Goal: Transaction & Acquisition: Purchase product/service

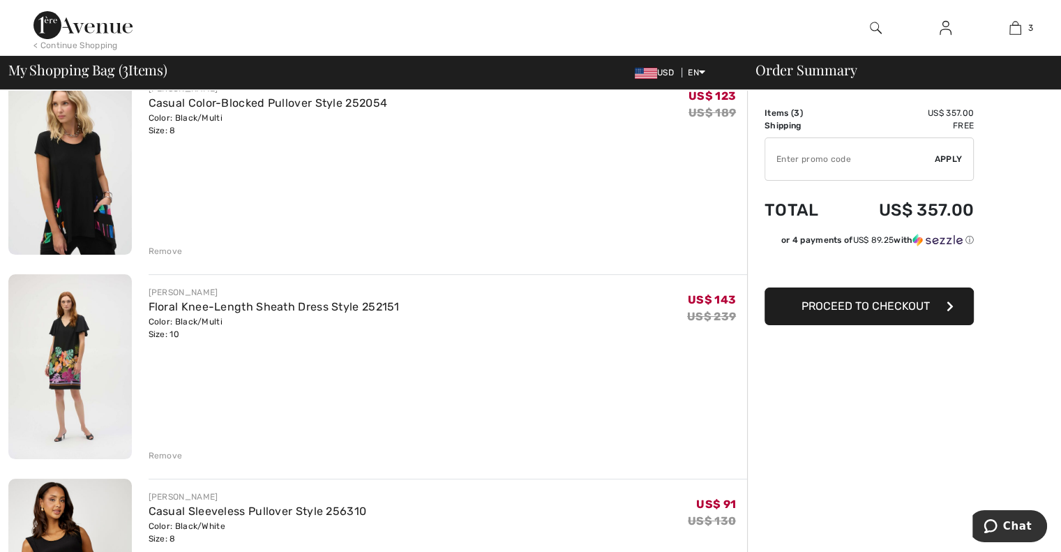
scroll to position [133, 0]
click at [240, 312] on link "Floral Knee-Length Sheath Dress Style 252151" at bounding box center [274, 307] width 251 height 13
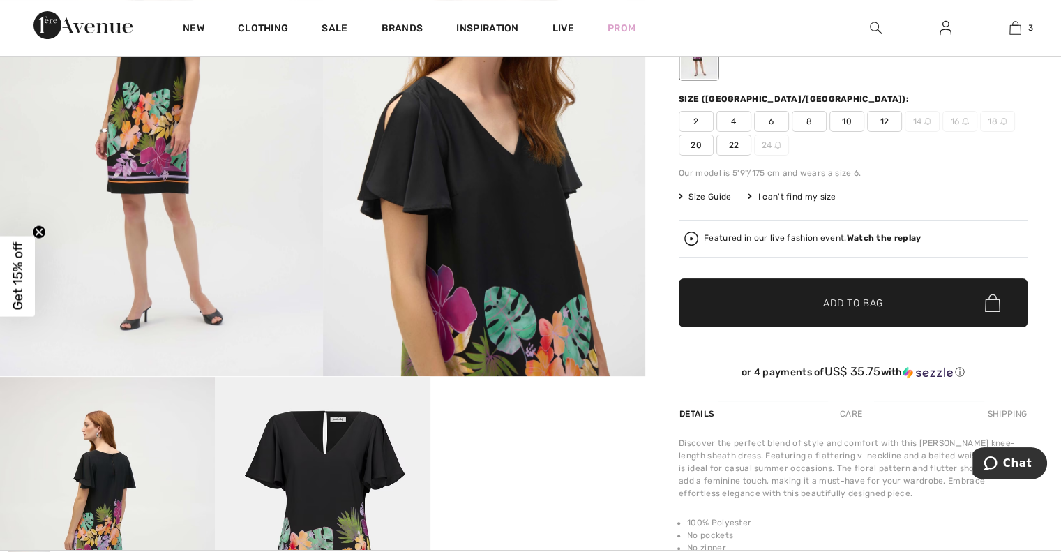
scroll to position [153, 0]
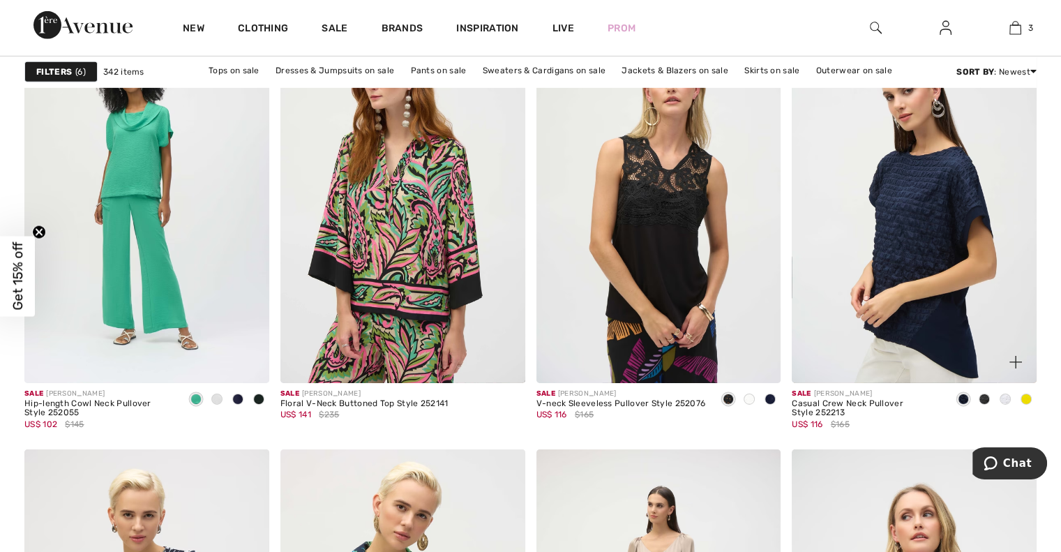
scroll to position [4455, 0]
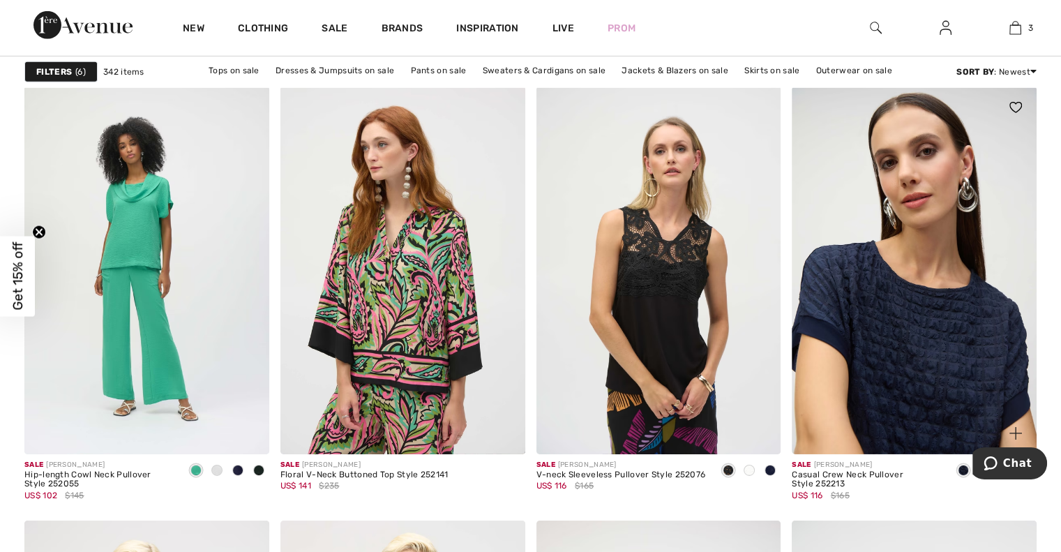
click at [933, 373] on img at bounding box center [914, 270] width 245 height 367
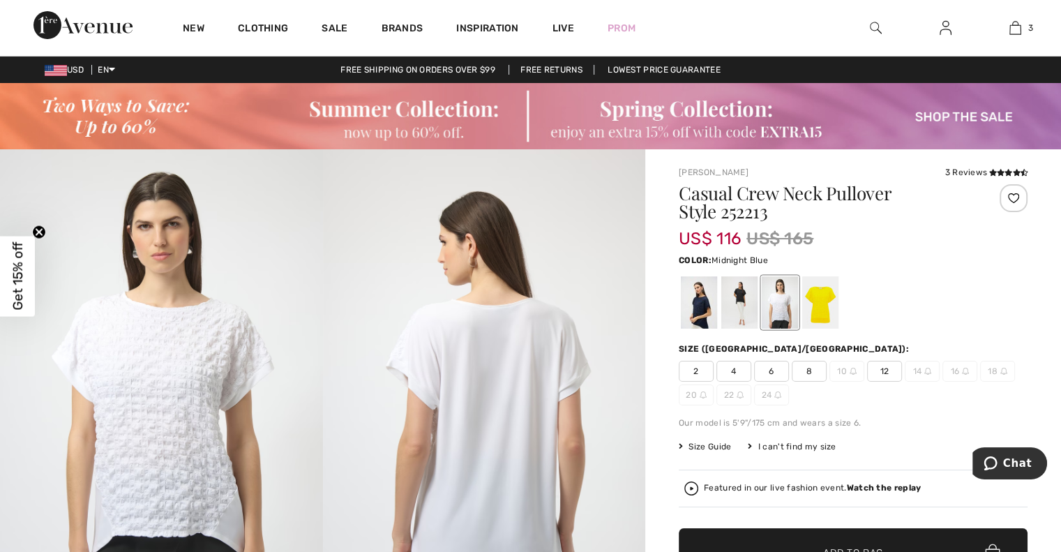
click at [703, 315] on div at bounding box center [699, 302] width 36 height 52
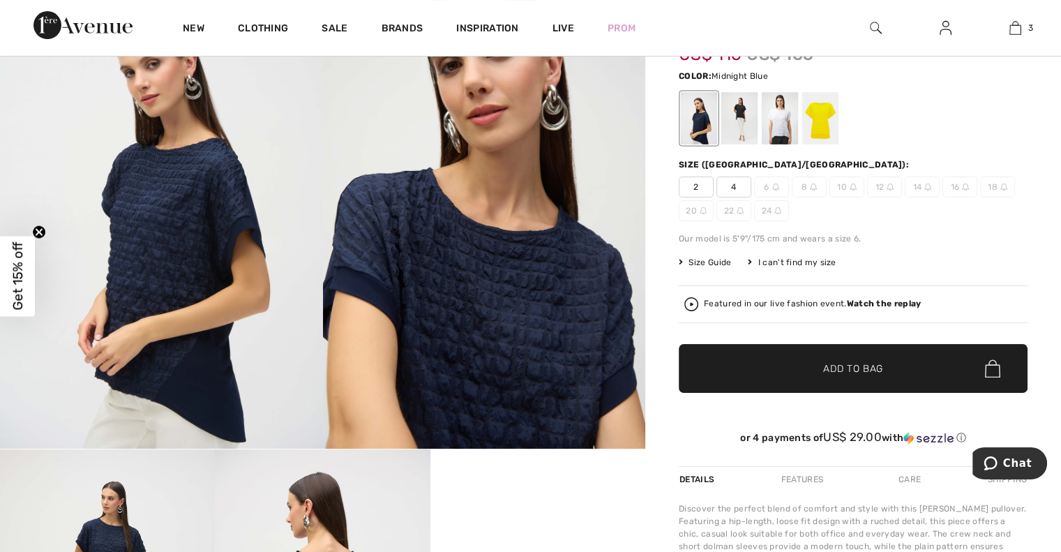
scroll to position [209, 0]
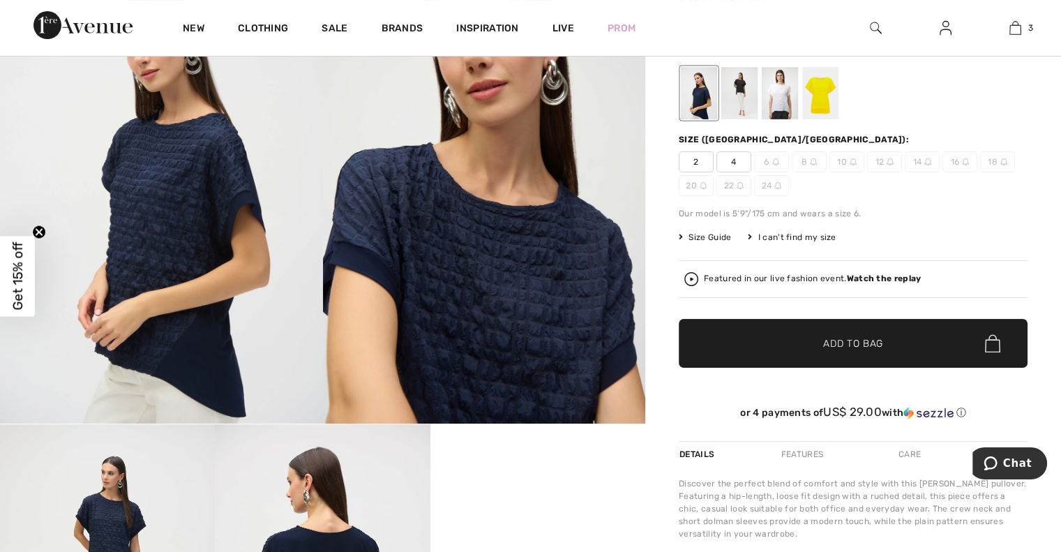
click at [1058, 103] on div "Joseph Ribkoff 3 Reviews 3 Reviews Casual Crew Neck Pullover Style 252213 US$ 1…" at bounding box center [853, 377] width 416 height 874
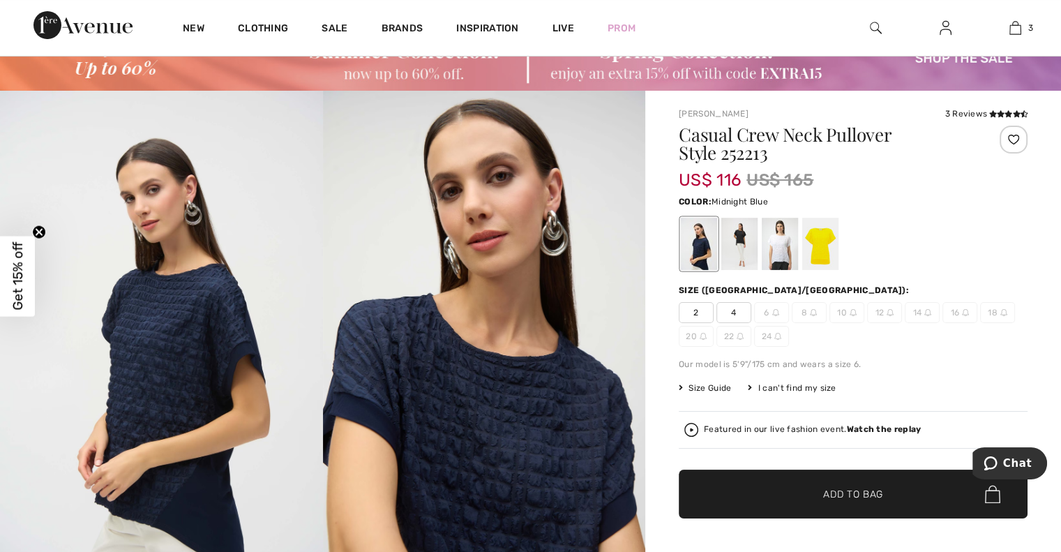
scroll to position [40, 0]
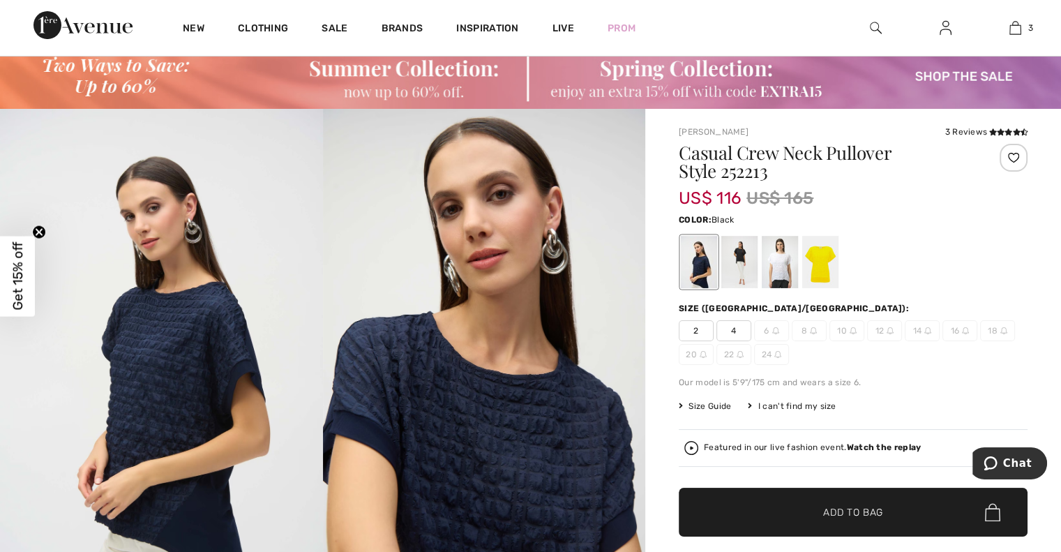
click at [741, 253] on div at bounding box center [739, 262] width 36 height 52
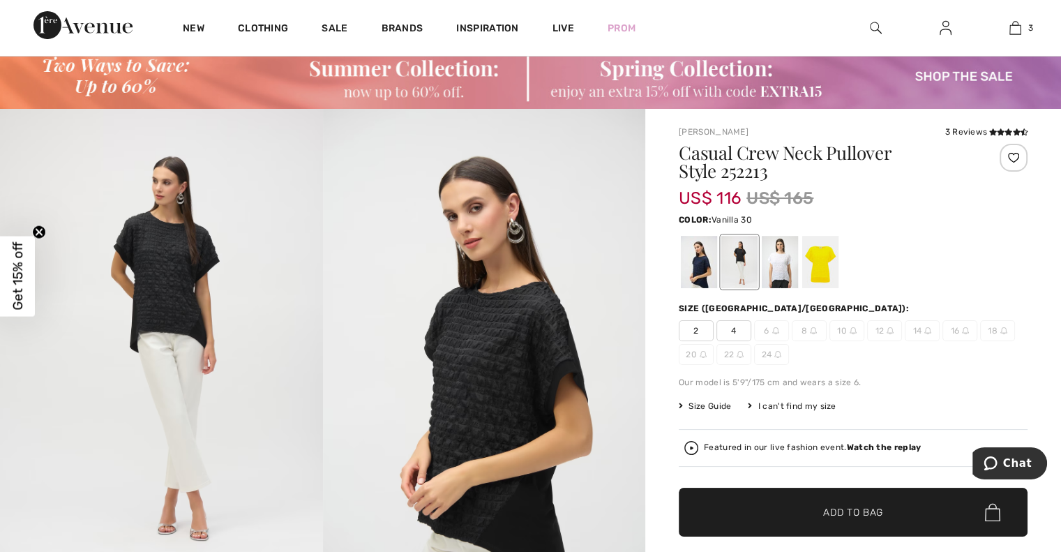
click at [774, 273] on div at bounding box center [780, 262] width 36 height 52
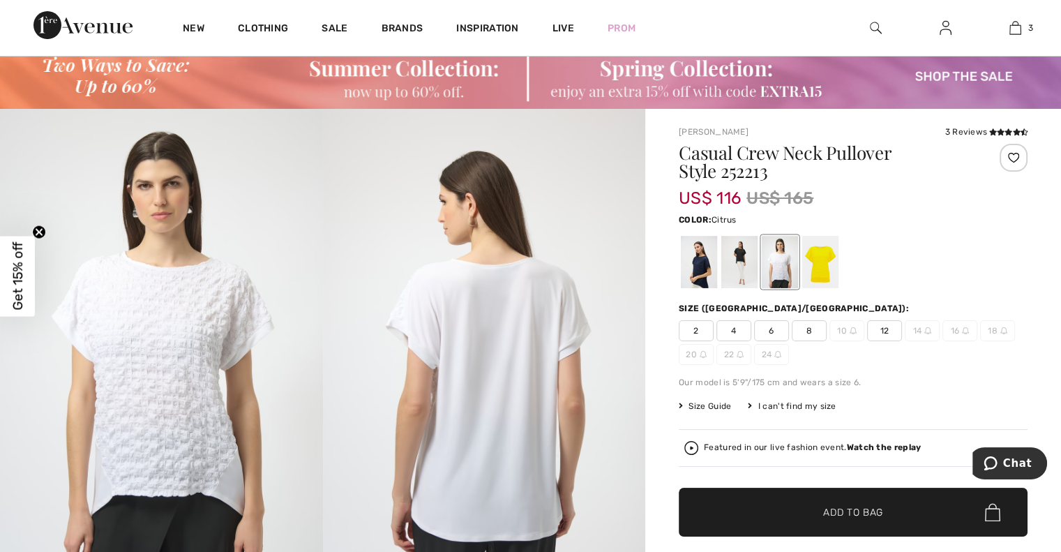
click at [816, 273] on div at bounding box center [820, 262] width 36 height 52
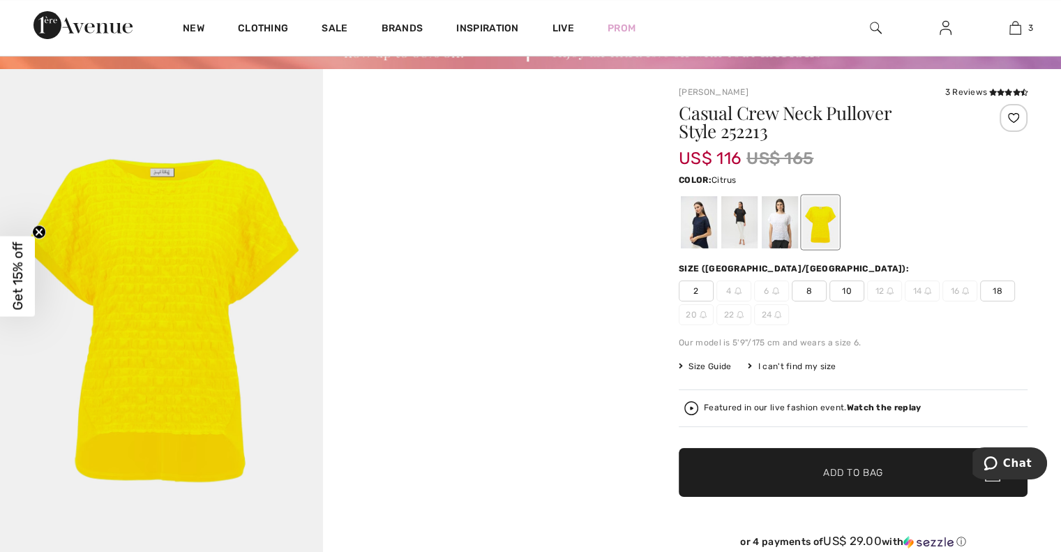
scroll to position [73, 0]
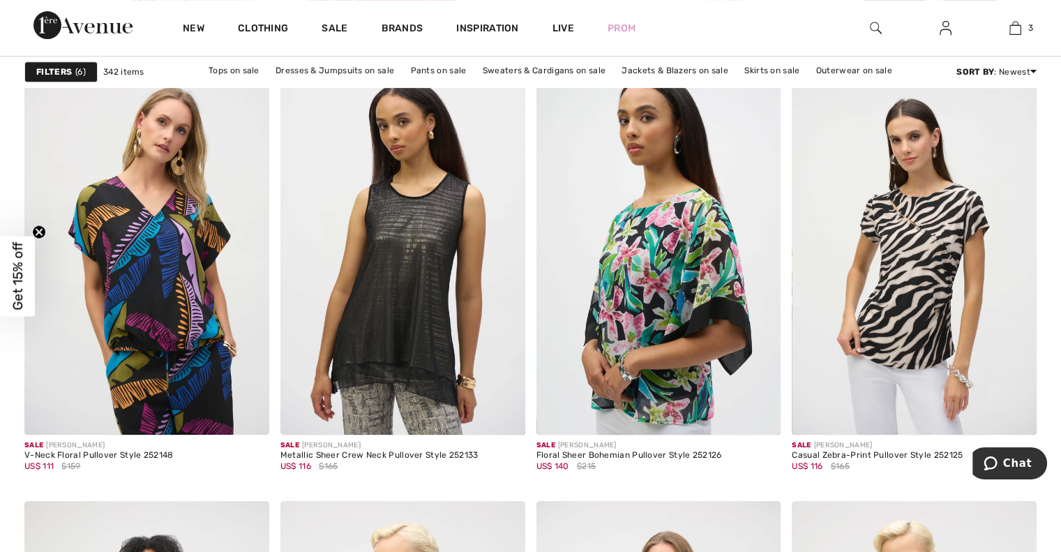
scroll to position [5997, 0]
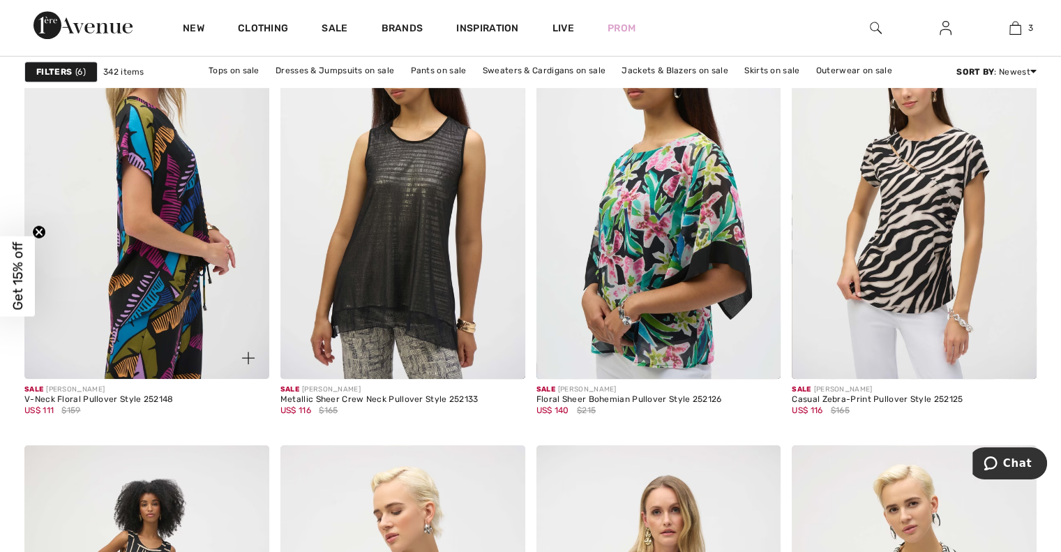
click at [181, 211] on img at bounding box center [146, 194] width 245 height 367
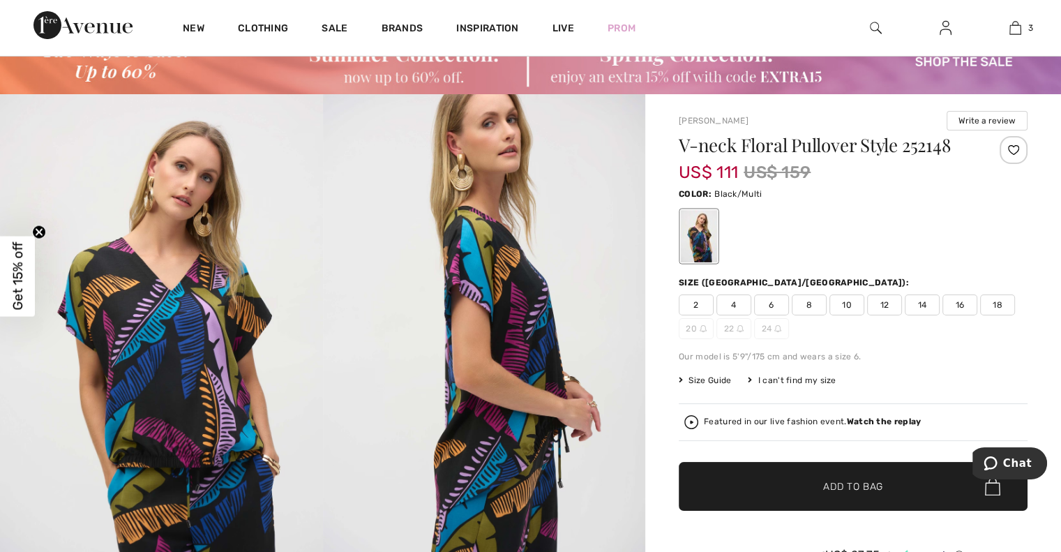
scroll to position [45, 0]
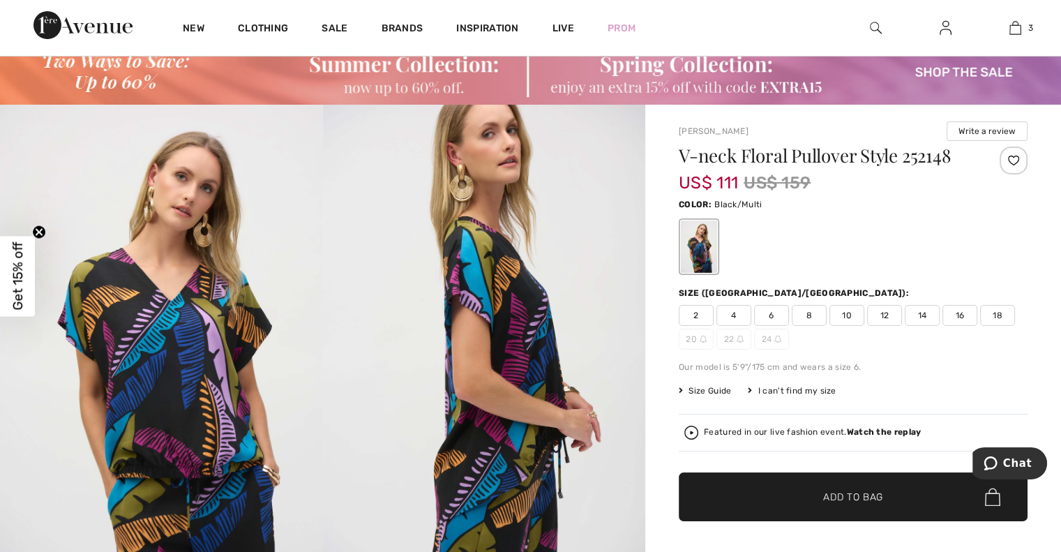
click at [812, 315] on span "8" at bounding box center [809, 315] width 35 height 21
click at [846, 502] on span "Add to Bag" at bounding box center [853, 497] width 60 height 15
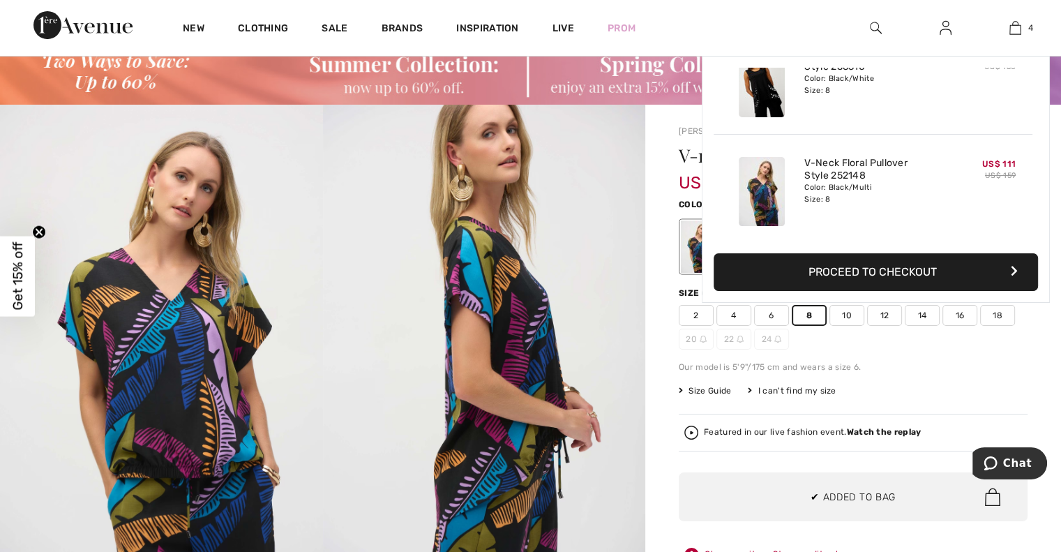
scroll to position [0, 0]
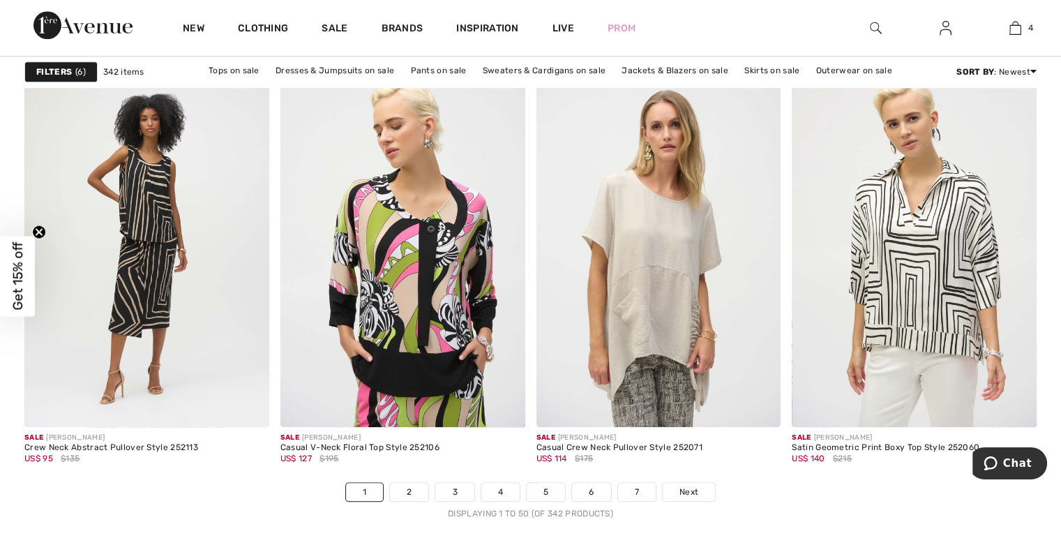
scroll to position [6511, 0]
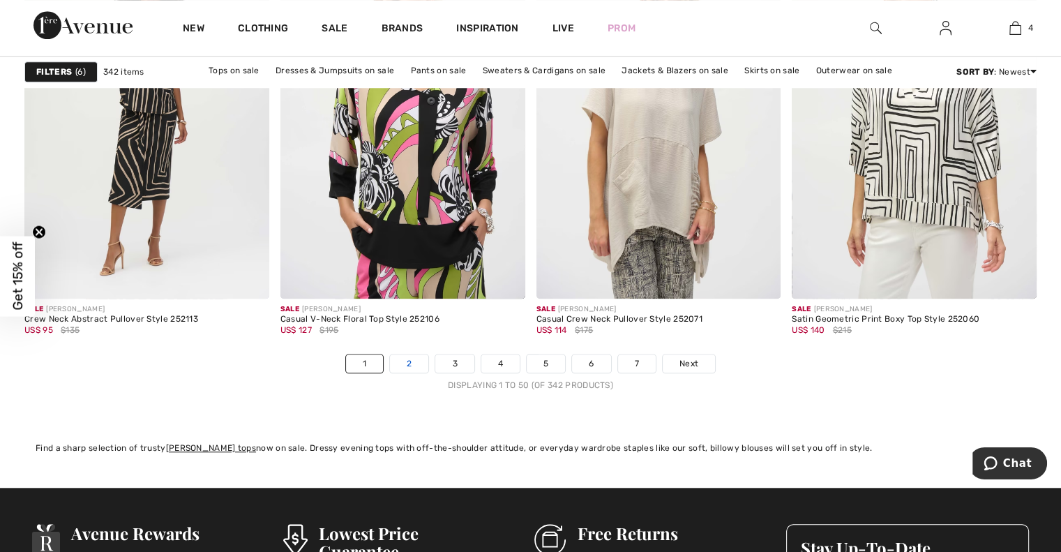
click at [407, 360] on link "2" at bounding box center [409, 363] width 38 height 18
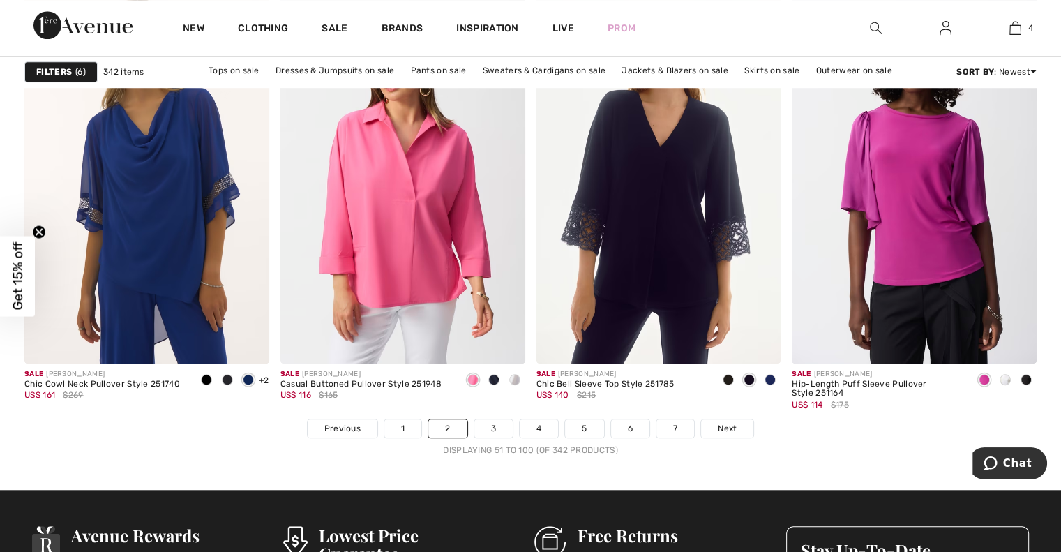
scroll to position [6374, 0]
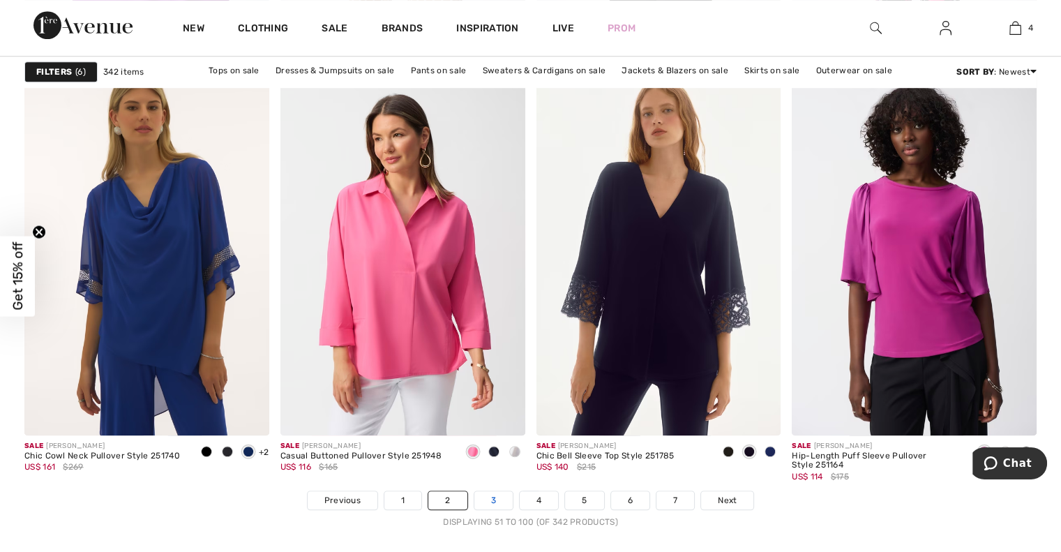
click at [492, 495] on link "3" at bounding box center [493, 500] width 38 height 18
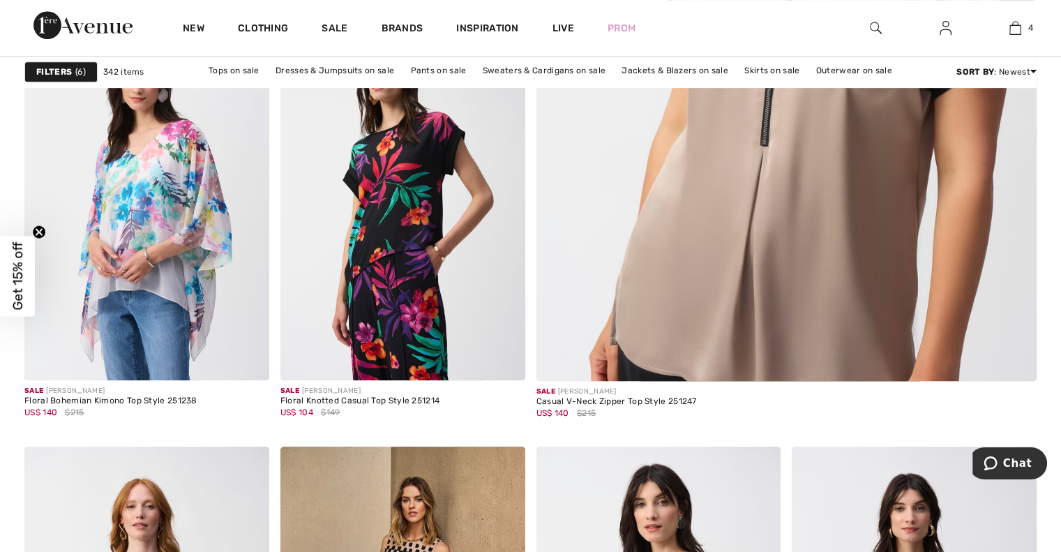
scroll to position [636, 0]
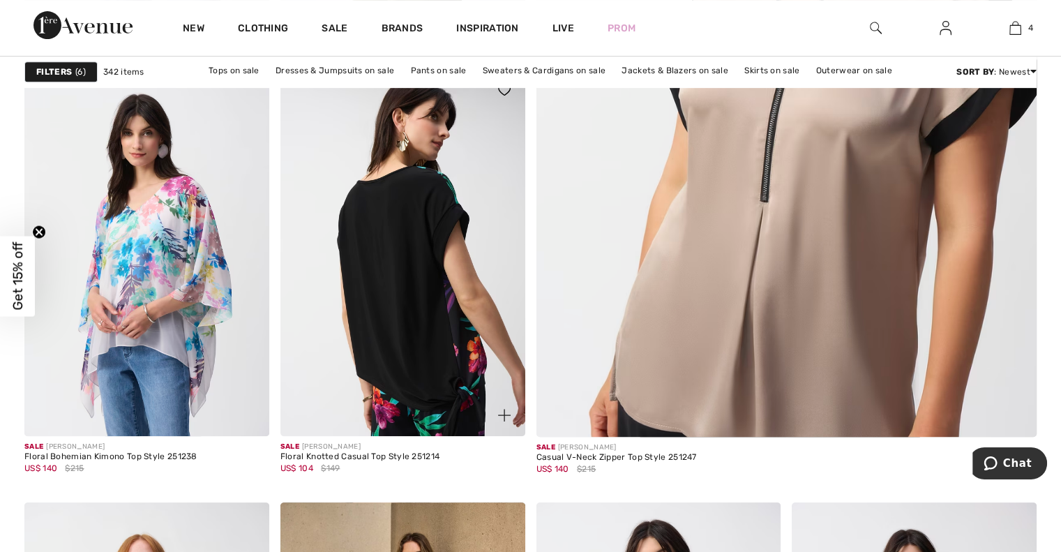
click at [407, 299] on img at bounding box center [402, 252] width 245 height 367
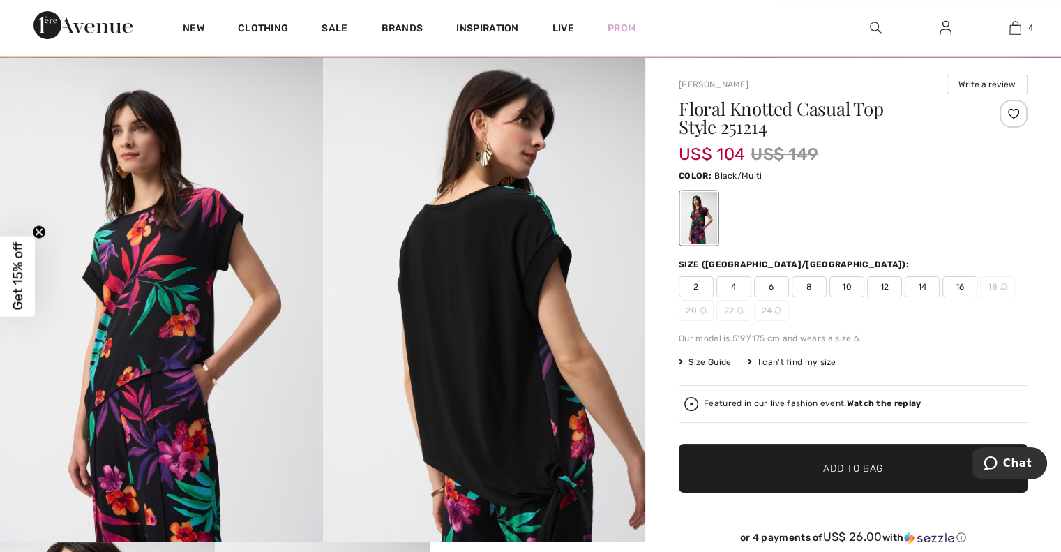
scroll to position [47, 0]
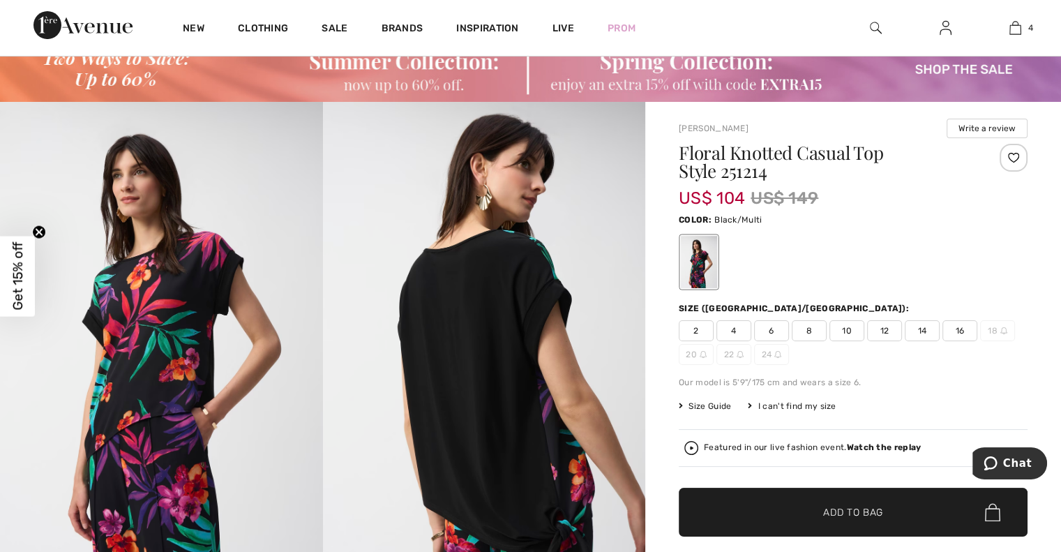
click at [807, 330] on span "8" at bounding box center [809, 330] width 35 height 21
click at [837, 509] on span "Add to Bag" at bounding box center [853, 512] width 60 height 15
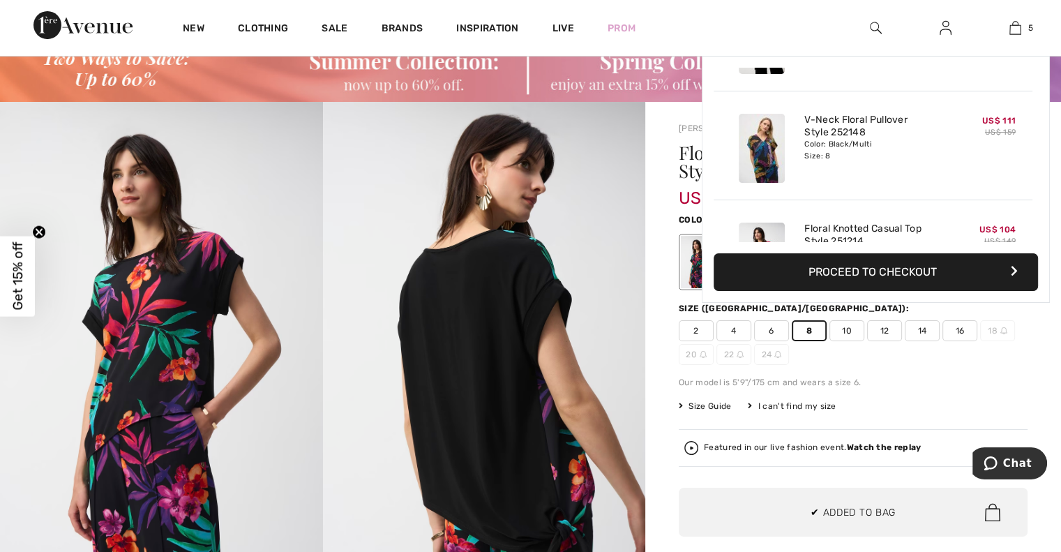
scroll to position [368, 0]
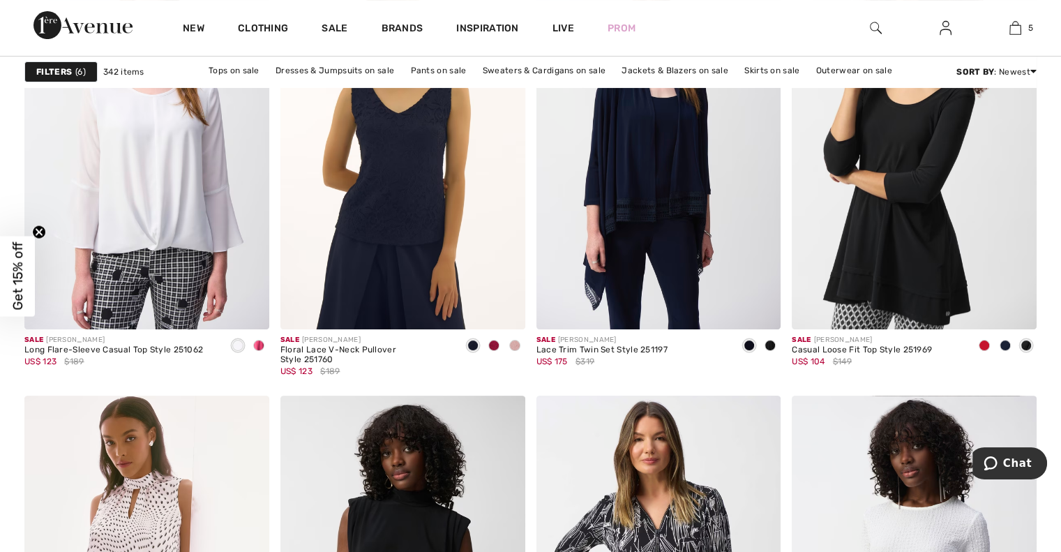
scroll to position [5597, 0]
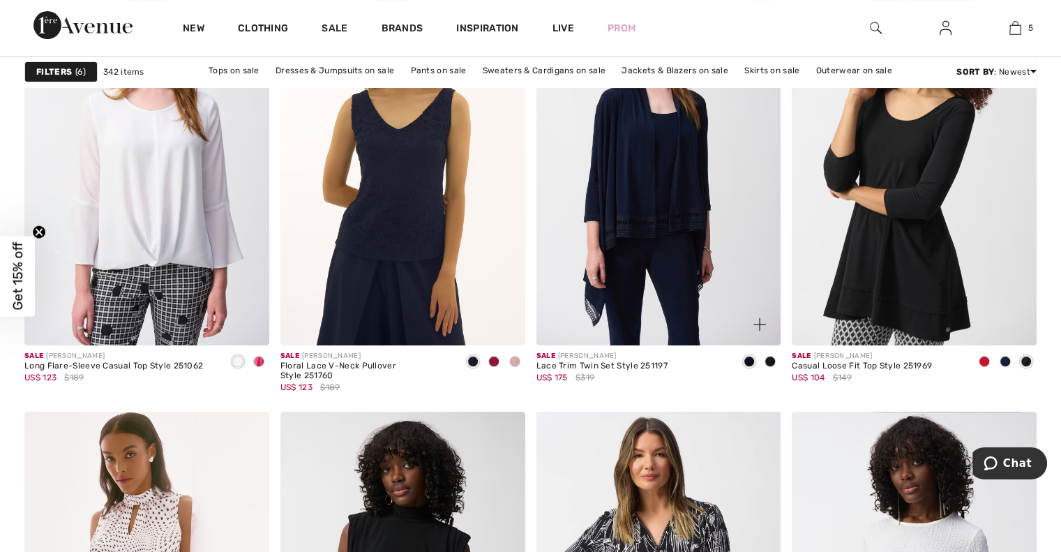
click at [772, 360] on span at bounding box center [770, 361] width 11 height 11
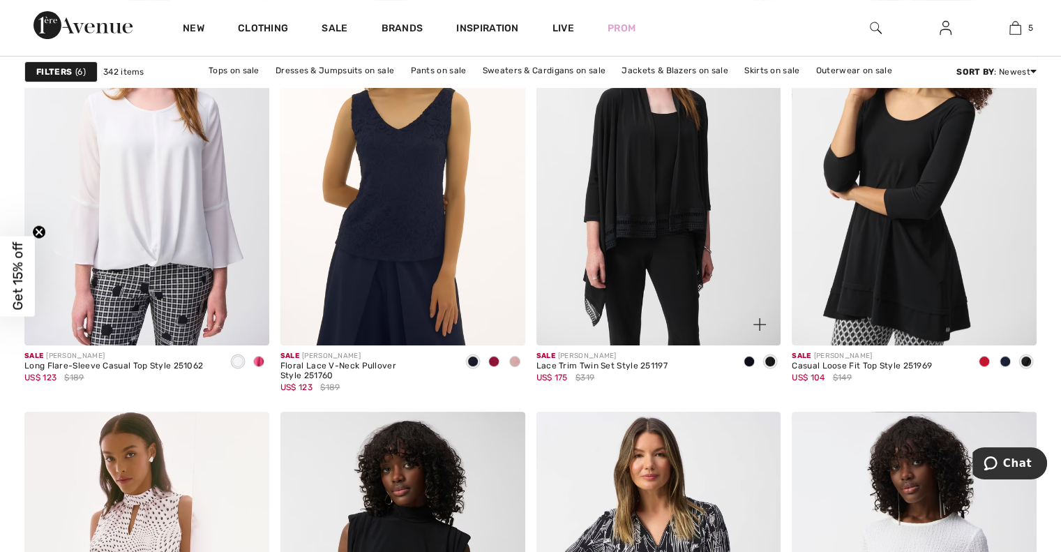
click at [749, 363] on span at bounding box center [749, 361] width 11 height 11
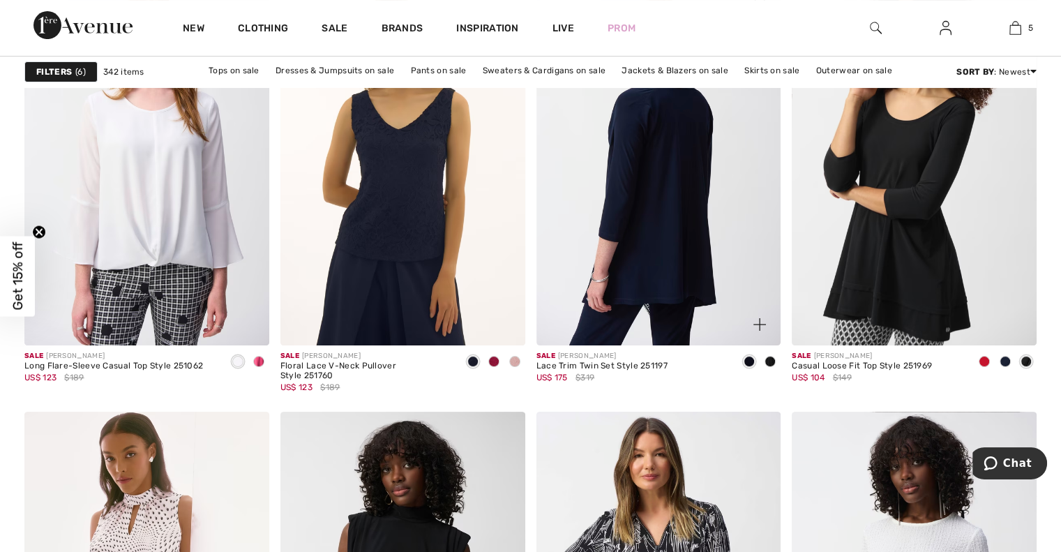
click at [631, 285] on img at bounding box center [659, 161] width 245 height 367
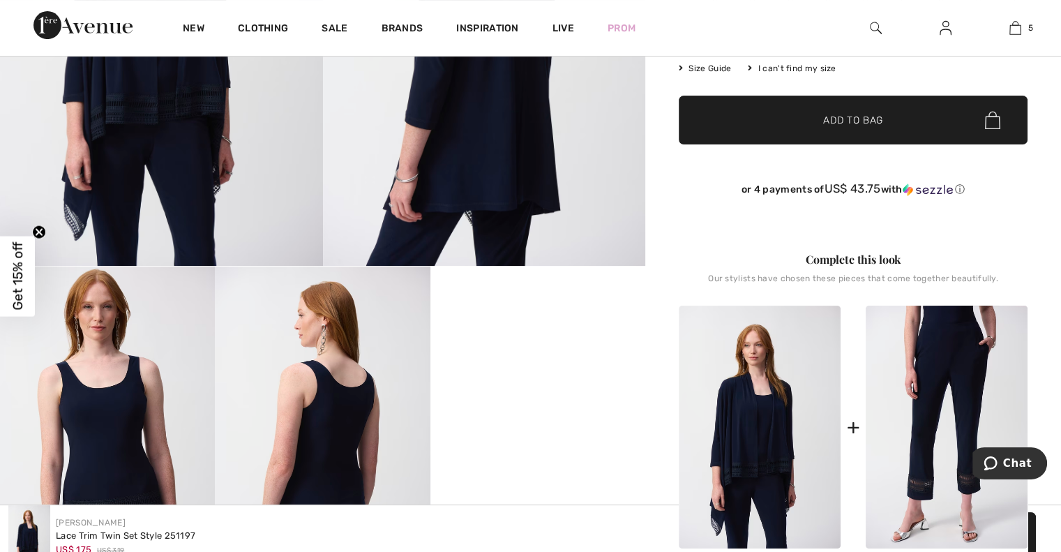
scroll to position [262, 0]
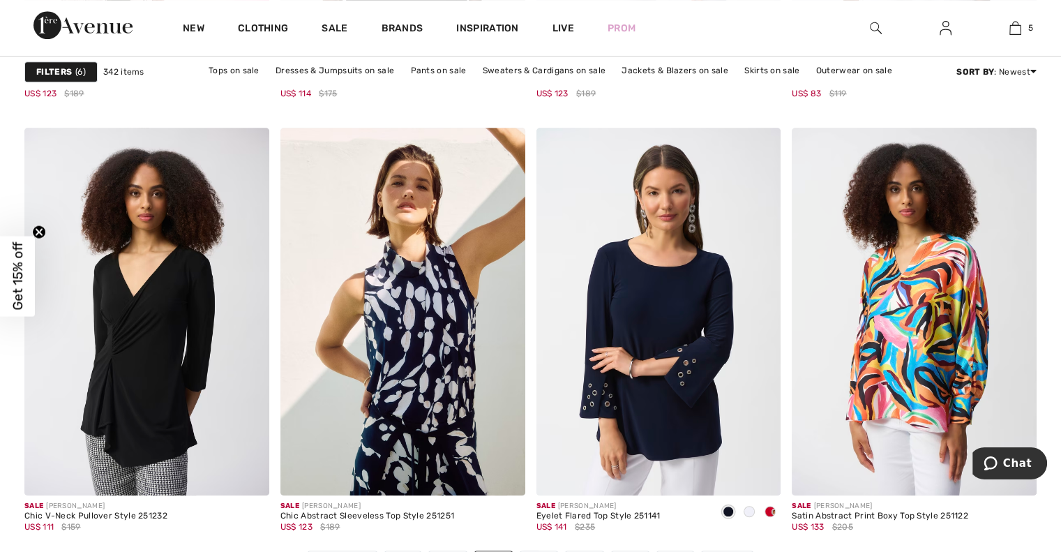
scroll to position [6302, 0]
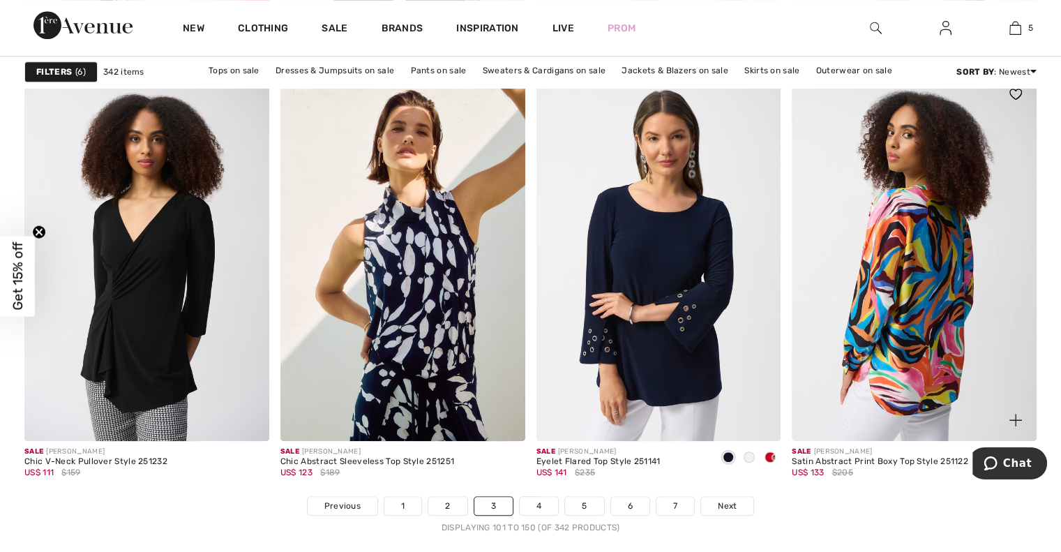
click at [924, 338] on img at bounding box center [914, 256] width 245 height 367
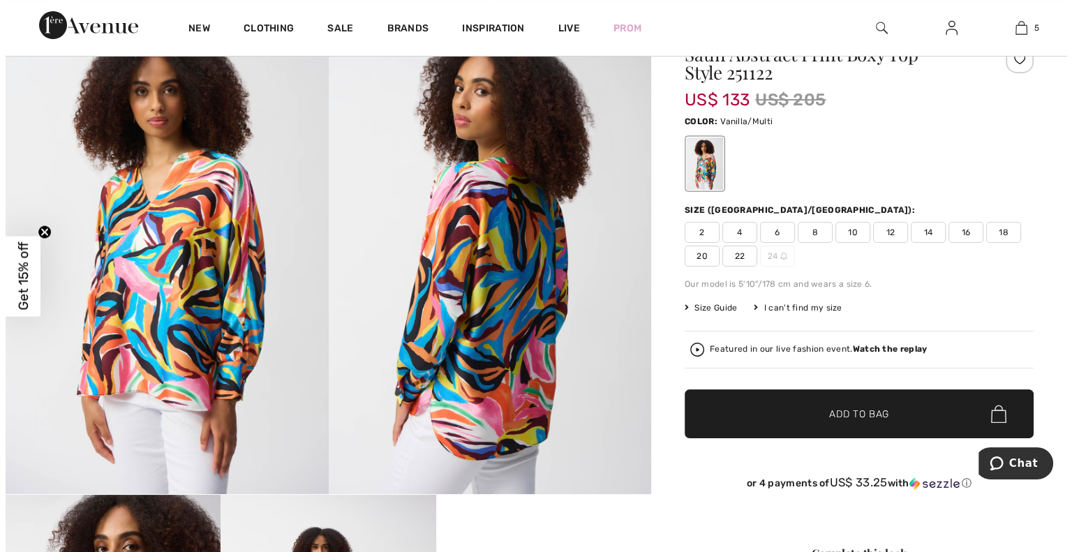
scroll to position [46, 0]
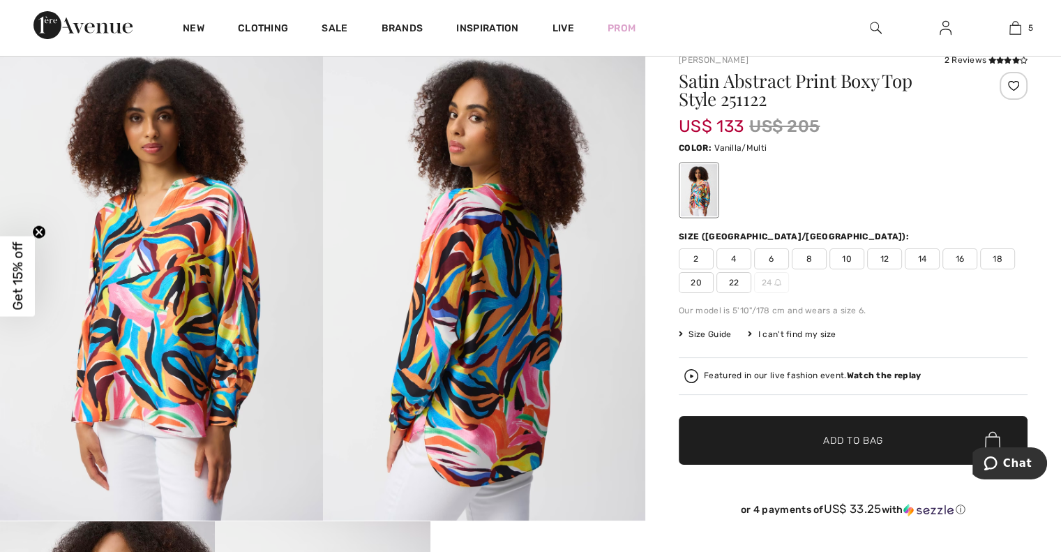
click at [459, 223] on img at bounding box center [484, 279] width 323 height 484
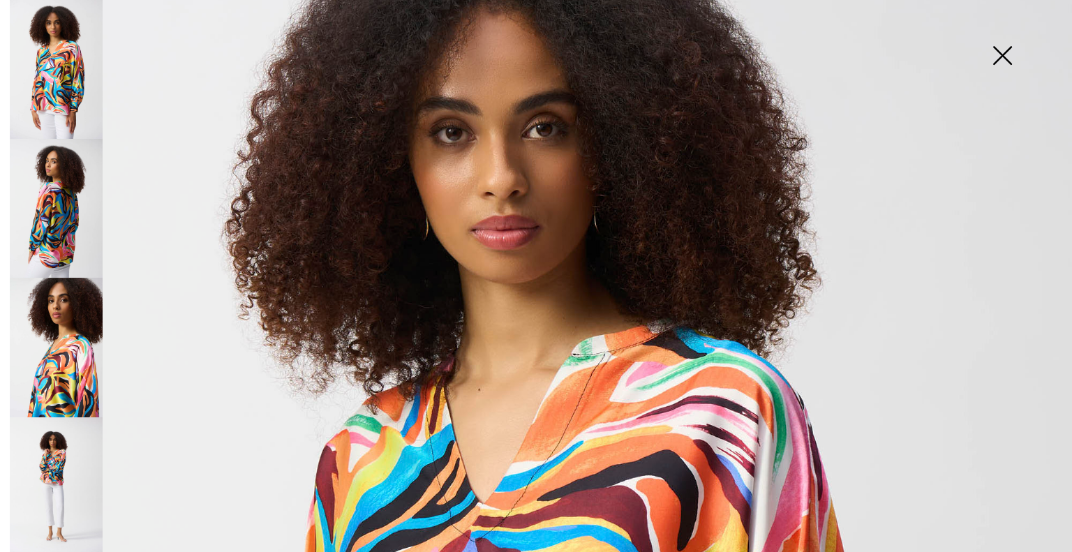
scroll to position [150, 0]
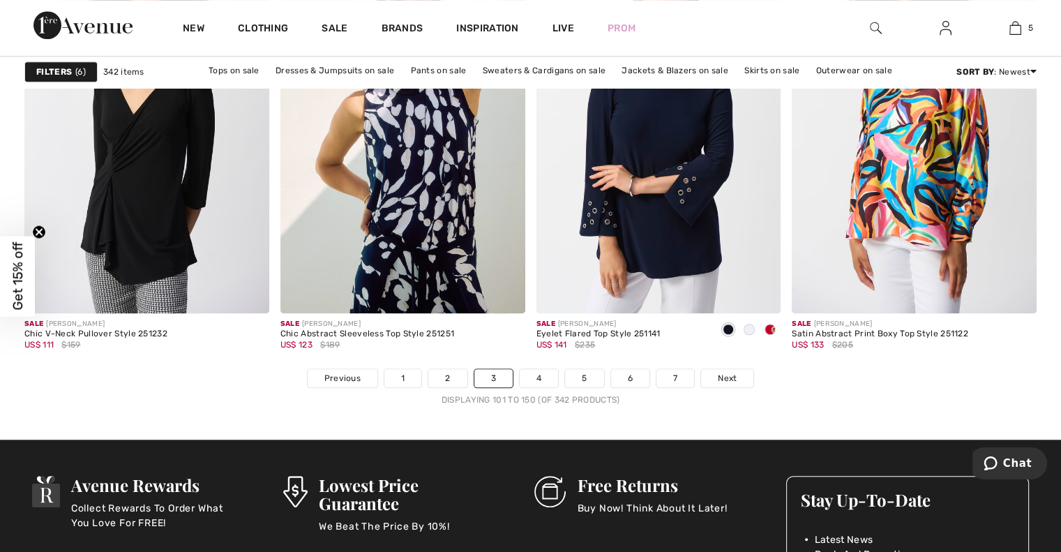
scroll to position [6343, 0]
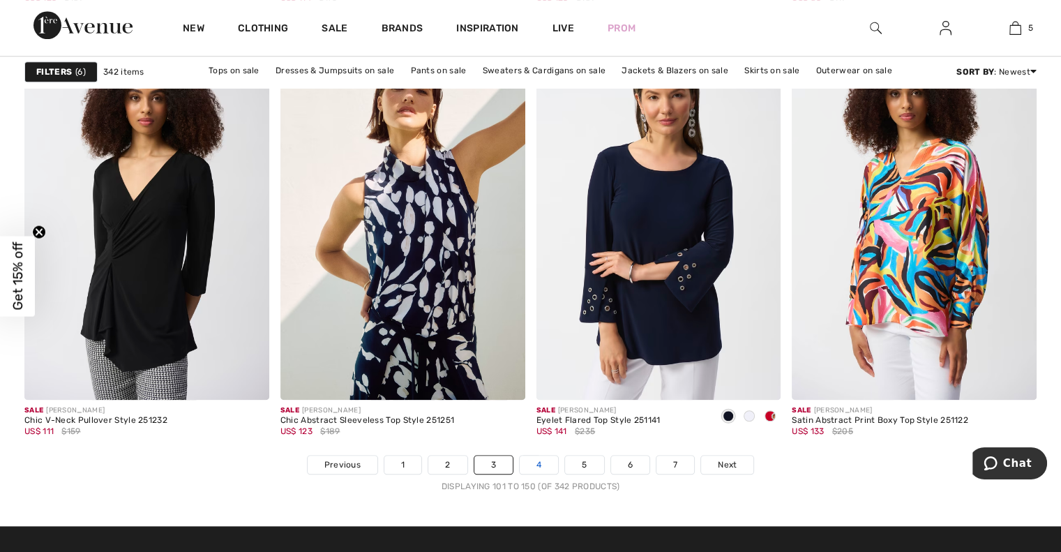
click at [547, 458] on link "4" at bounding box center [539, 465] width 38 height 18
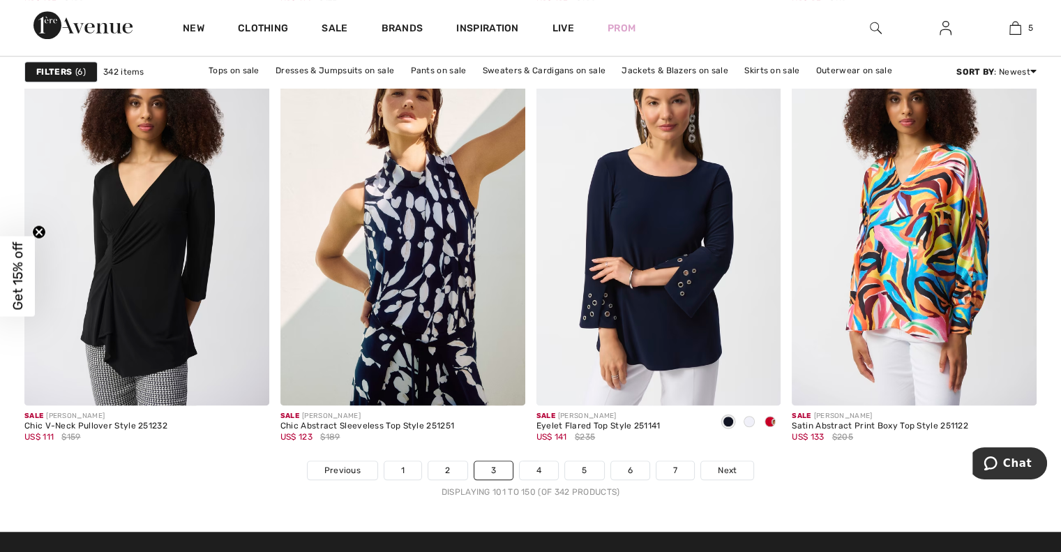
scroll to position [6329, 0]
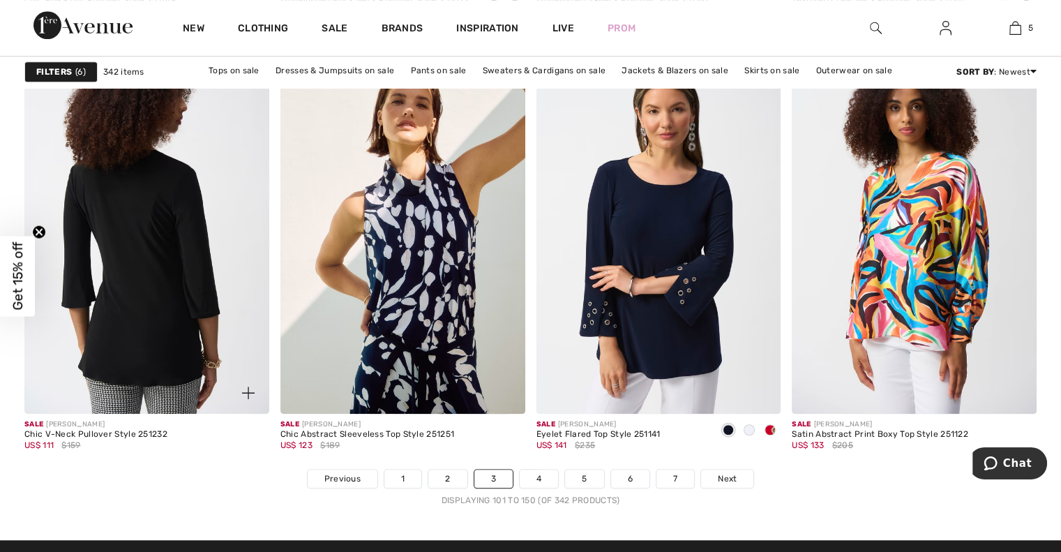
click at [126, 246] on img at bounding box center [146, 229] width 245 height 367
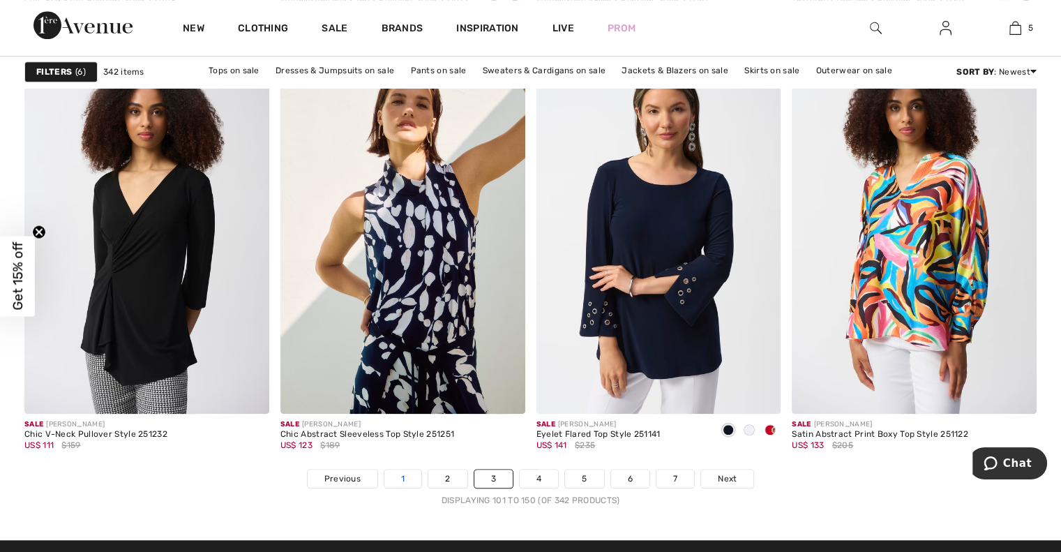
click at [399, 477] on link "1" at bounding box center [402, 479] width 37 height 18
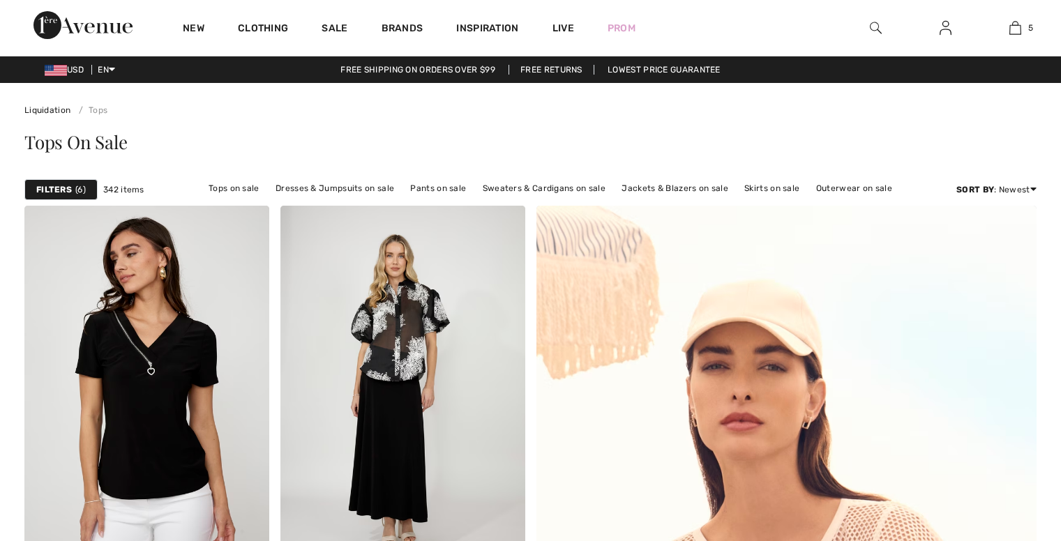
click at [1021, 188] on div "Sort By : Newest Price: High to Low Price: Low to High Discount: High to Low Di…" at bounding box center [997, 189] width 80 height 13
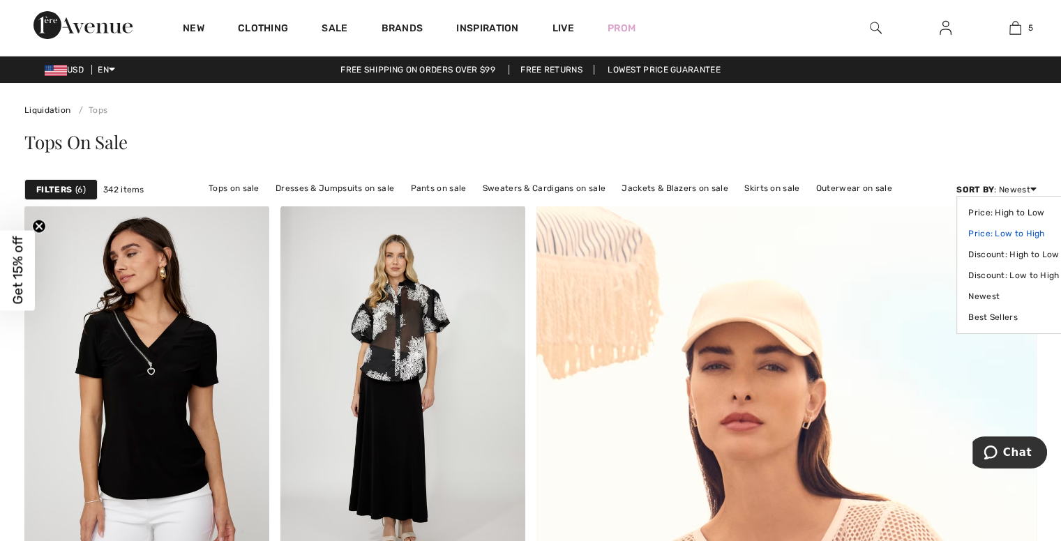
click at [1016, 230] on link "Price: Low to High" at bounding box center [1013, 233] width 91 height 21
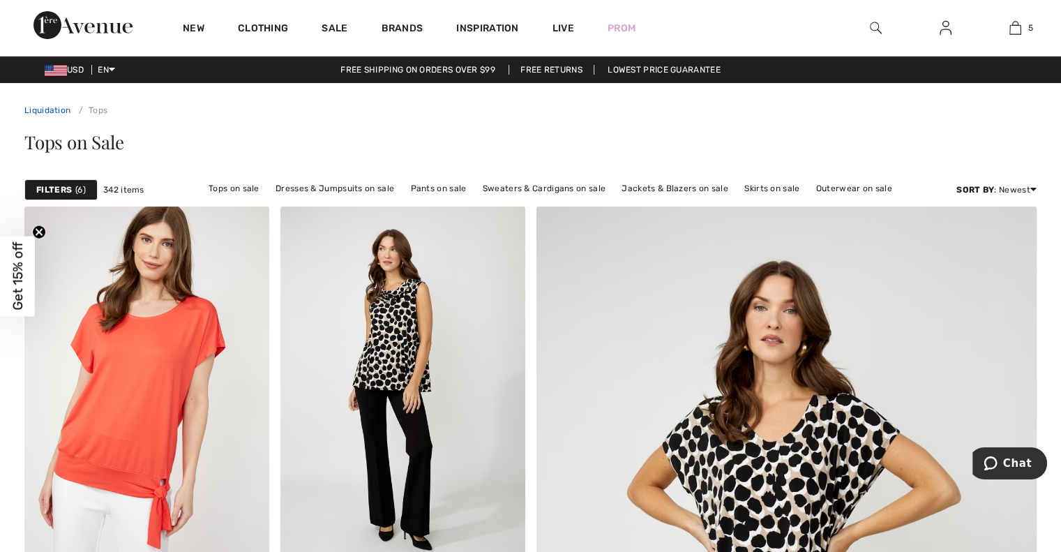
click at [52, 112] on link "Liquidation" at bounding box center [47, 110] width 46 height 10
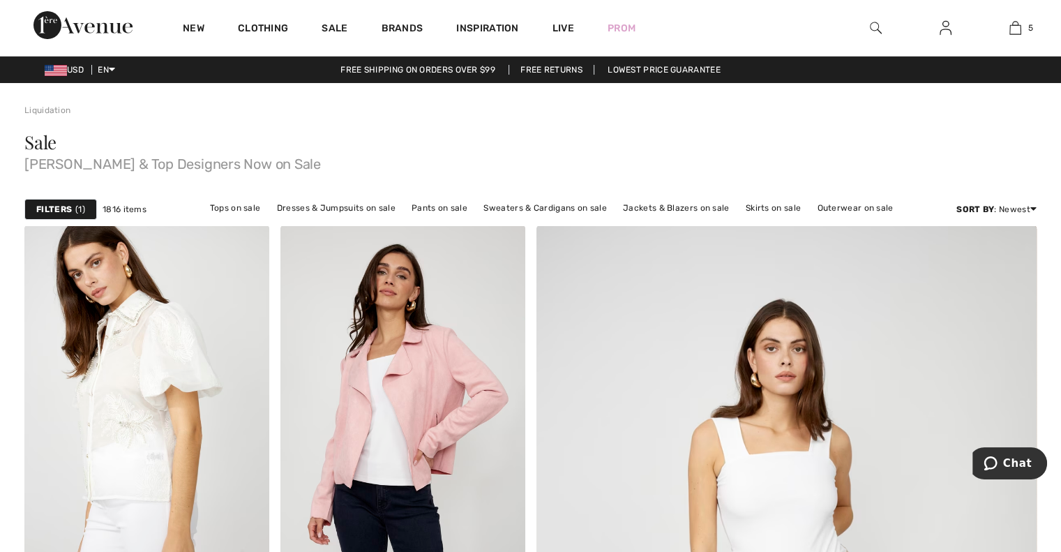
click at [68, 203] on strong "Filters" at bounding box center [54, 209] width 36 height 13
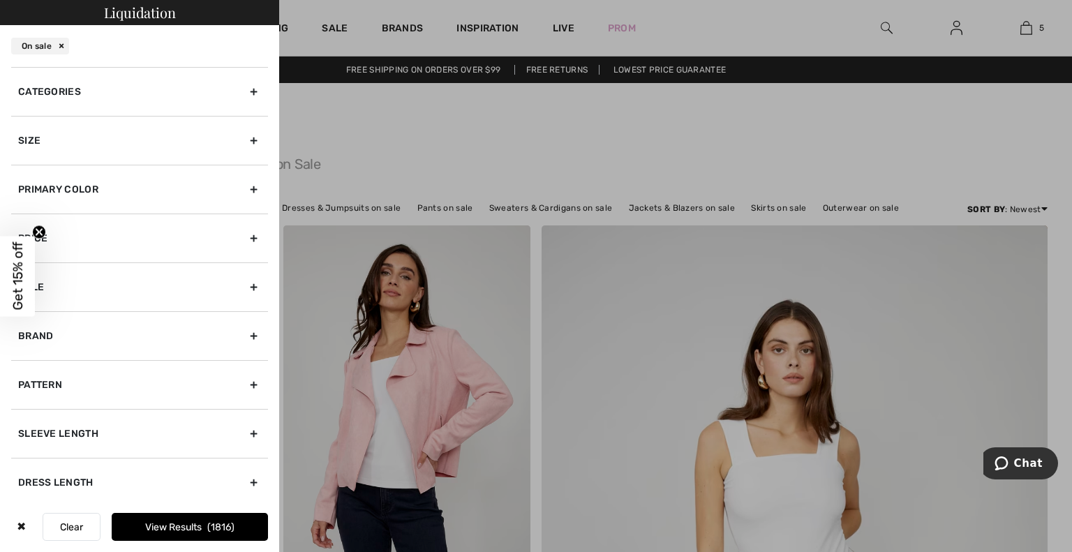
click at [145, 86] on div "Categories" at bounding box center [139, 91] width 257 height 49
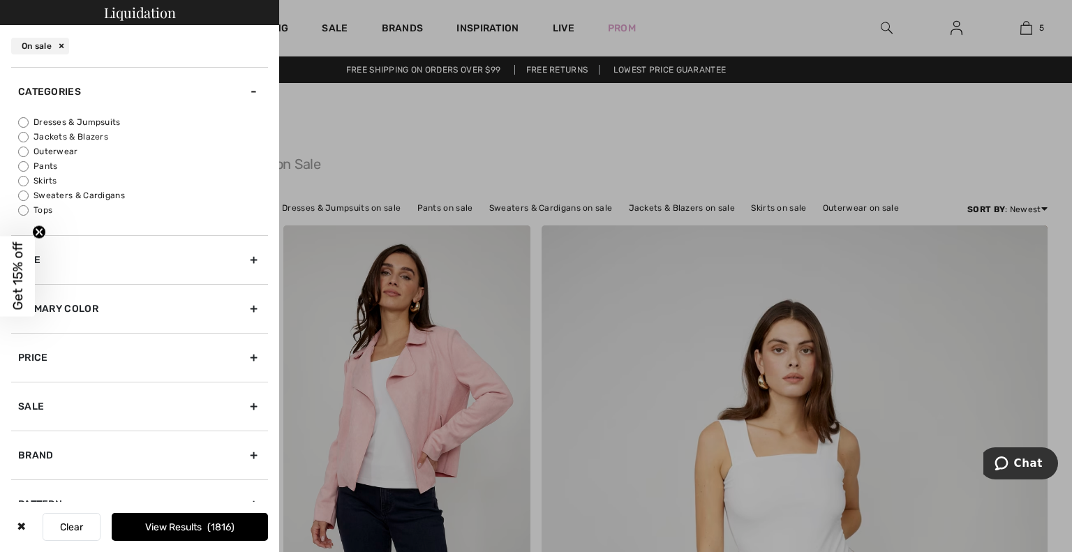
click at [108, 122] on label "Dresses & Jumpsuits" at bounding box center [143, 122] width 250 height 13
click at [29, 122] on input "Dresses & Jumpsuits" at bounding box center [23, 122] width 10 height 10
radio input "true"
click at [6, 301] on span "Get 15% off" at bounding box center [17, 276] width 35 height 80
click at [59, 269] on div "Close dialog Want 15% off your first order? You're just one step away from excl…" at bounding box center [536, 276] width 1072 height 552
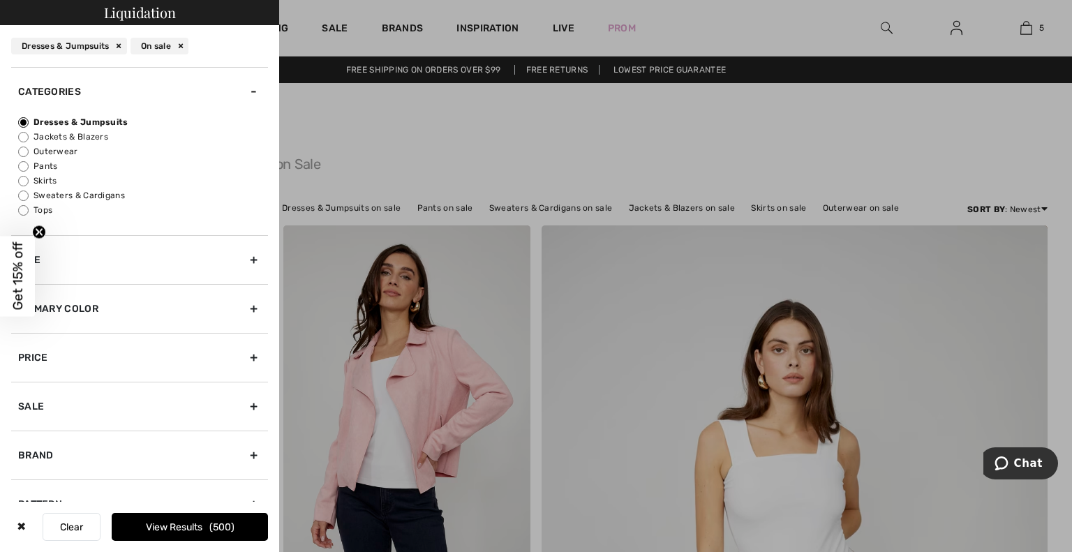
click at [195, 267] on div "Size" at bounding box center [139, 259] width 257 height 49
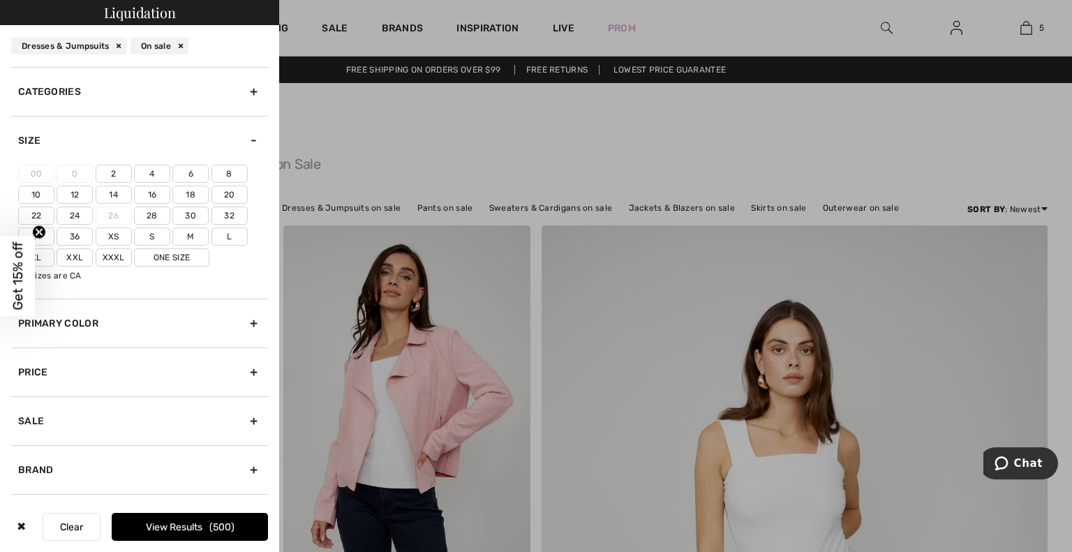
click at [38, 194] on label "10" at bounding box center [36, 195] width 36 height 18
click at [0, 0] on input"] "10" at bounding box center [0, 0] width 0 height 0
click at [76, 196] on label "12" at bounding box center [75, 195] width 36 height 18
click at [0, 0] on input"] "12" at bounding box center [0, 0] width 0 height 0
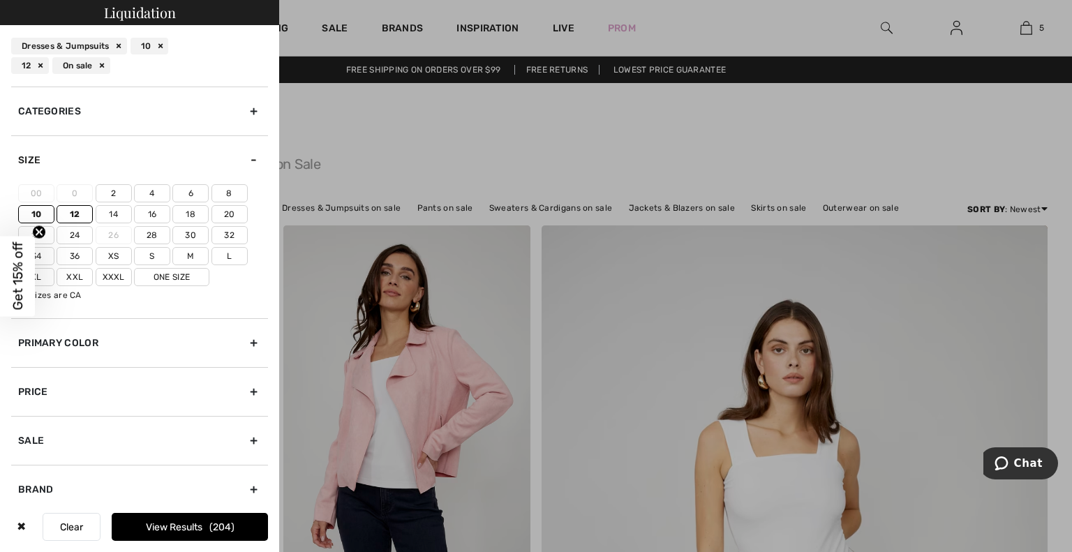
click at [201, 527] on button "View Results 204" at bounding box center [190, 527] width 156 height 28
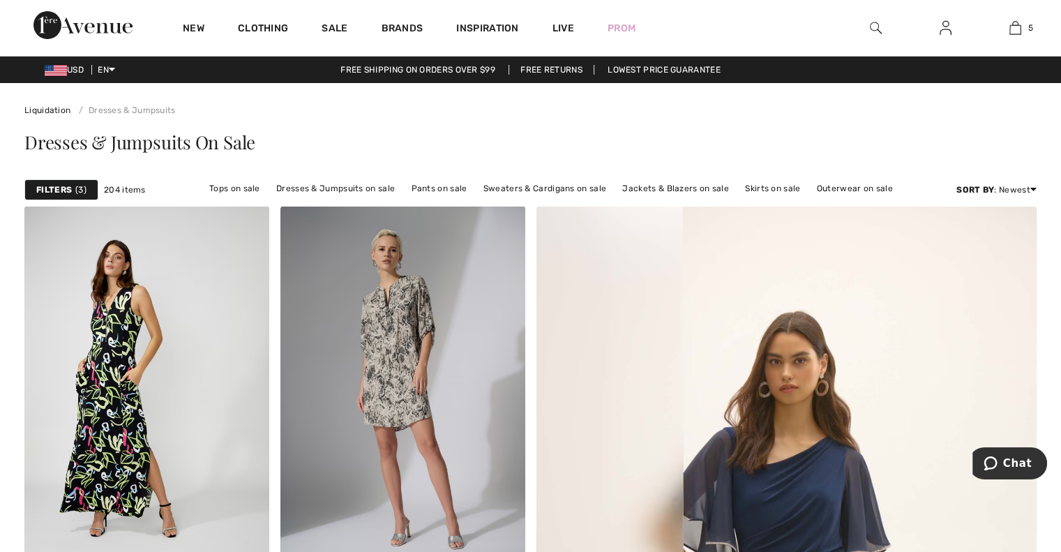
click at [58, 183] on strong "Filters" at bounding box center [54, 189] width 36 height 13
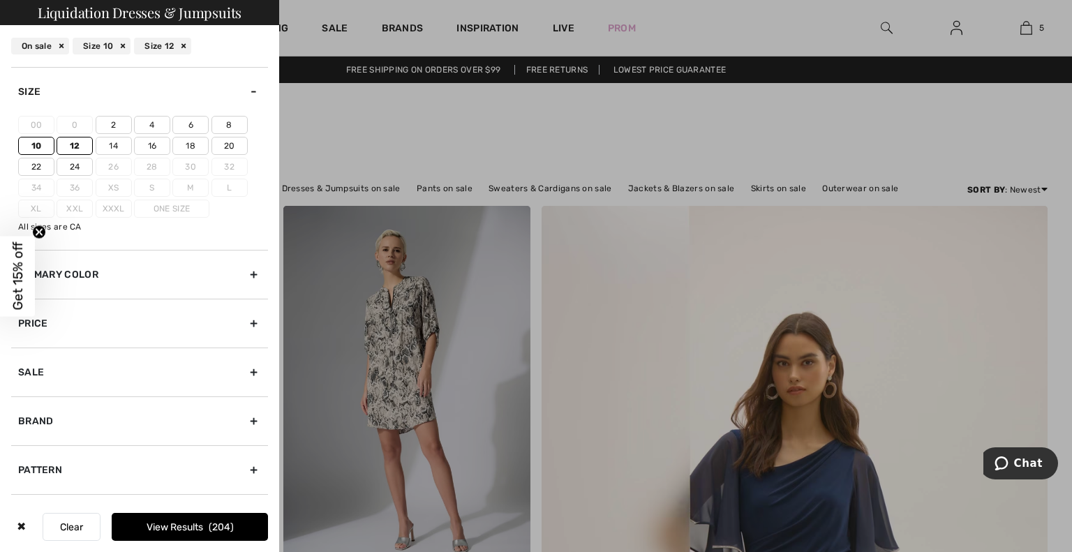
click at [193, 529] on button "View Results 204" at bounding box center [190, 527] width 156 height 28
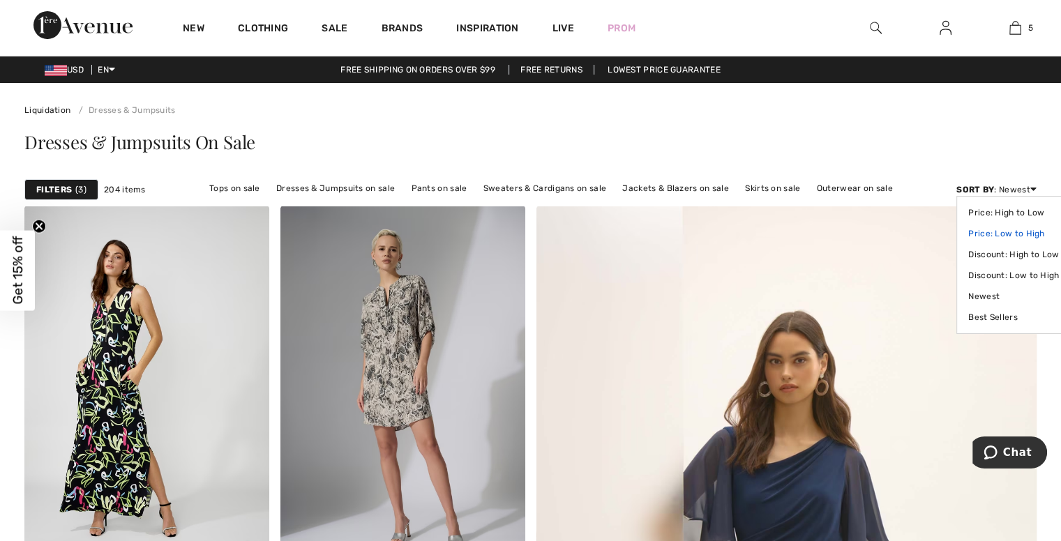
click at [1003, 234] on link "Price: Low to High" at bounding box center [1013, 233] width 91 height 21
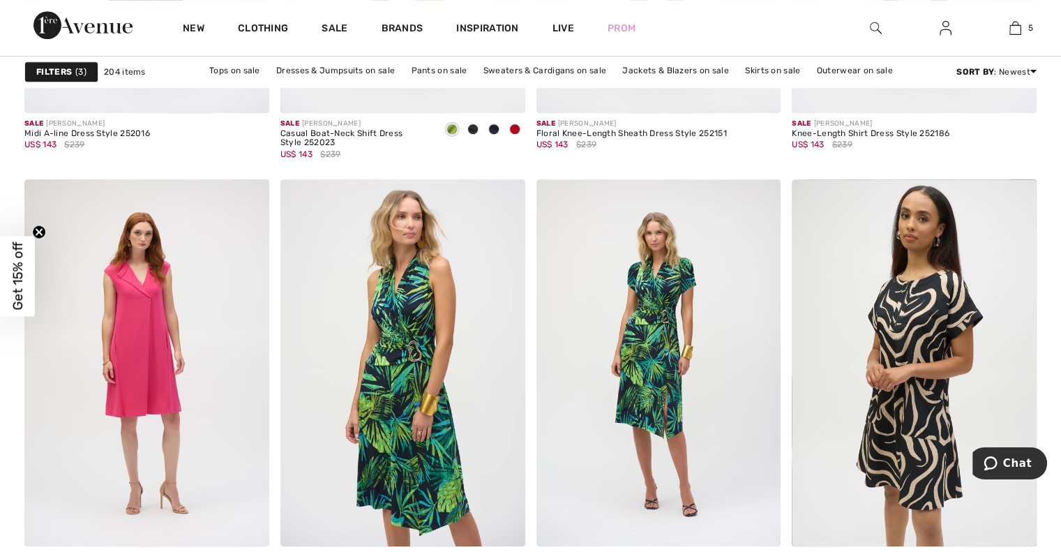
scroll to position [6438, 0]
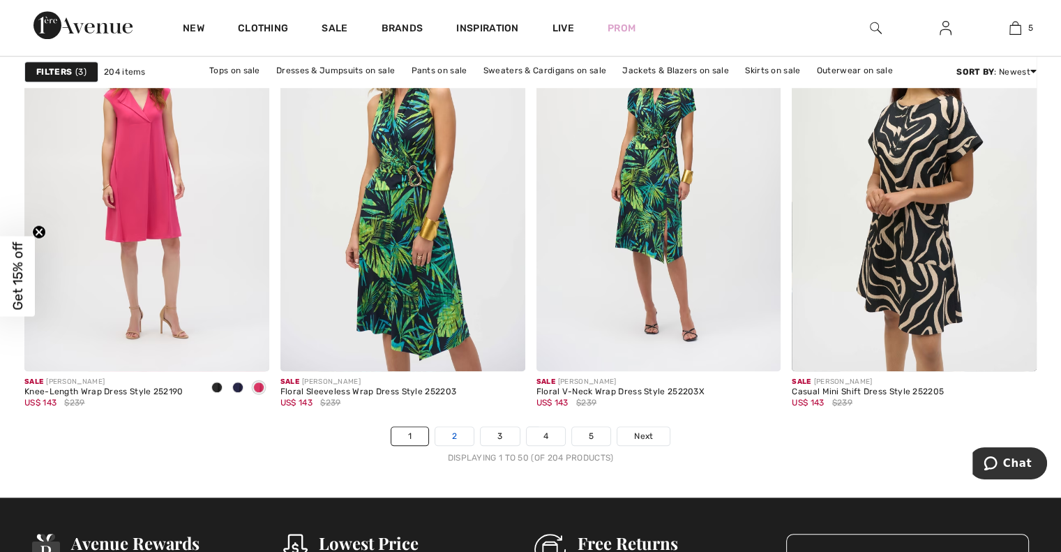
click at [454, 437] on link "2" at bounding box center [454, 436] width 38 height 18
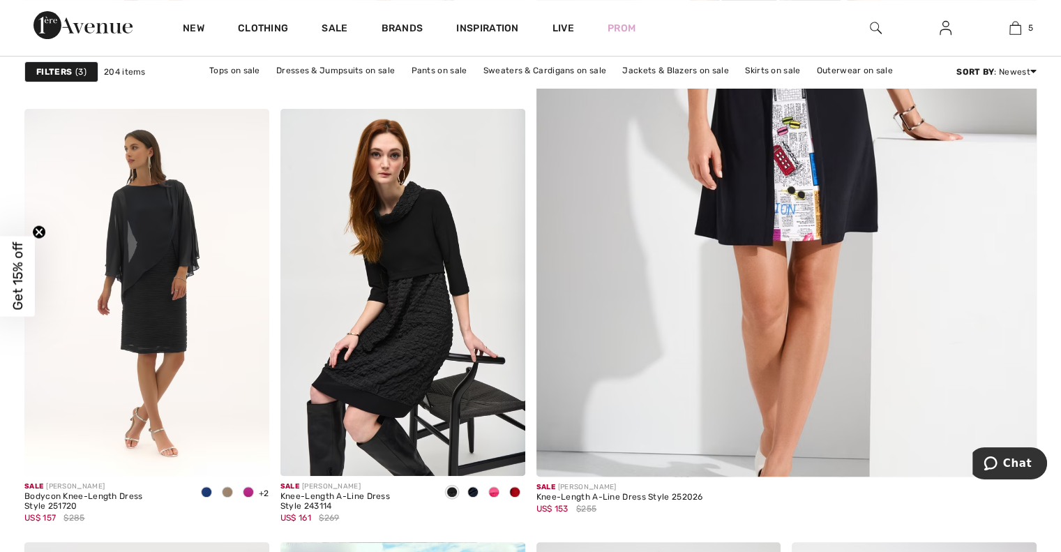
scroll to position [514, 0]
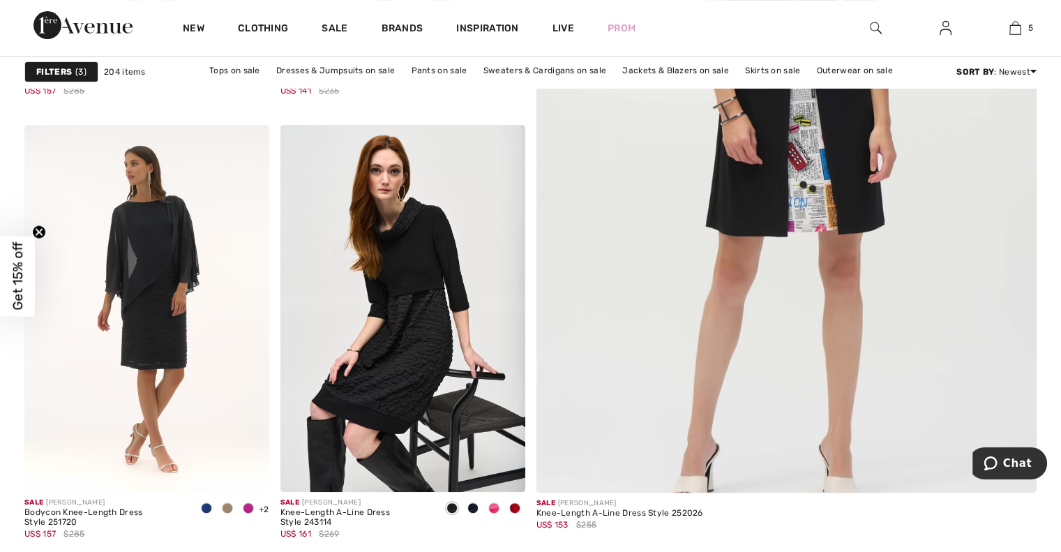
click at [809, 156] on img at bounding box center [786, 142] width 601 height 901
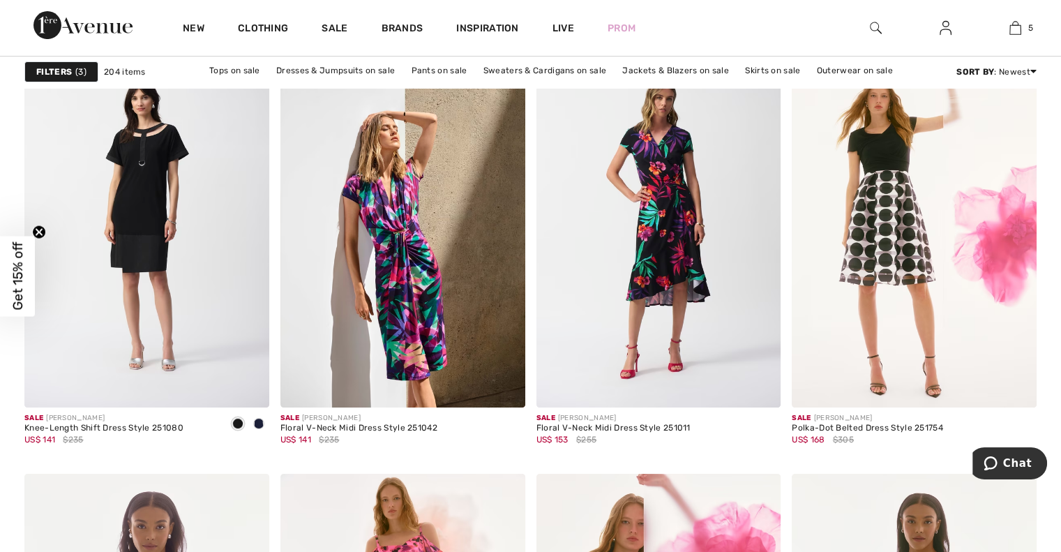
scroll to position [5453, 0]
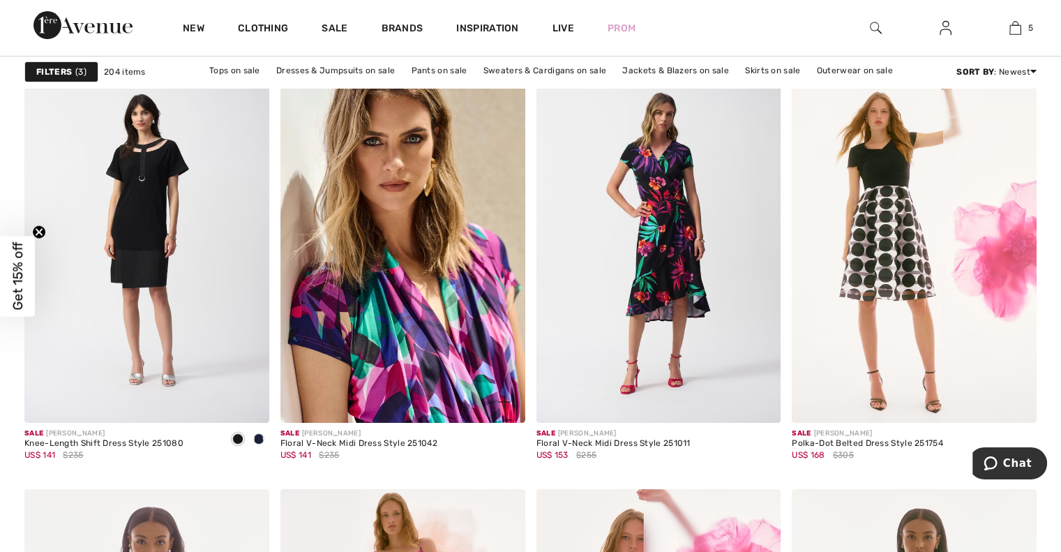
click at [424, 310] on img at bounding box center [402, 239] width 245 height 367
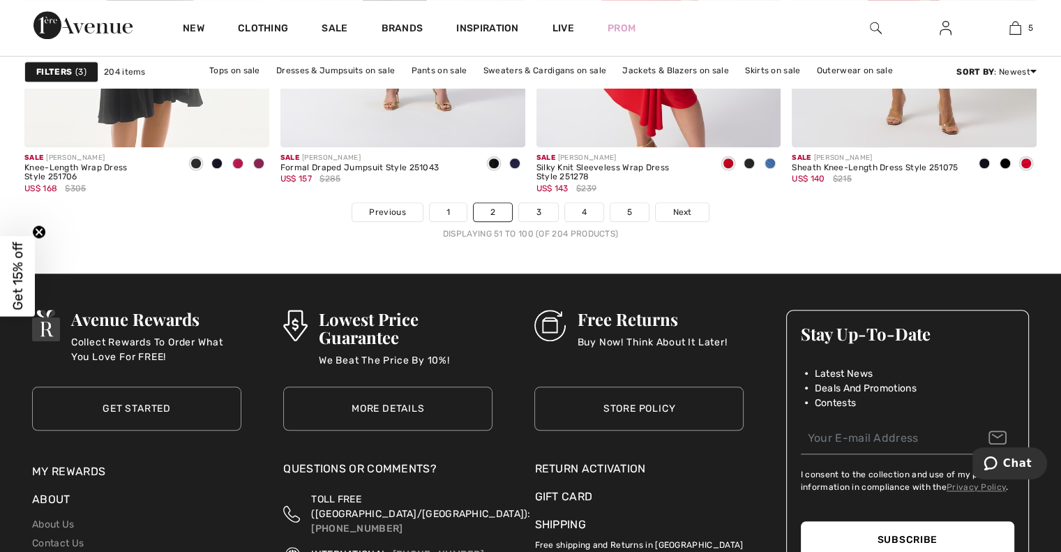
scroll to position [6588, 0]
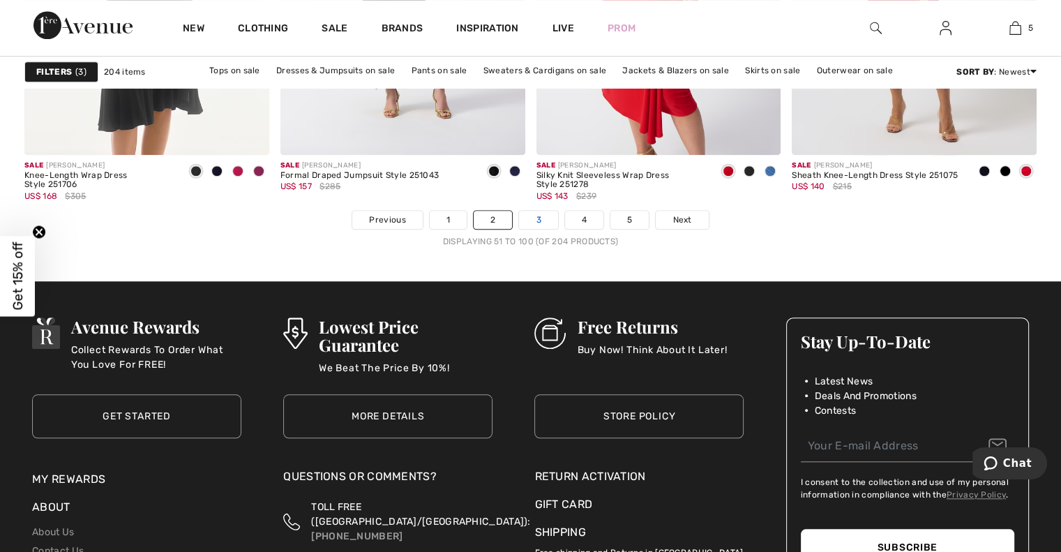
click at [534, 215] on link "3" at bounding box center [538, 220] width 38 height 18
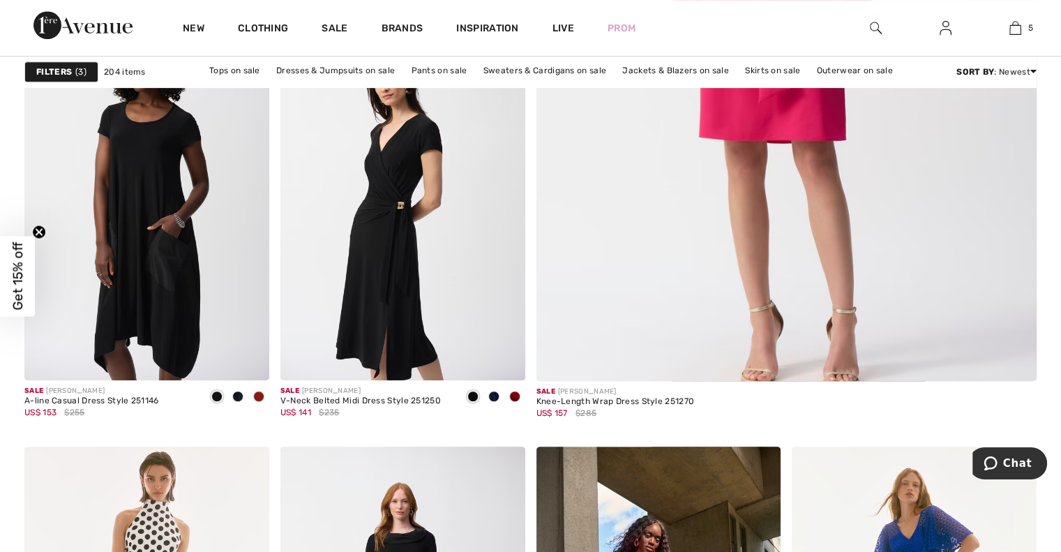
scroll to position [668, 0]
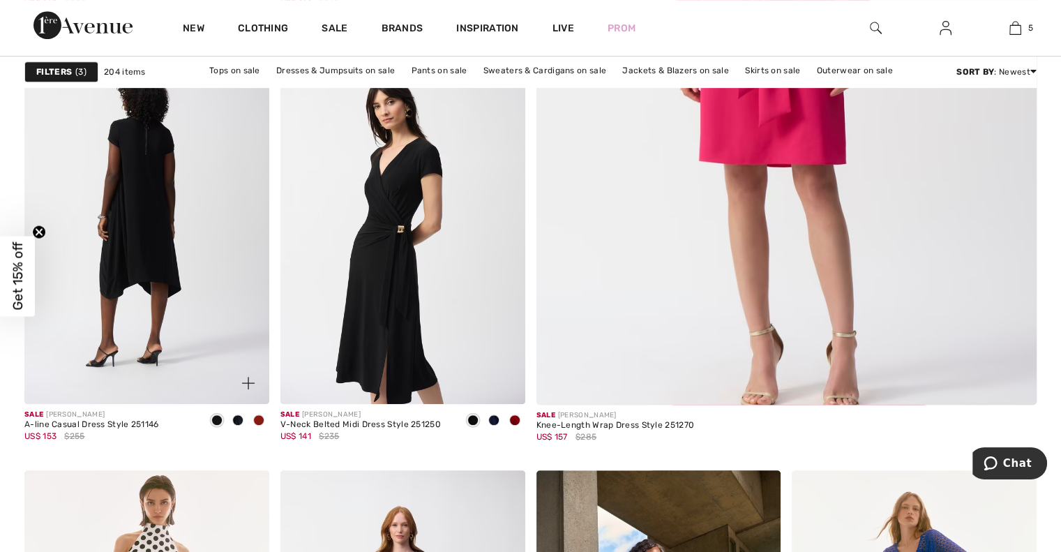
click at [131, 244] on img at bounding box center [146, 220] width 245 height 367
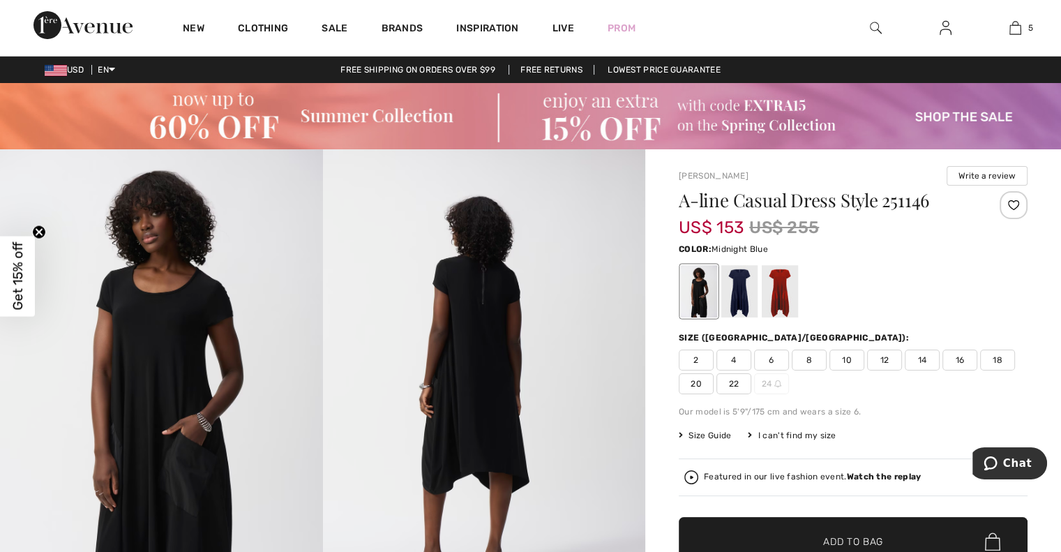
click at [740, 295] on div at bounding box center [739, 291] width 36 height 52
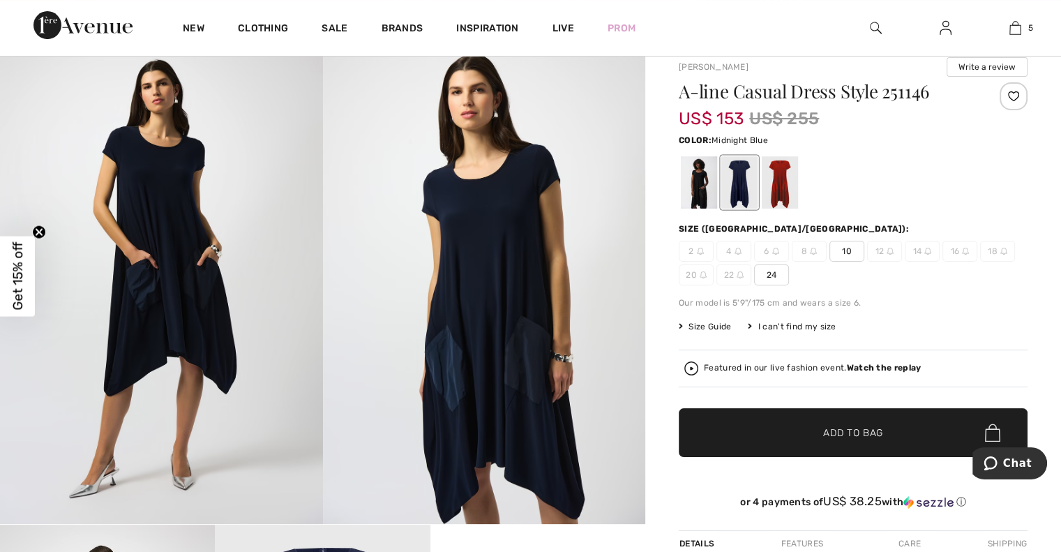
scroll to position [105, 0]
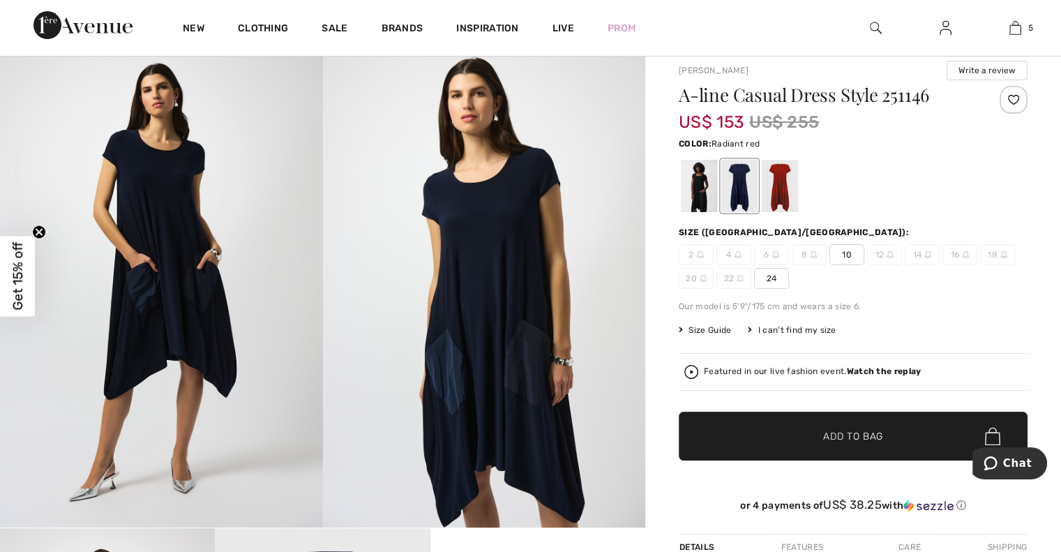
click at [774, 195] on div at bounding box center [780, 186] width 36 height 52
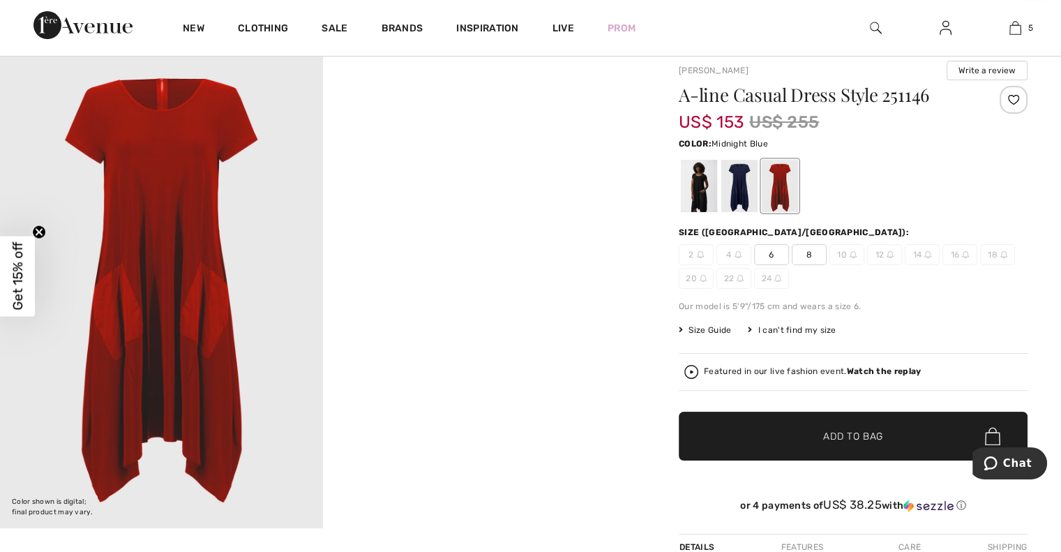
click at [742, 188] on div at bounding box center [739, 186] width 36 height 52
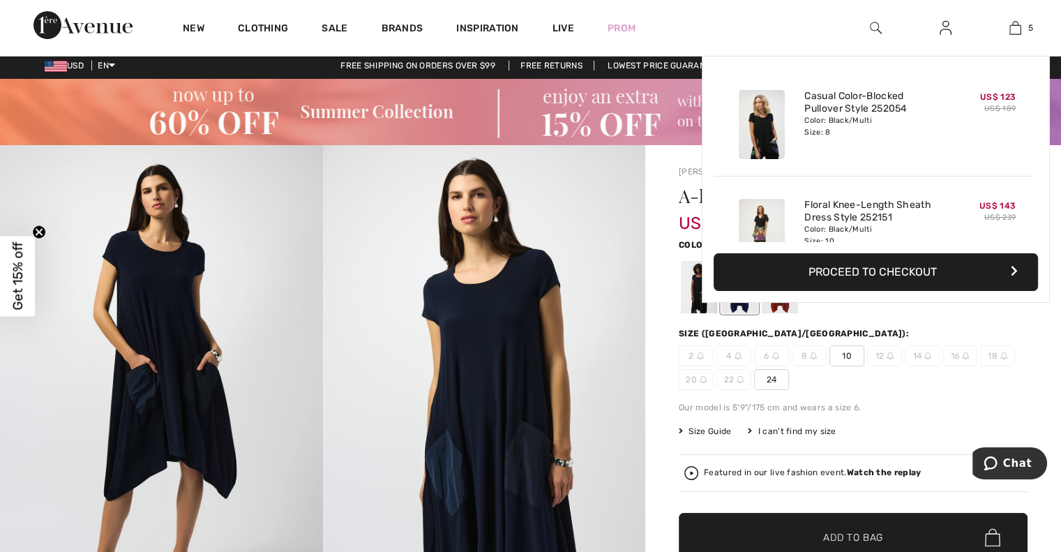
scroll to position [1, 0]
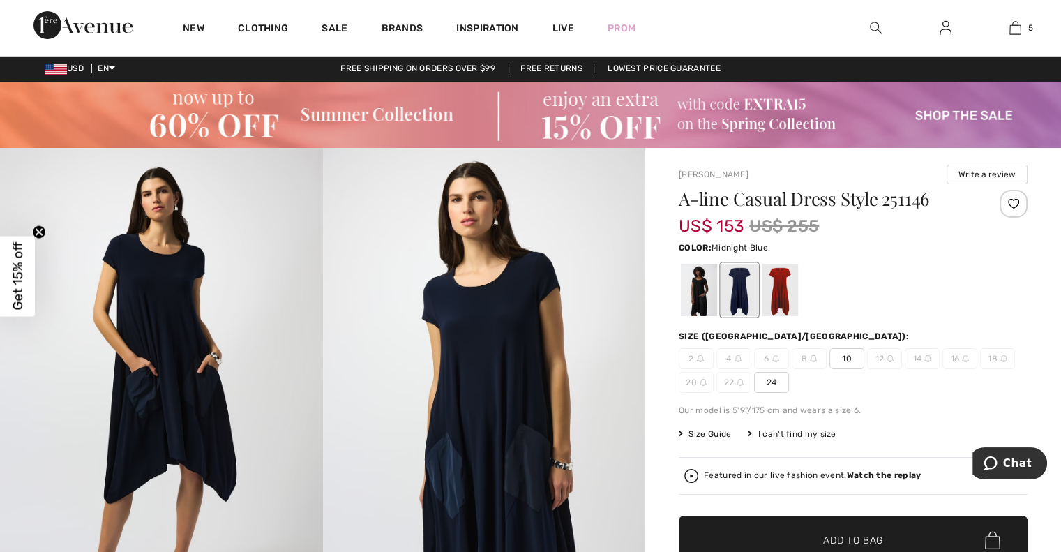
click at [852, 359] on span "10" at bounding box center [847, 358] width 35 height 21
click at [913, 532] on span "✔ Added to Bag Add to Bag" at bounding box center [853, 540] width 349 height 49
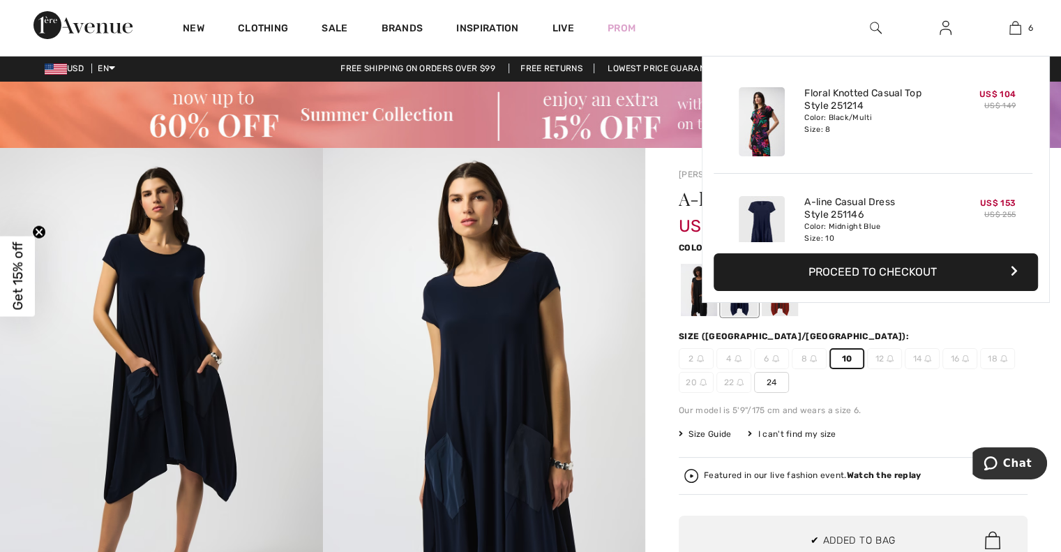
scroll to position [477, 0]
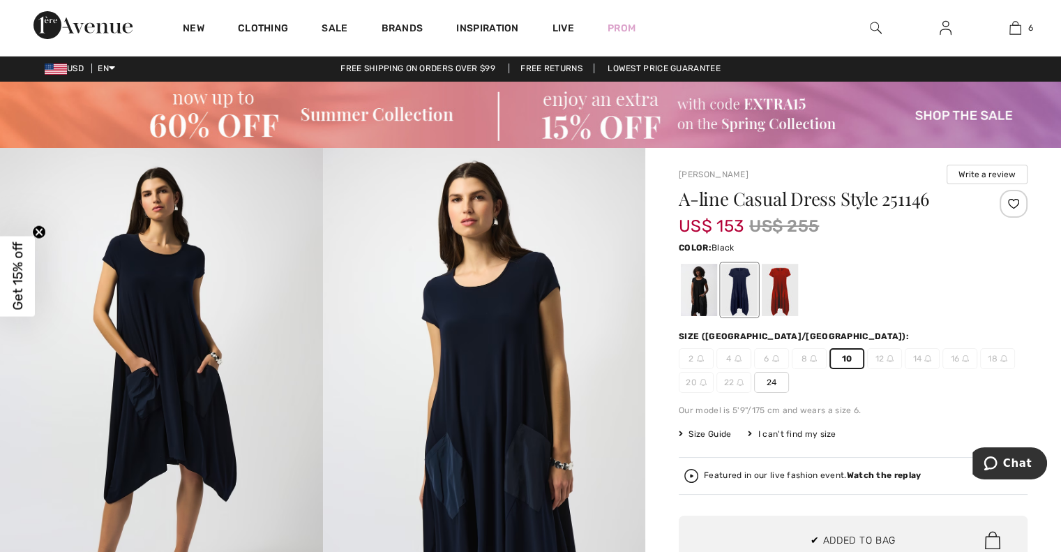
click at [692, 298] on div at bounding box center [699, 290] width 36 height 52
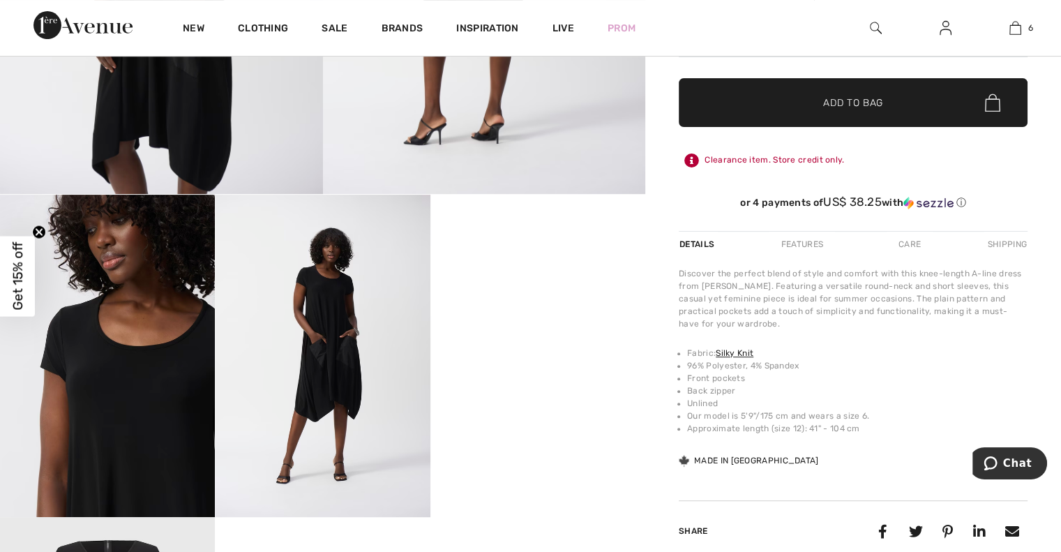
scroll to position [486, 0]
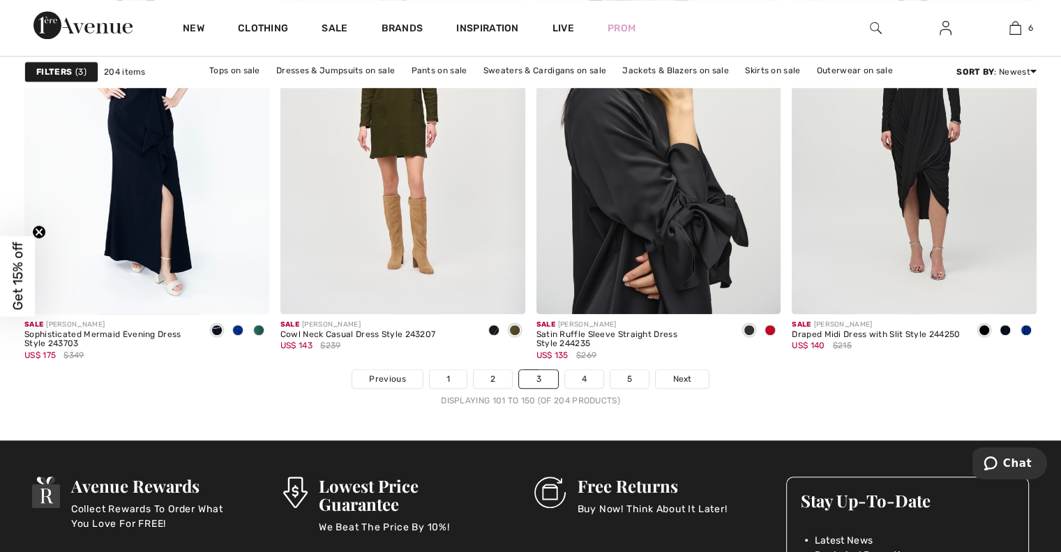
scroll to position [6504, 0]
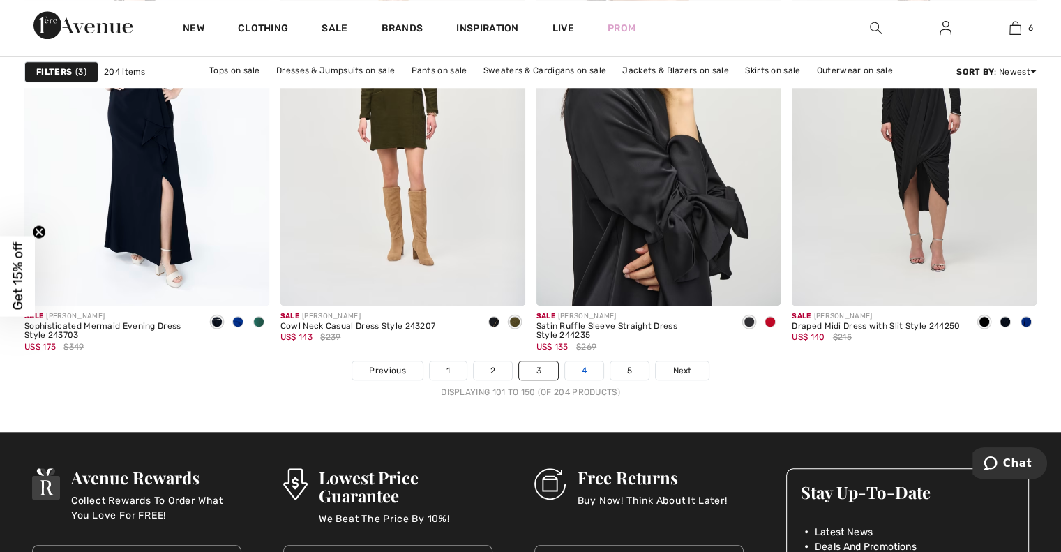
click at [586, 370] on link "4" at bounding box center [584, 370] width 38 height 18
click at [580, 370] on link "4" at bounding box center [584, 370] width 38 height 18
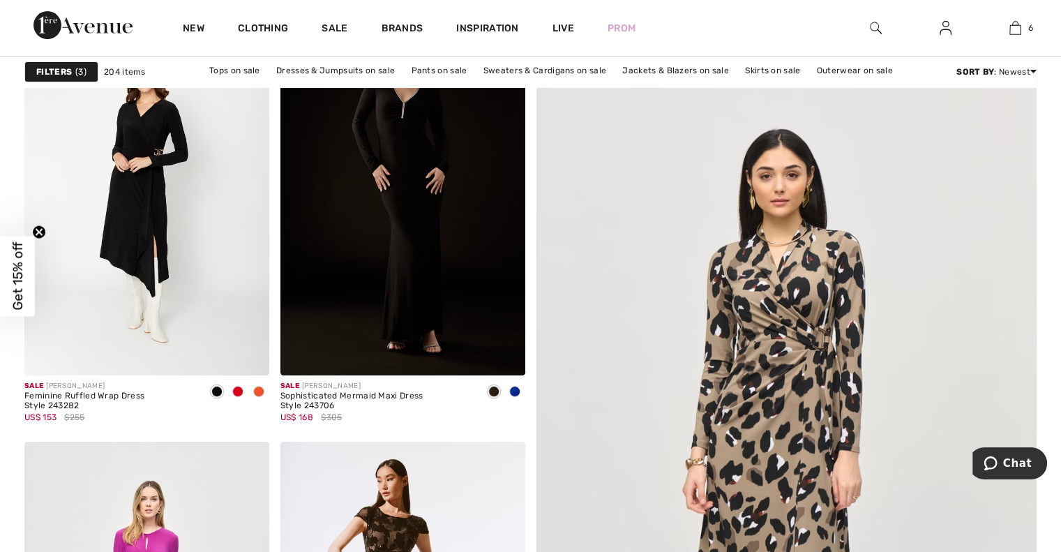
scroll to position [271, 0]
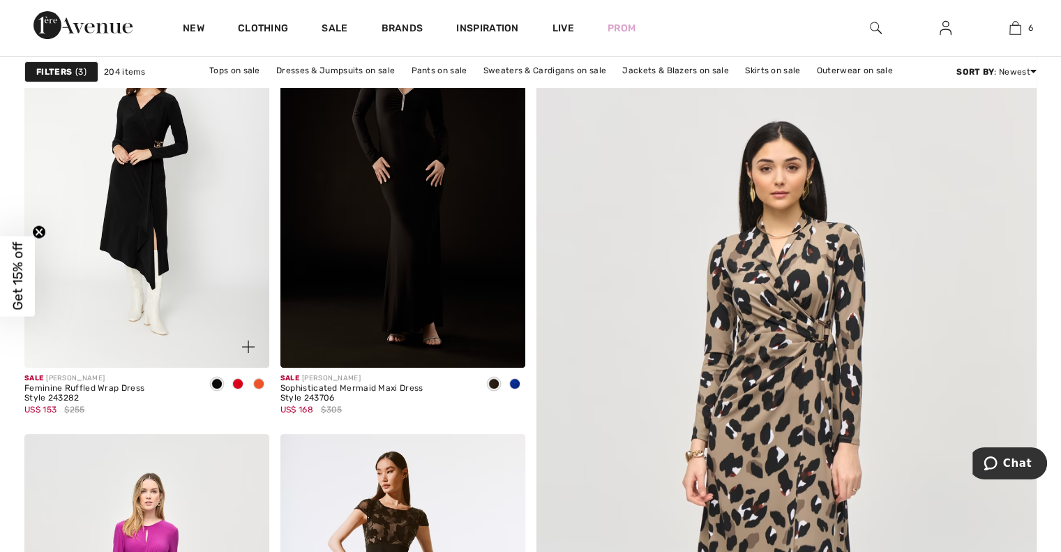
click at [260, 382] on span at bounding box center [258, 383] width 11 height 11
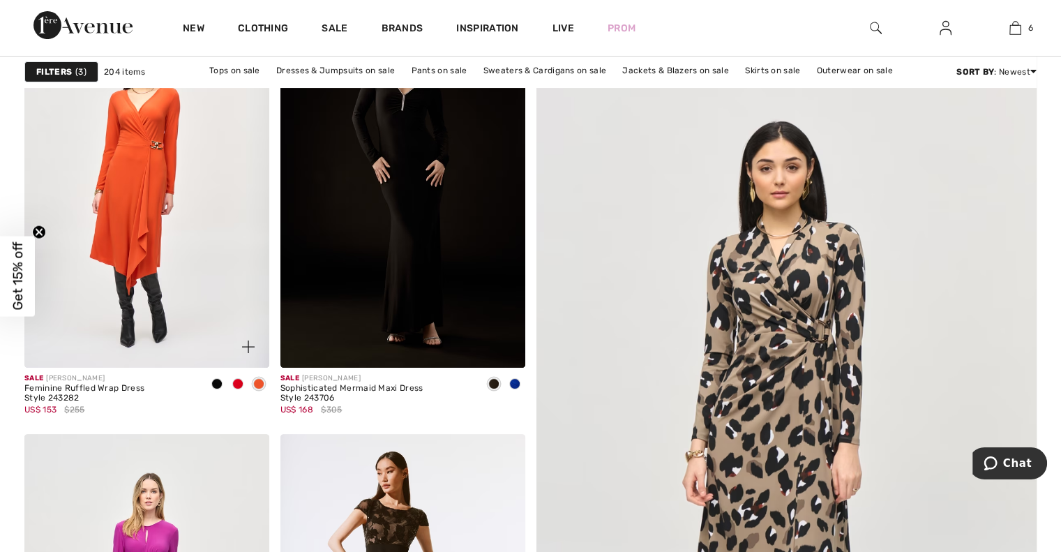
click at [237, 387] on span at bounding box center [237, 383] width 11 height 11
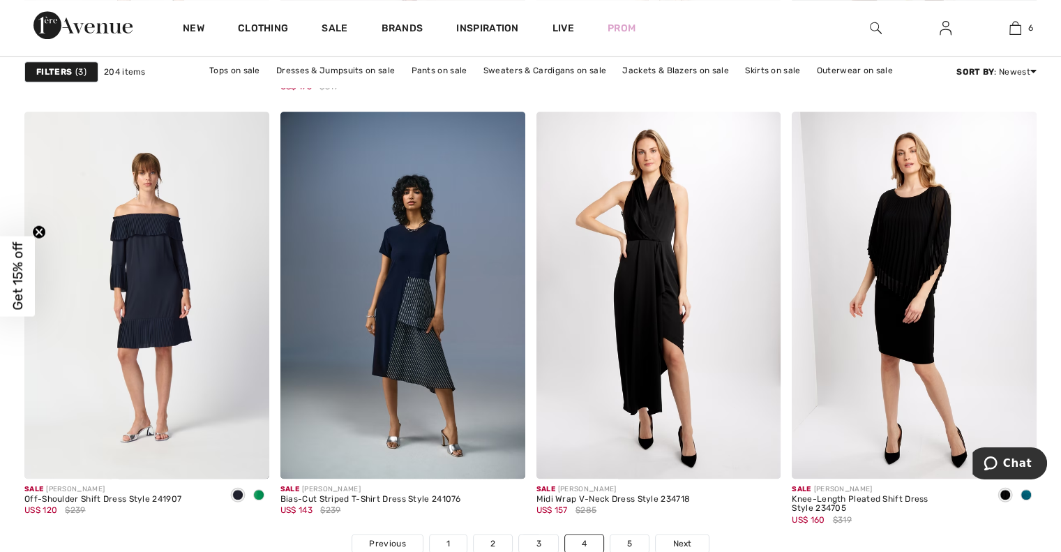
scroll to position [6418, 0]
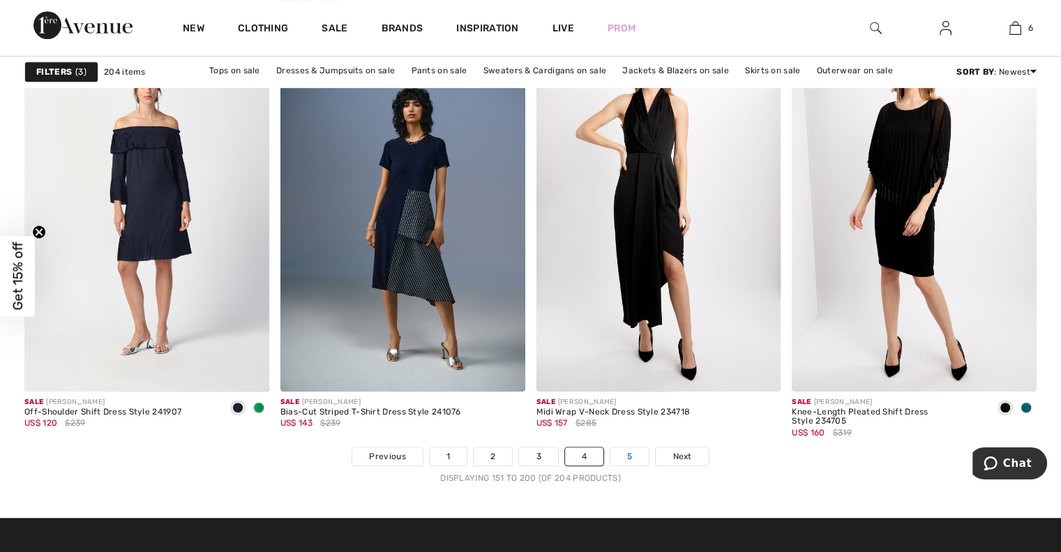
click at [628, 454] on link "5" at bounding box center [629, 456] width 38 height 18
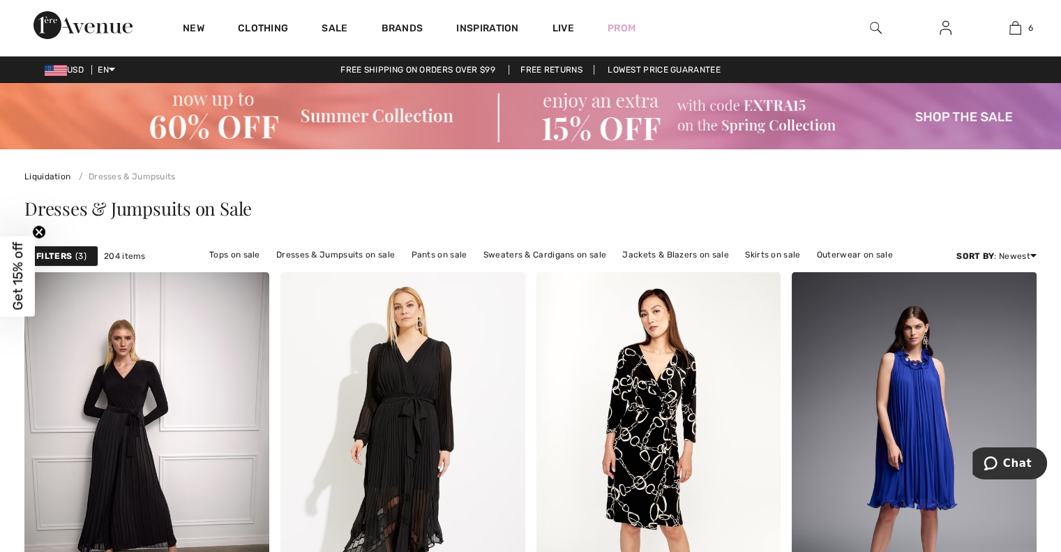
scroll to position [186, 0]
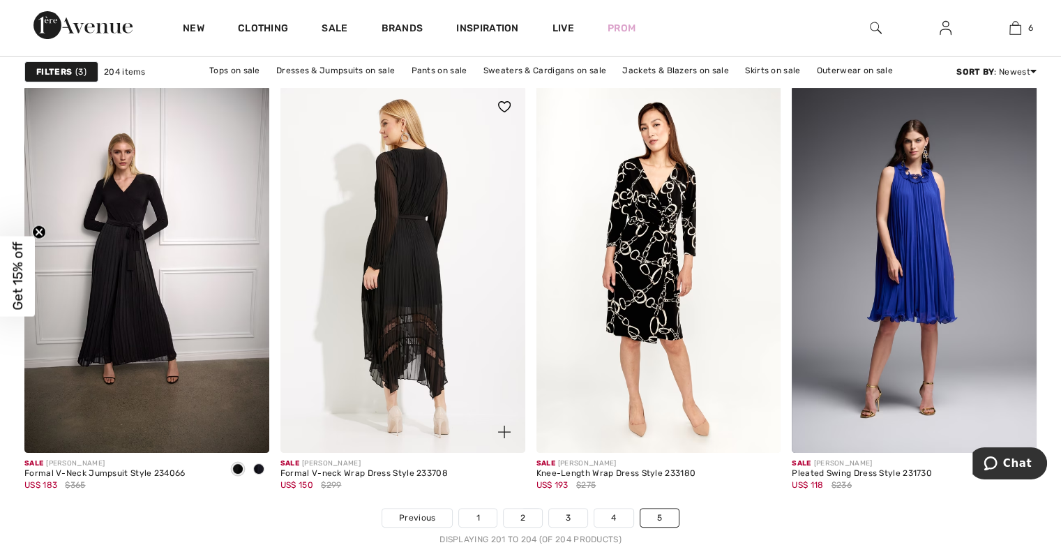
click at [379, 235] on img at bounding box center [402, 269] width 245 height 367
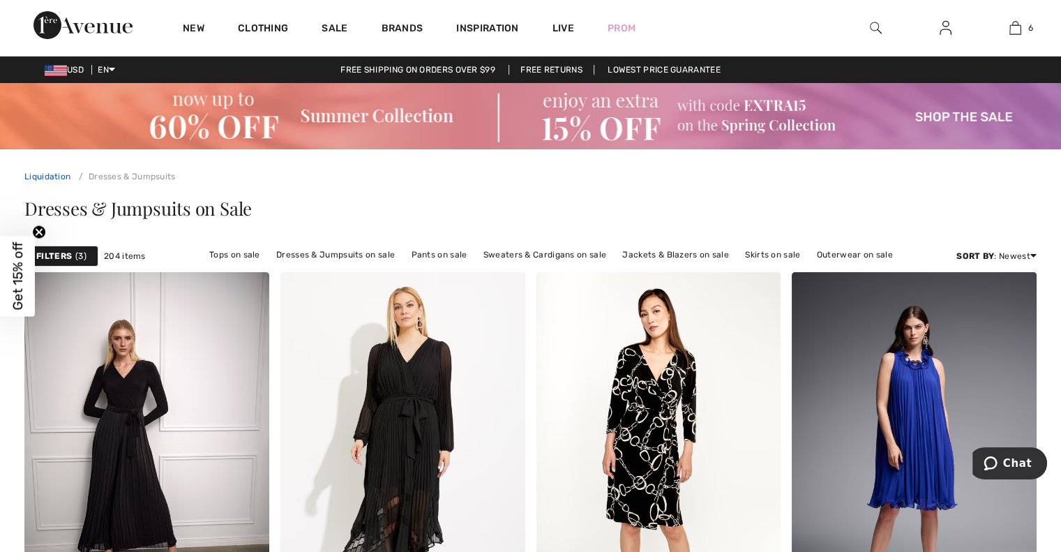
click at [45, 179] on link "Liquidation" at bounding box center [47, 177] width 46 height 10
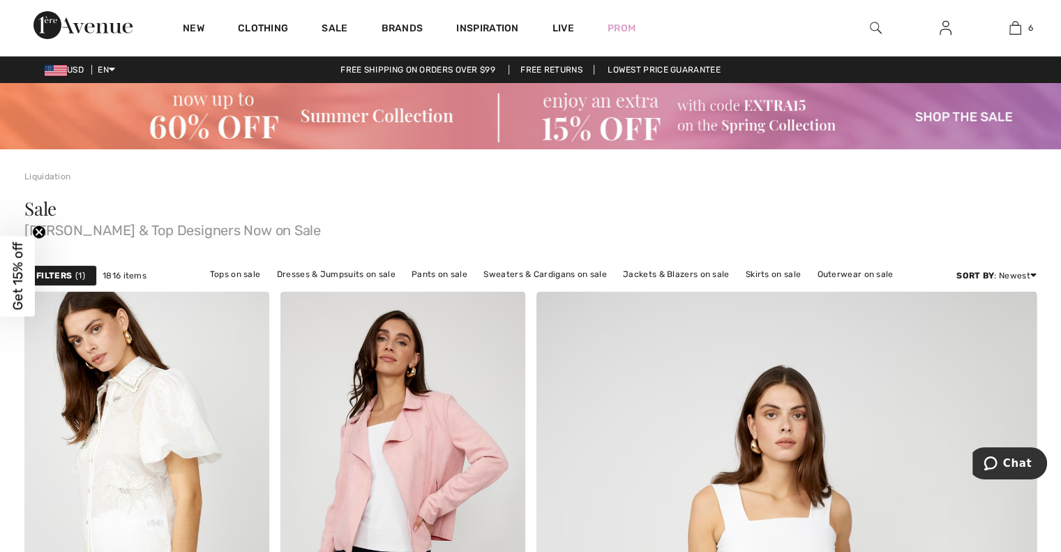
click at [55, 273] on strong "Filters" at bounding box center [54, 275] width 36 height 13
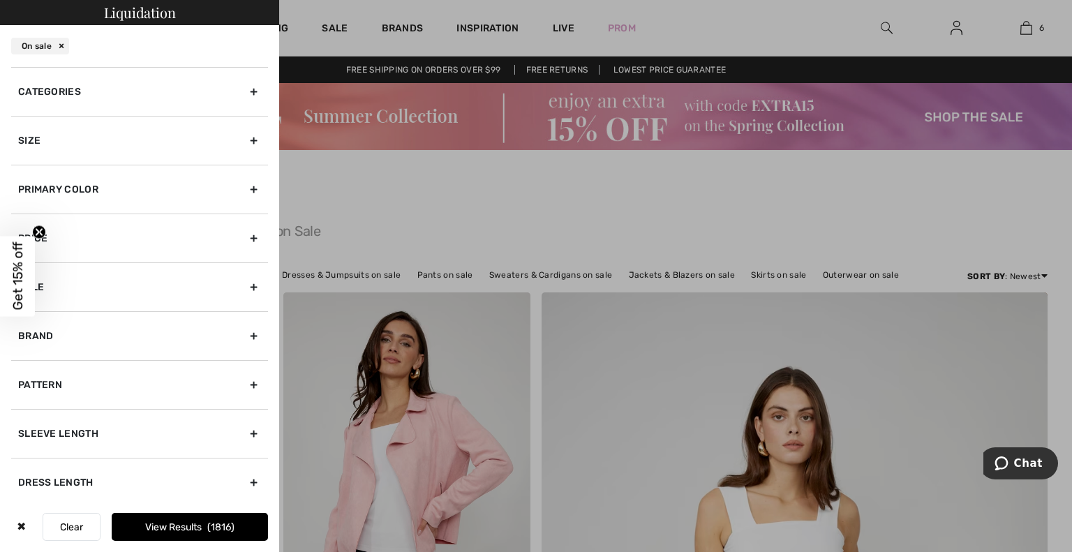
click at [179, 147] on div "Size" at bounding box center [139, 140] width 257 height 49
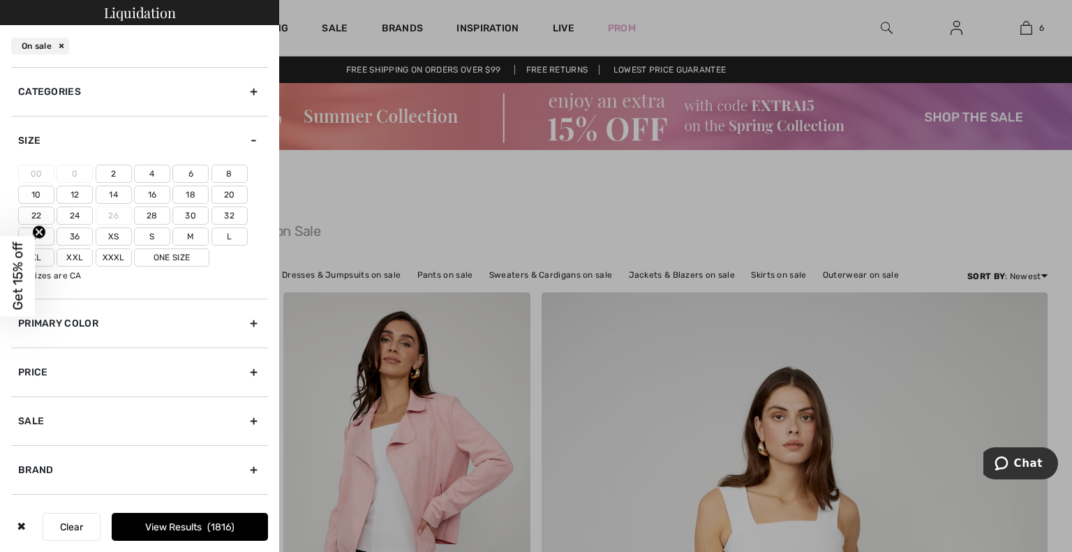
click at [42, 195] on label "10" at bounding box center [36, 195] width 36 height 18
click at [0, 0] on input"] "10" at bounding box center [0, 0] width 0 height 0
click at [230, 174] on label "8" at bounding box center [229, 174] width 36 height 18
click at [0, 0] on input"] "8" at bounding box center [0, 0] width 0 height 0
click at [198, 234] on label "M" at bounding box center [190, 236] width 36 height 18
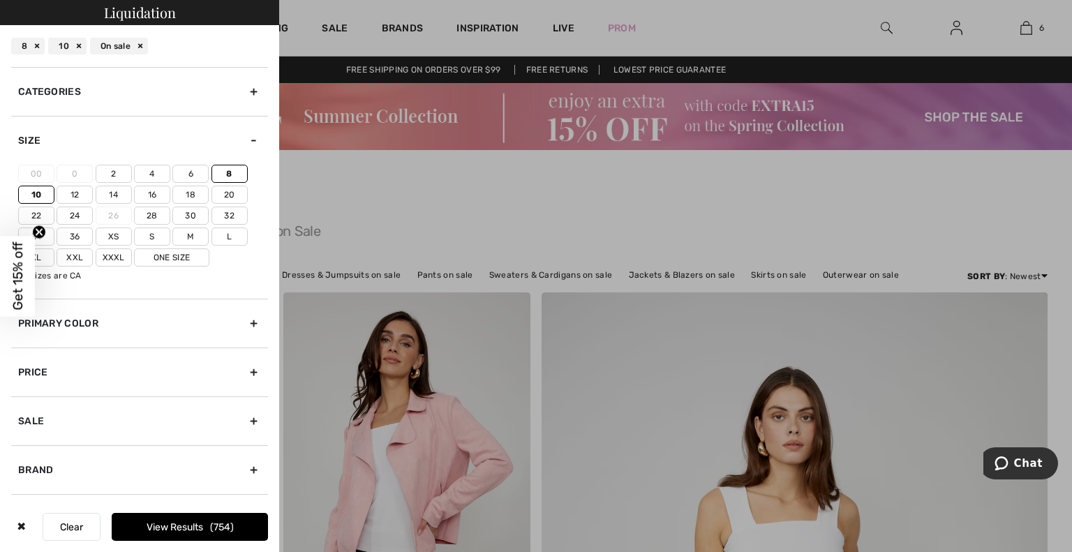
click at [0, 0] on input"] "M" at bounding box center [0, 0] width 0 height 0
click at [218, 234] on label "L" at bounding box center [229, 236] width 36 height 18
click at [0, 0] on input"] "L" at bounding box center [0, 0] width 0 height 0
click at [225, 98] on div "Categories" at bounding box center [139, 91] width 257 height 49
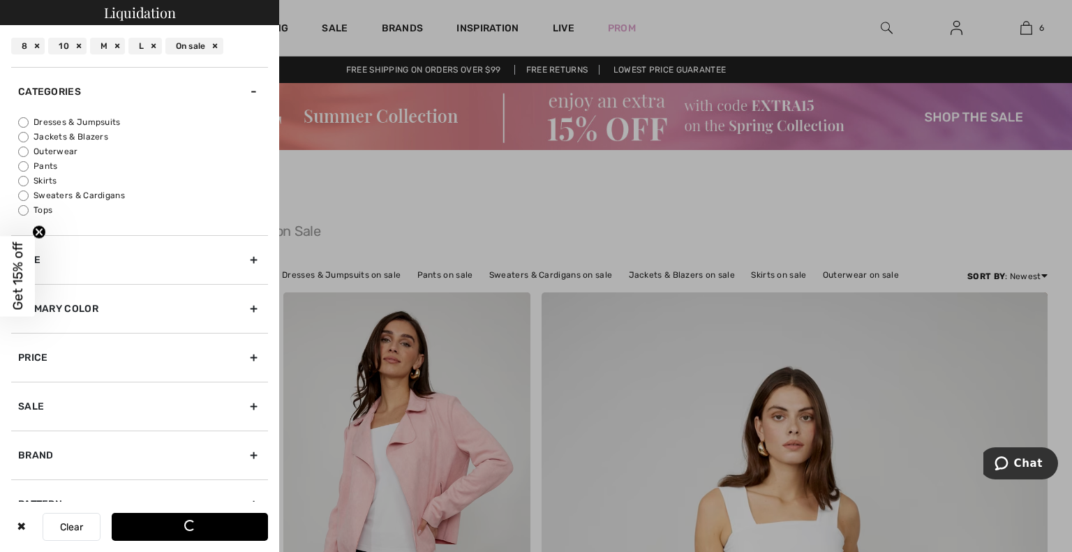
click at [99, 137] on label "Jackets & Blazers" at bounding box center [143, 136] width 250 height 13
click at [29, 137] on input "Jackets & Blazers" at bounding box center [23, 137] width 10 height 10
radio input "true"
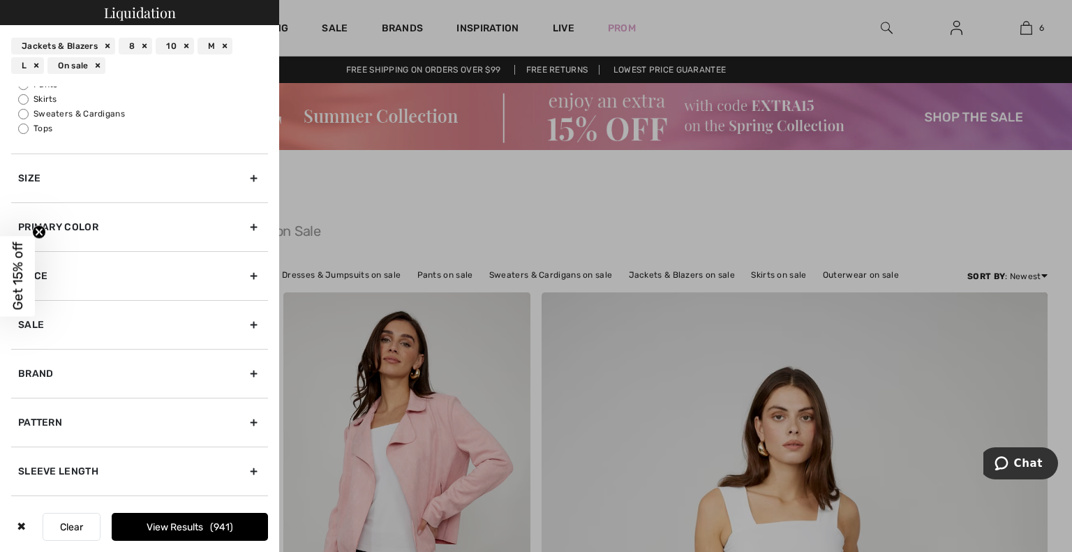
scroll to position [120, 0]
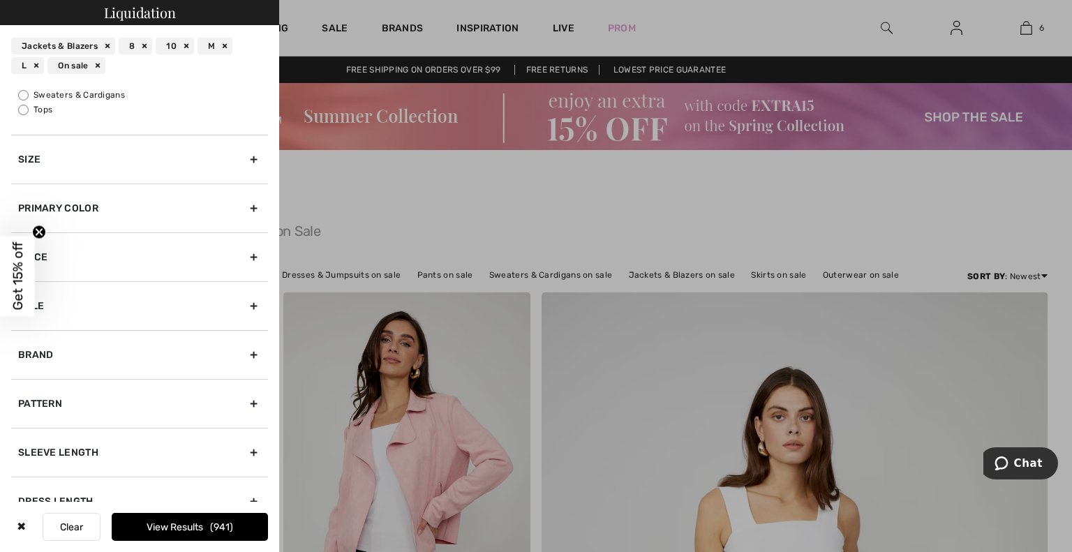
click at [222, 163] on div "Size" at bounding box center [139, 159] width 257 height 49
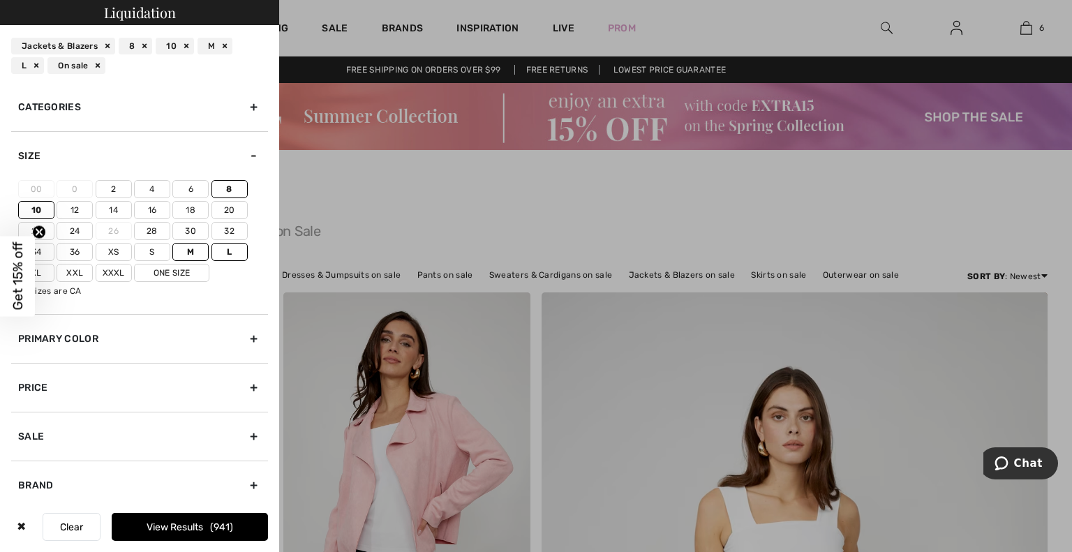
scroll to position [0, 0]
click at [167, 274] on label "One Size" at bounding box center [171, 277] width 75 height 18
click at [0, 0] on input"] "One Size" at bounding box center [0, 0] width 0 height 0
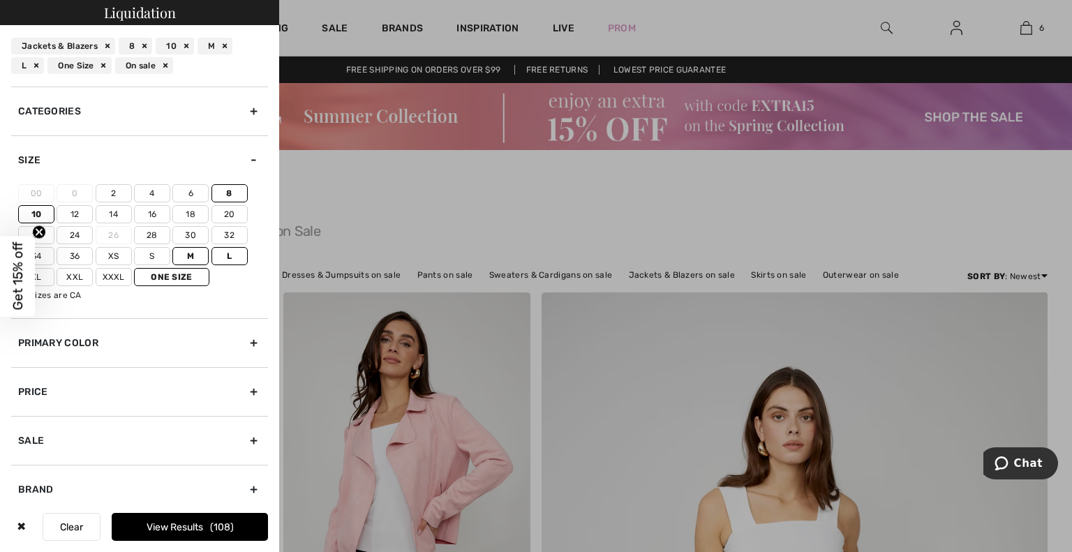
click at [192, 526] on button "View Results 108" at bounding box center [190, 527] width 156 height 28
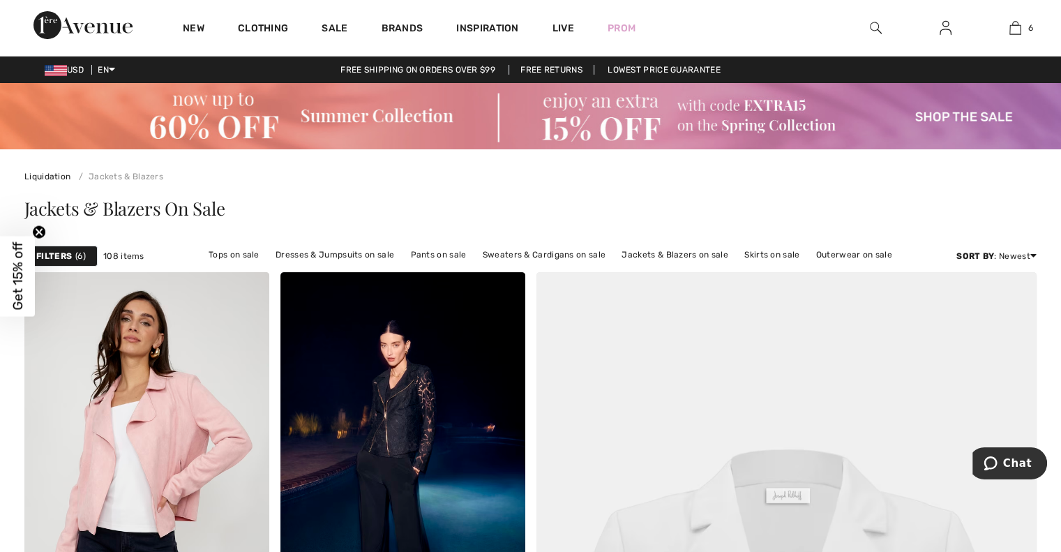
click at [59, 254] on strong "Filters" at bounding box center [54, 256] width 36 height 13
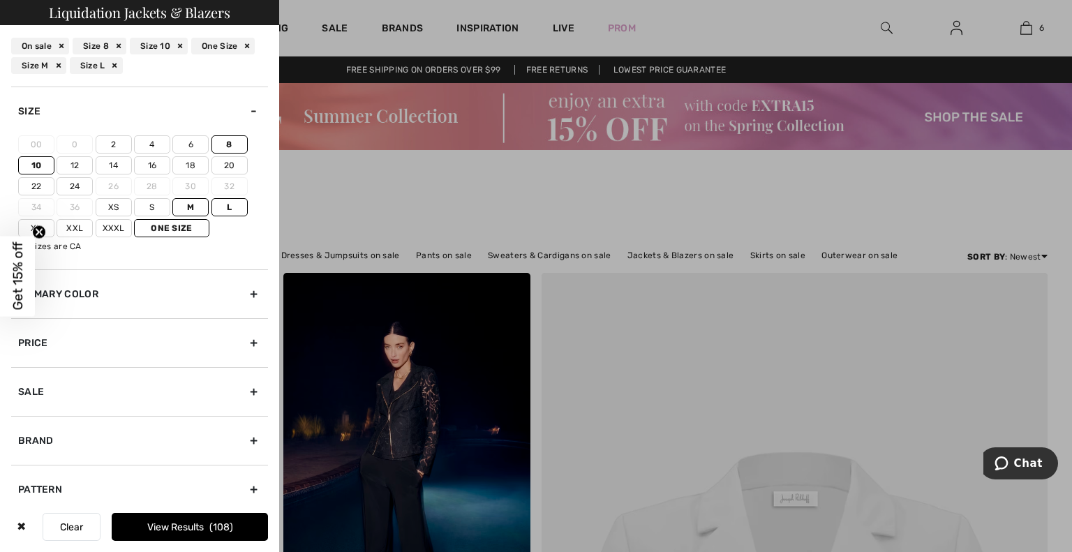
click at [426, 181] on div at bounding box center [536, 276] width 1072 height 552
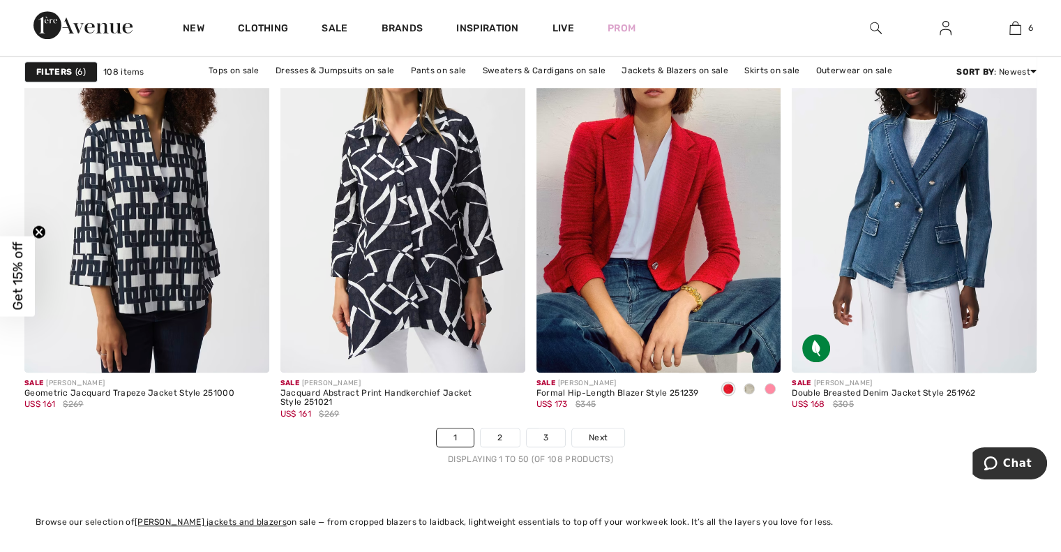
scroll to position [6477, 0]
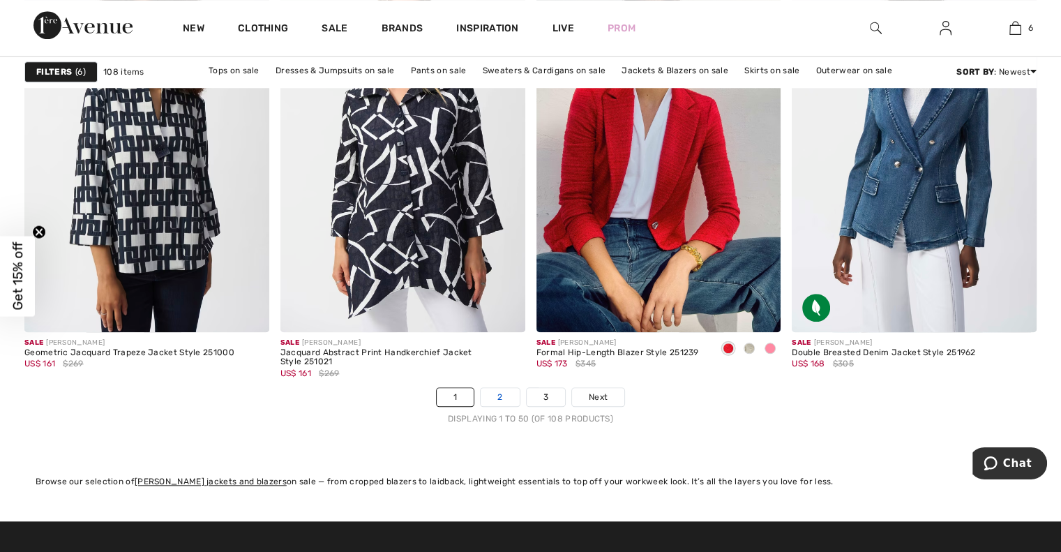
click at [500, 400] on link "2" at bounding box center [500, 397] width 38 height 18
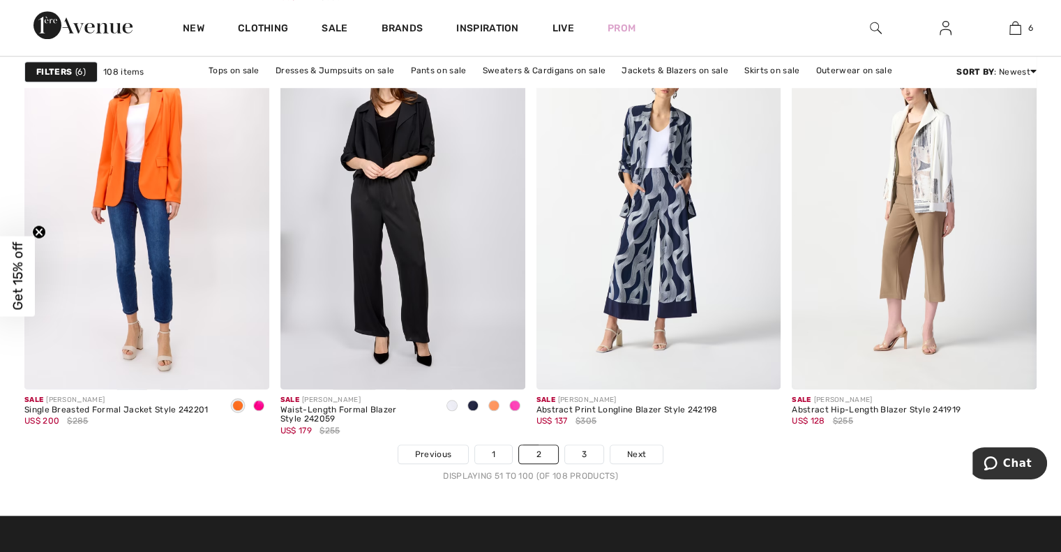
scroll to position [6428, 0]
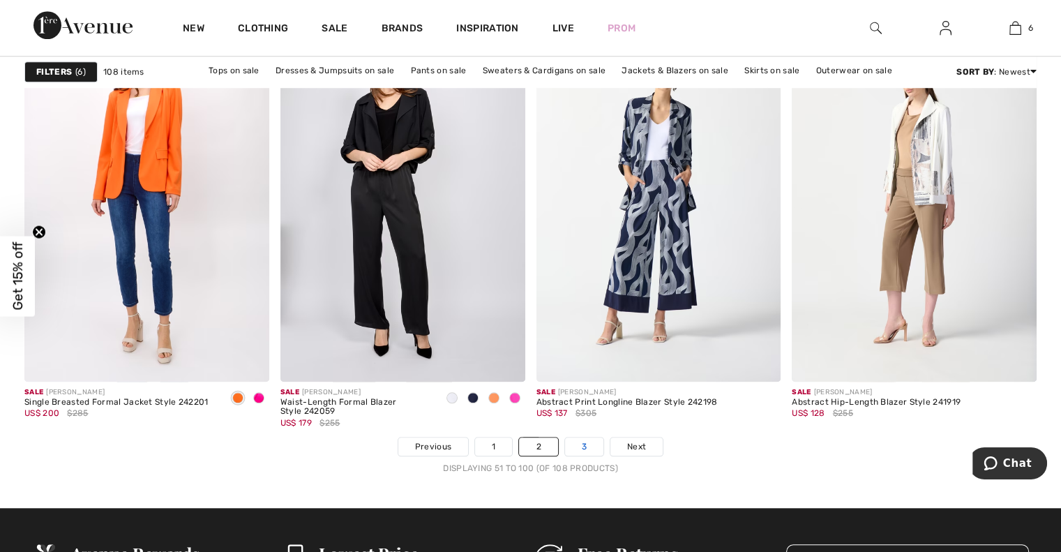
click at [575, 445] on link "3" at bounding box center [584, 446] width 38 height 18
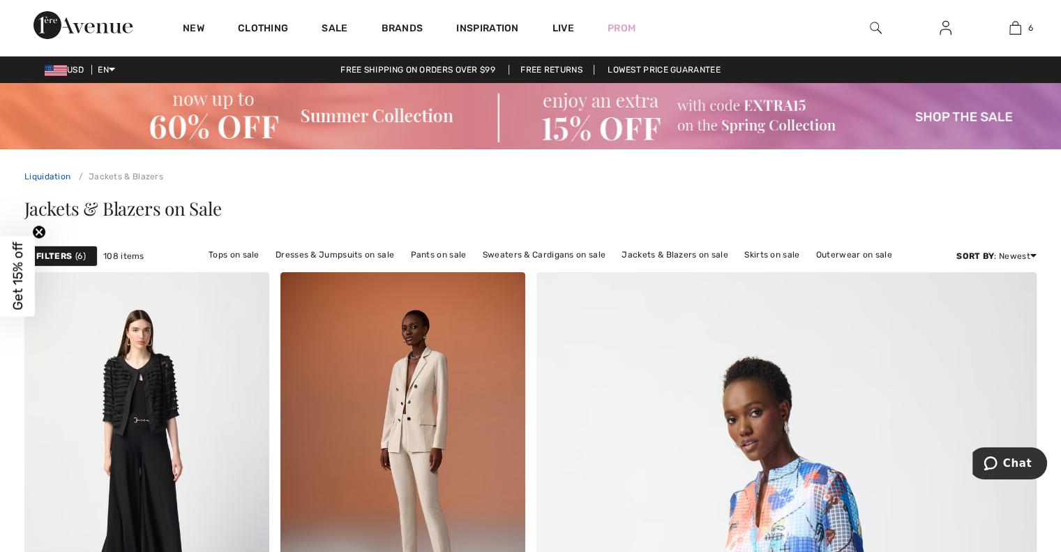
click at [50, 175] on link "Liquidation" at bounding box center [47, 177] width 46 height 10
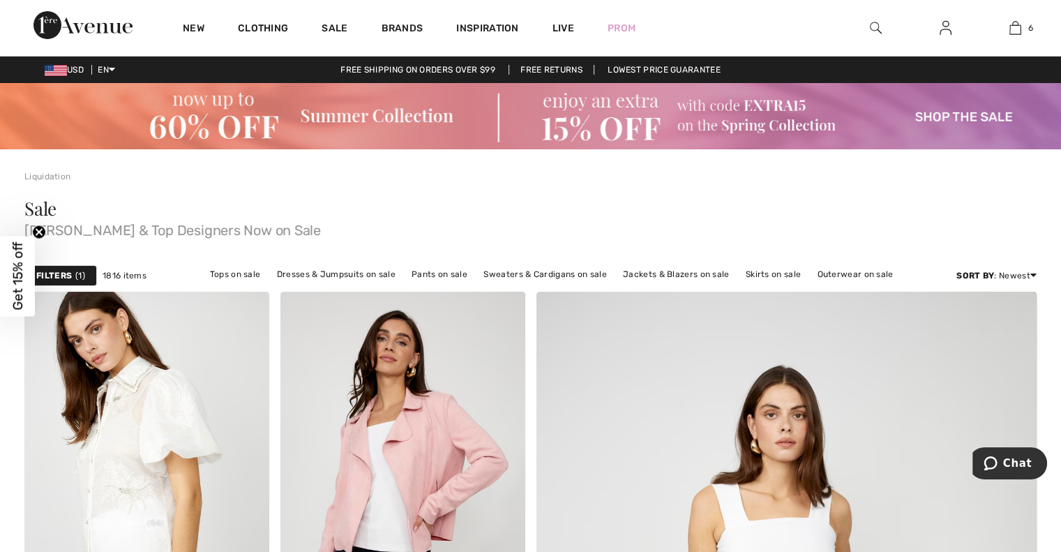
click at [70, 275] on strong "Filters" at bounding box center [54, 275] width 36 height 13
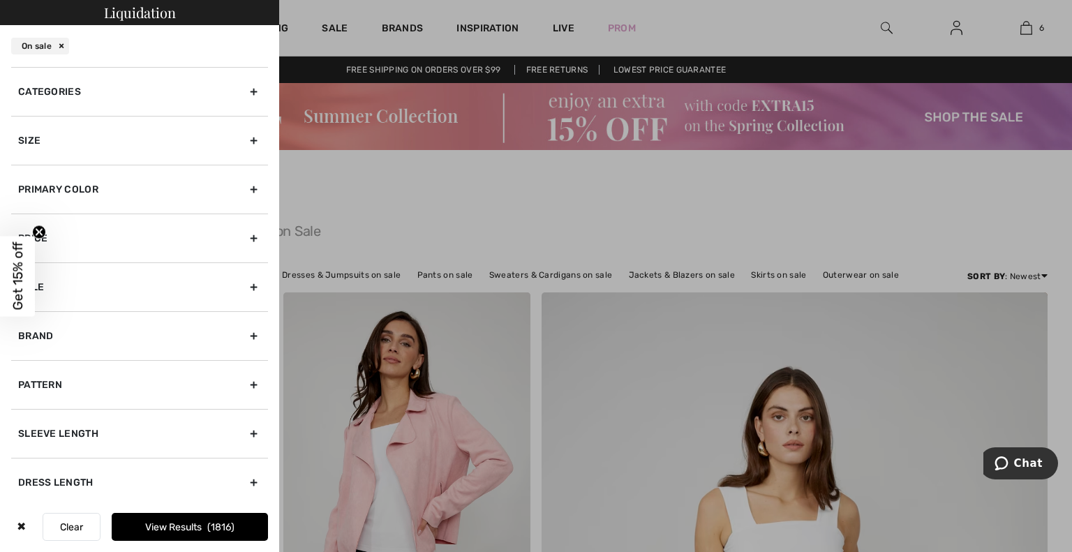
click at [238, 91] on div "Categories" at bounding box center [139, 91] width 257 height 49
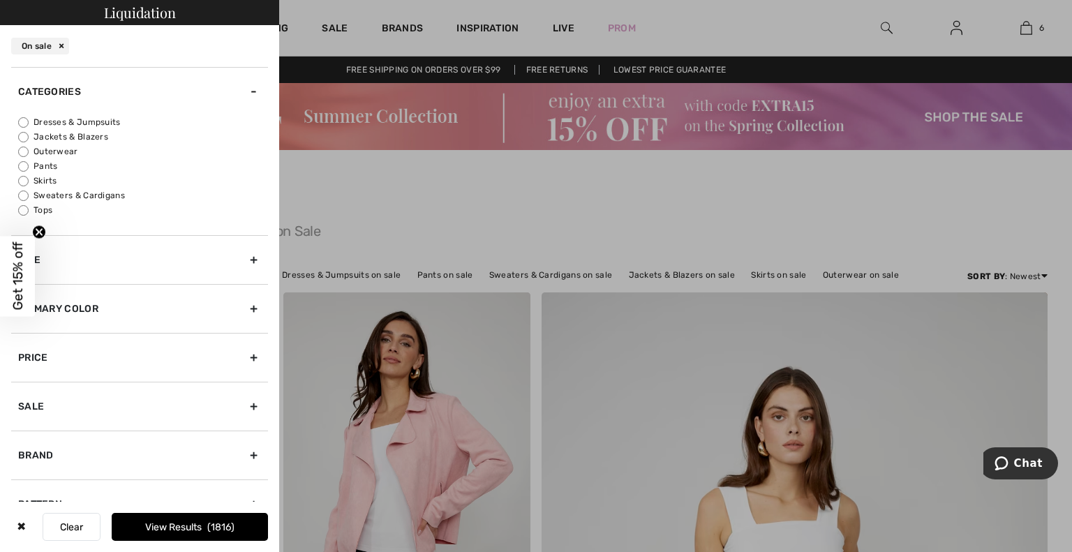
click at [84, 195] on label "Sweaters & Cardigans" at bounding box center [143, 195] width 250 height 13
click at [29, 195] on input "Sweaters & Cardigans" at bounding box center [23, 195] width 10 height 10
radio input "true"
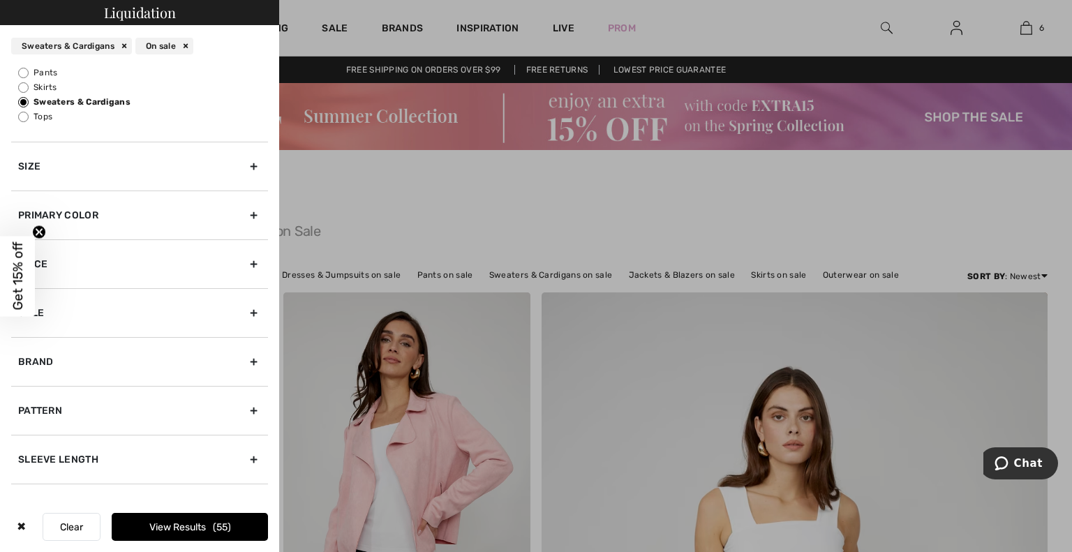
scroll to position [100, 0]
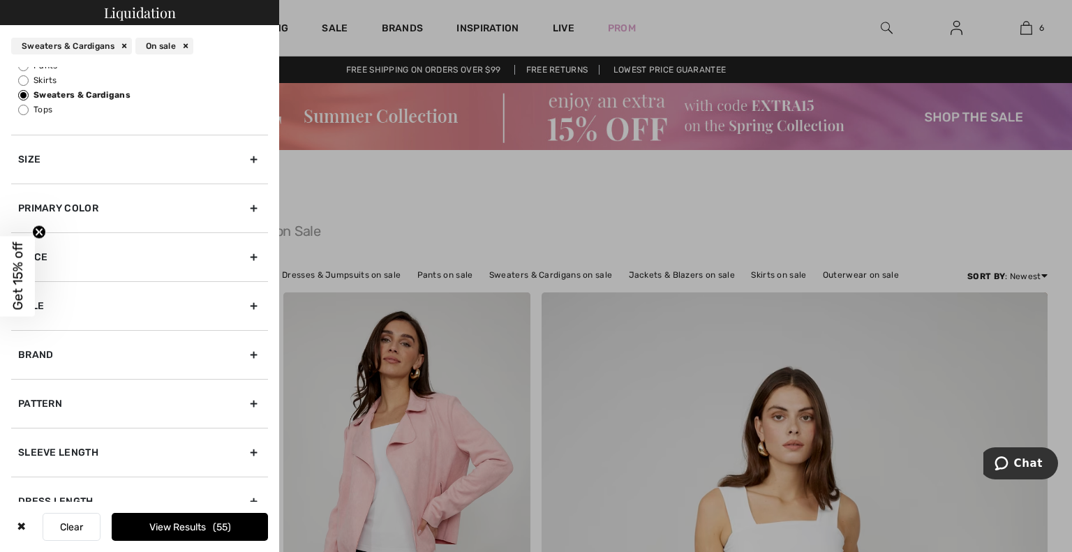
click at [217, 160] on div "Size" at bounding box center [139, 159] width 257 height 49
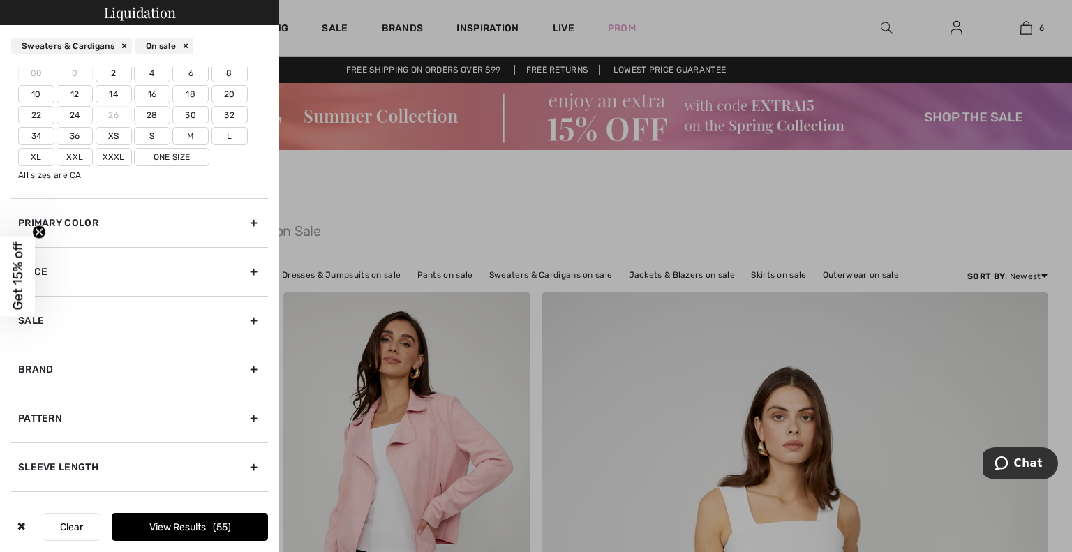
click at [223, 70] on label "8" at bounding box center [229, 73] width 36 height 18
click at [0, 0] on input"] "8" at bounding box center [0, 0] width 0 height 0
click at [38, 89] on label "10" at bounding box center [36, 94] width 36 height 18
click at [0, 0] on input"] "10" at bounding box center [0, 0] width 0 height 0
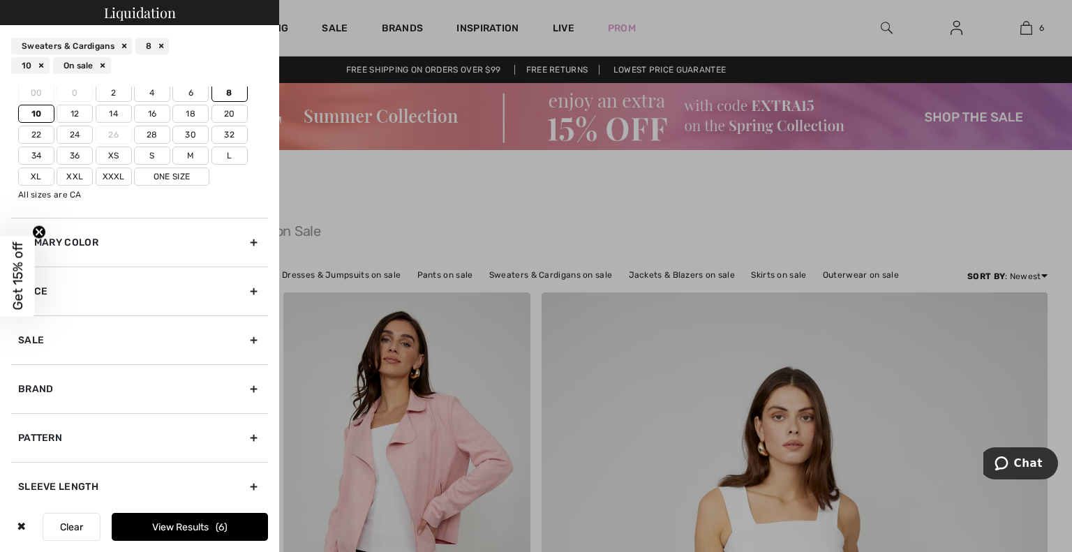
click at [187, 158] on label "M" at bounding box center [190, 156] width 36 height 18
click at [0, 0] on input"] "M" at bounding box center [0, 0] width 0 height 0
click at [226, 156] on label "L" at bounding box center [229, 156] width 36 height 18
click at [0, 0] on input"] "L" at bounding box center [0, 0] width 0 height 0
click at [76, 156] on label "36" at bounding box center [75, 156] width 36 height 18
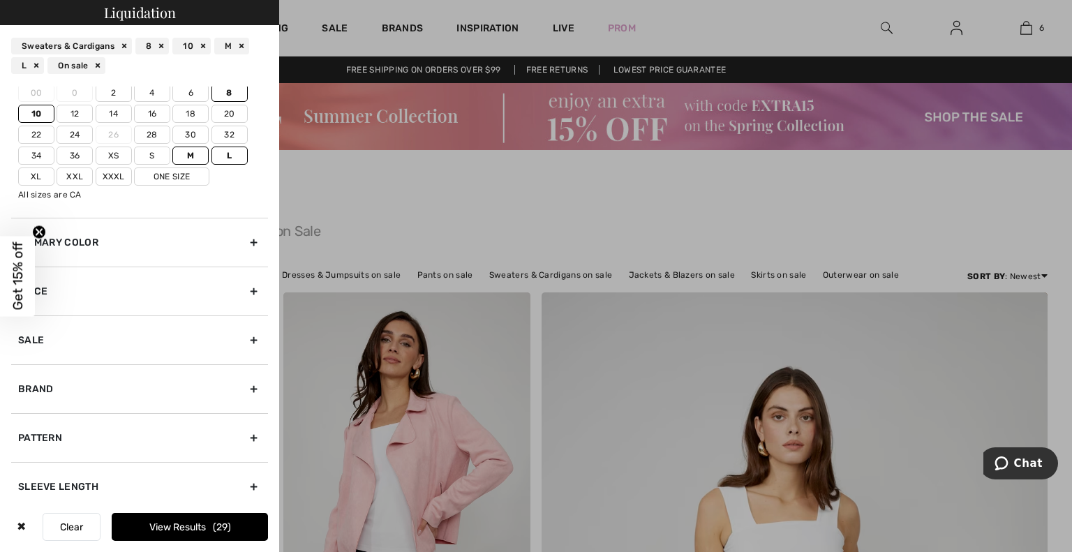
click at [0, 0] on input"] "36" at bounding box center [0, 0] width 0 height 0
click at [162, 173] on label "One Size" at bounding box center [171, 176] width 75 height 18
click at [0, 0] on input"] "One Size" at bounding box center [0, 0] width 0 height 0
click at [203, 523] on button "View Results 30" at bounding box center [190, 527] width 156 height 28
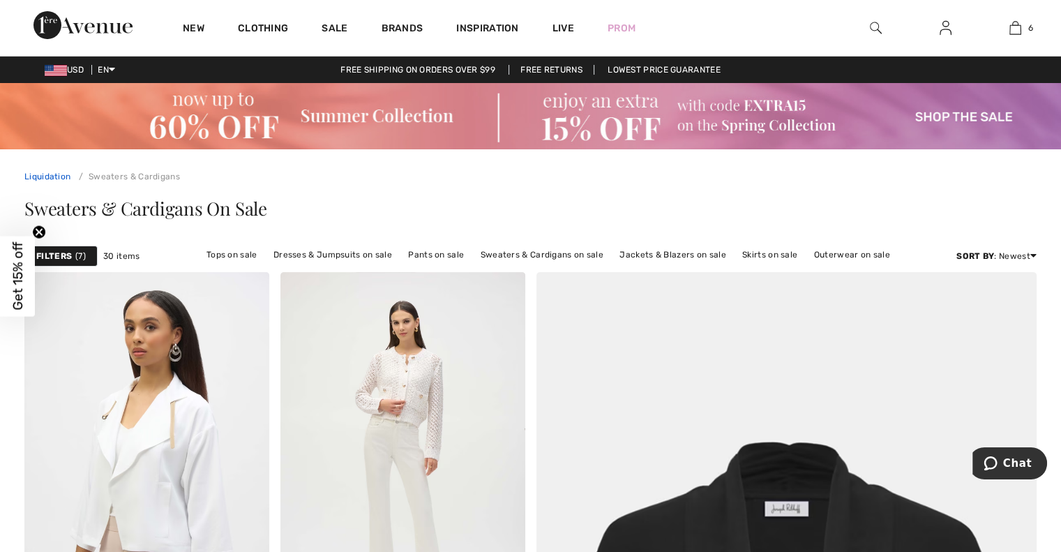
click at [41, 181] on link "Liquidation" at bounding box center [47, 177] width 46 height 10
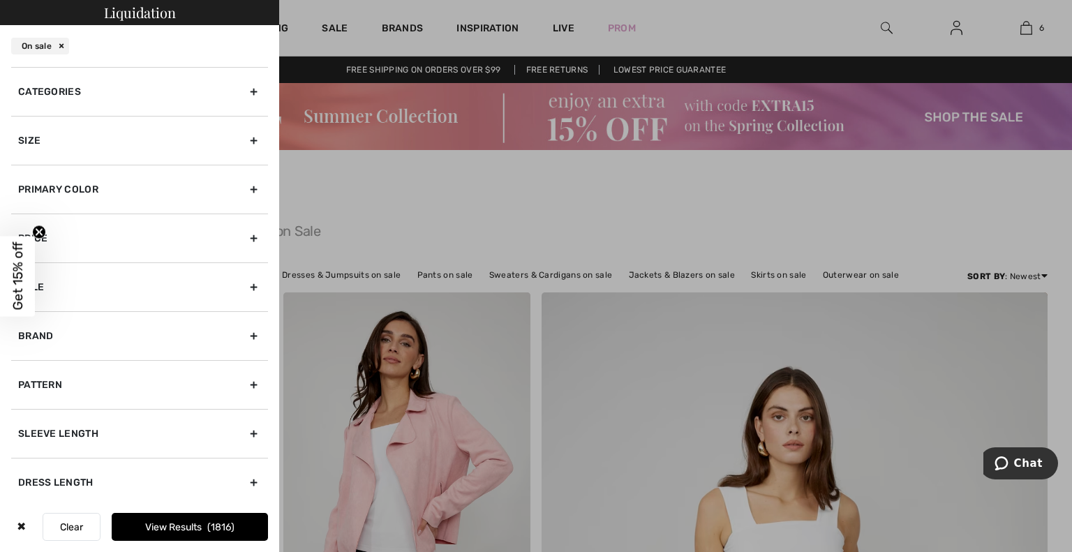
click at [181, 95] on div "Categories" at bounding box center [139, 91] width 257 height 49
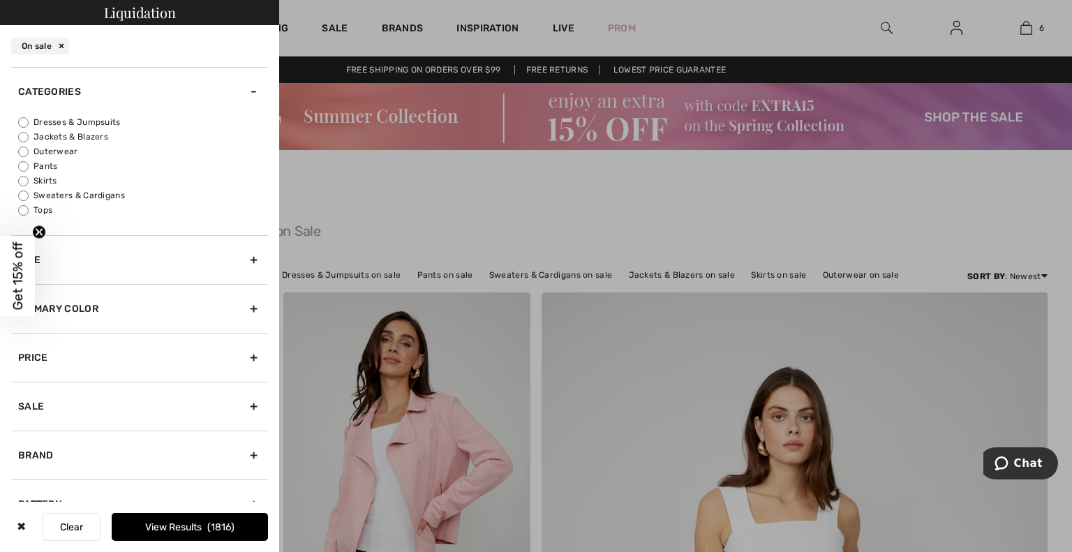
click at [70, 153] on label "Outerwear" at bounding box center [143, 151] width 250 height 13
click at [29, 153] on input "Outerwear" at bounding box center [23, 152] width 10 height 10
radio input "true"
click at [237, 258] on div "Size" at bounding box center [139, 259] width 257 height 49
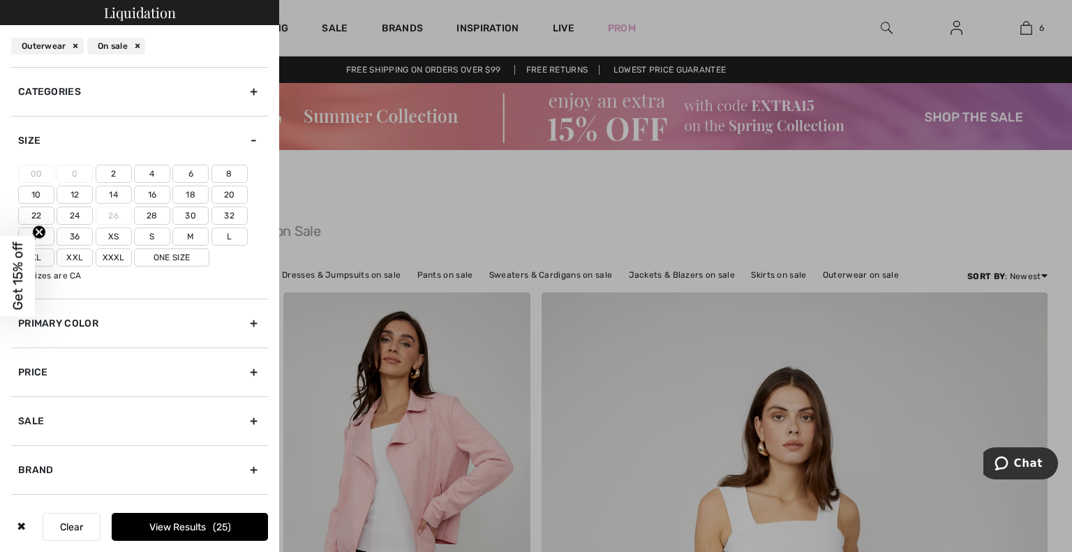
click at [227, 174] on label "8" at bounding box center [229, 174] width 36 height 18
click at [0, 0] on input"] "8" at bounding box center [0, 0] width 0 height 0
click at [37, 195] on label "10" at bounding box center [36, 195] width 36 height 18
click at [0, 0] on input"] "10" at bounding box center [0, 0] width 0 height 0
click at [179, 236] on label "M" at bounding box center [190, 236] width 36 height 18
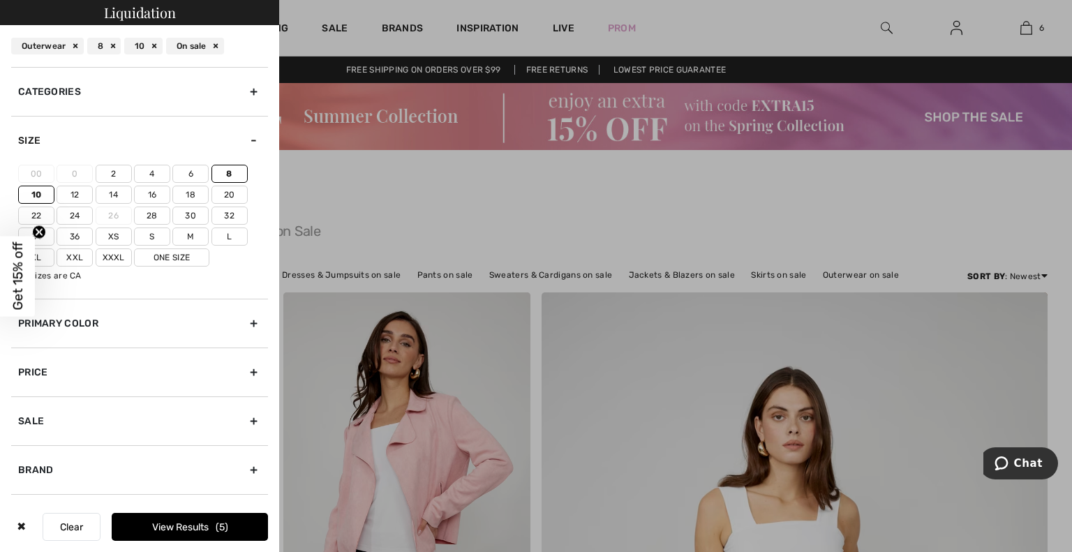
click at [0, 0] on input"] "M" at bounding box center [0, 0] width 0 height 0
drag, startPoint x: 229, startPoint y: 234, endPoint x: 216, endPoint y: 234, distance: 12.6
click at [229, 234] on label "L" at bounding box center [229, 236] width 36 height 18
click at [75, 232] on label "36" at bounding box center [75, 236] width 36 height 18
click at [0, 0] on input"] "36" at bounding box center [0, 0] width 0 height 0
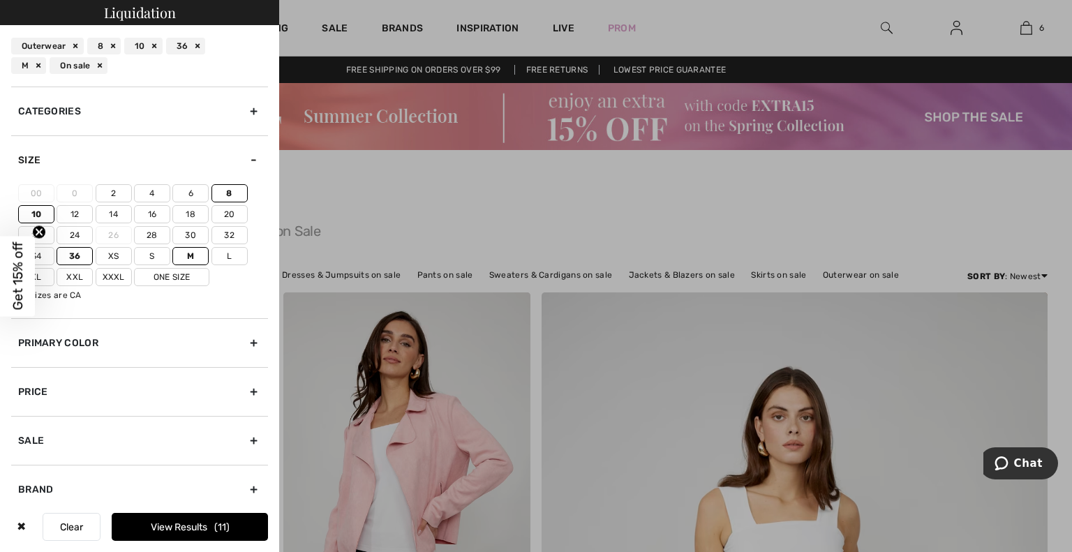
click at [175, 276] on label "One Size" at bounding box center [171, 277] width 75 height 18
click at [0, 0] on input"] "One Size" at bounding box center [0, 0] width 0 height 0
click at [199, 530] on button "View Results 11" at bounding box center [190, 527] width 156 height 28
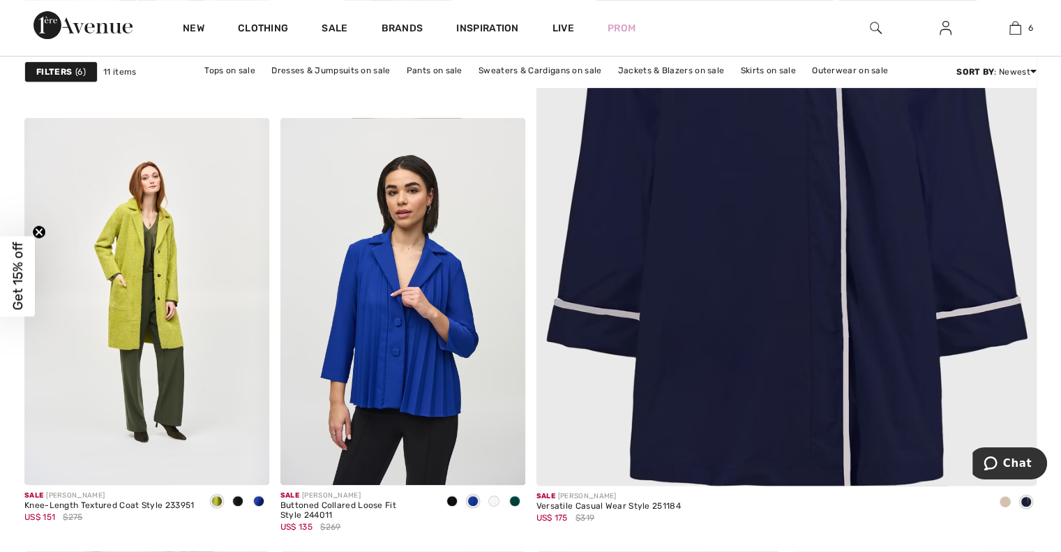
scroll to position [511, 0]
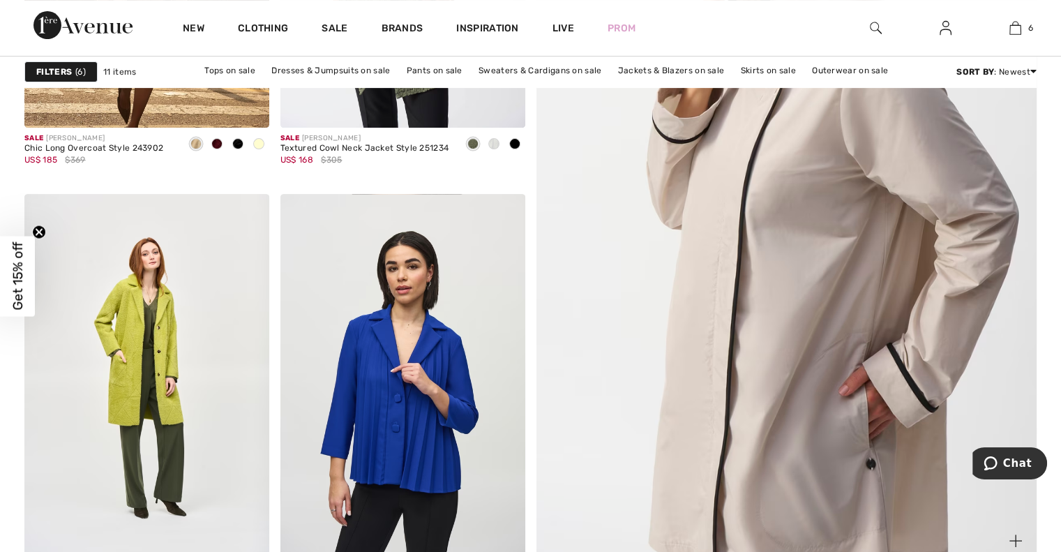
click at [826, 224] on img at bounding box center [786, 211] width 601 height 901
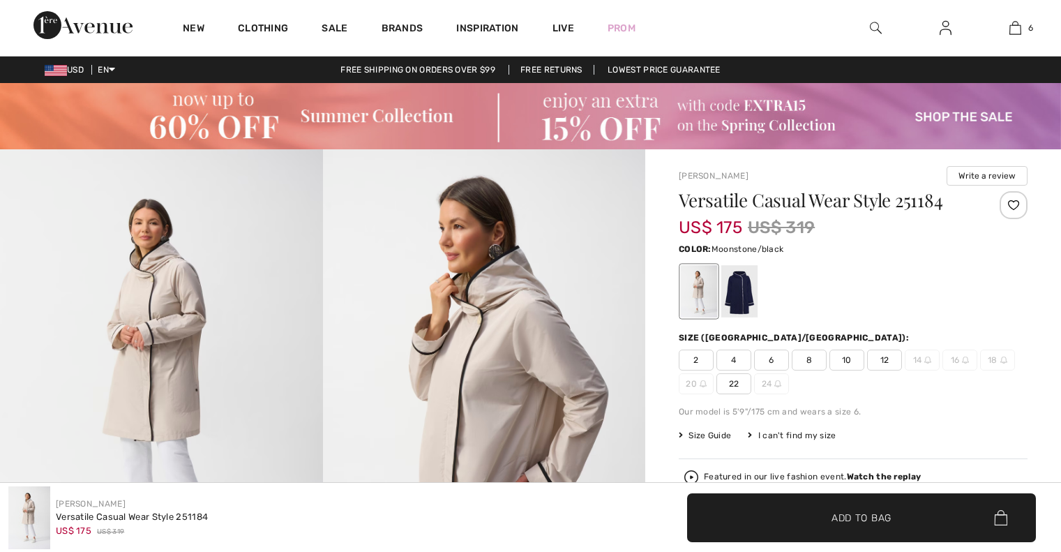
checkbox input "true"
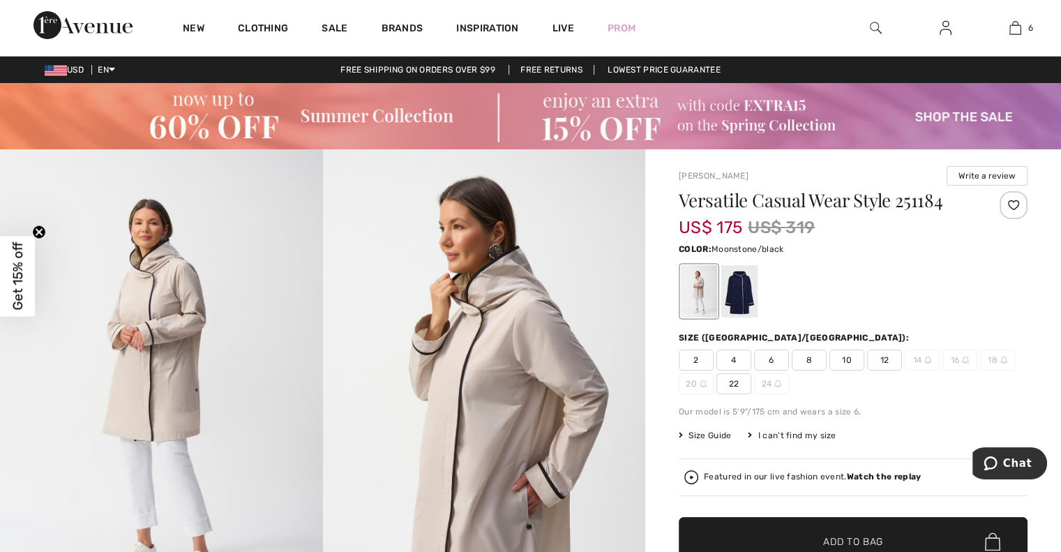
click at [1058, 10] on html "We value your privacy We use cookies to enhance your browsing experience, serve…" at bounding box center [530, 276] width 1061 height 552
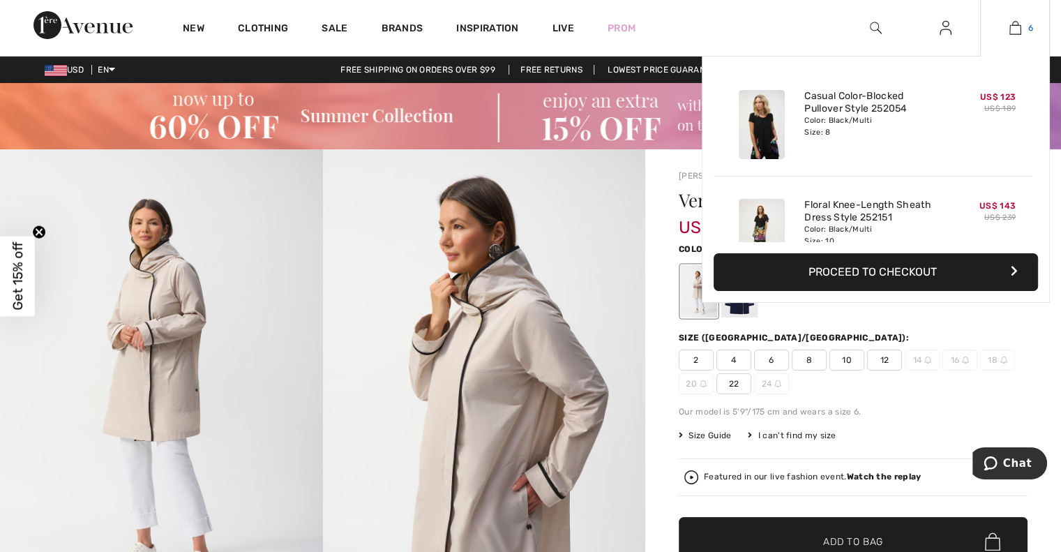
click at [1010, 33] on img at bounding box center [1016, 28] width 12 height 17
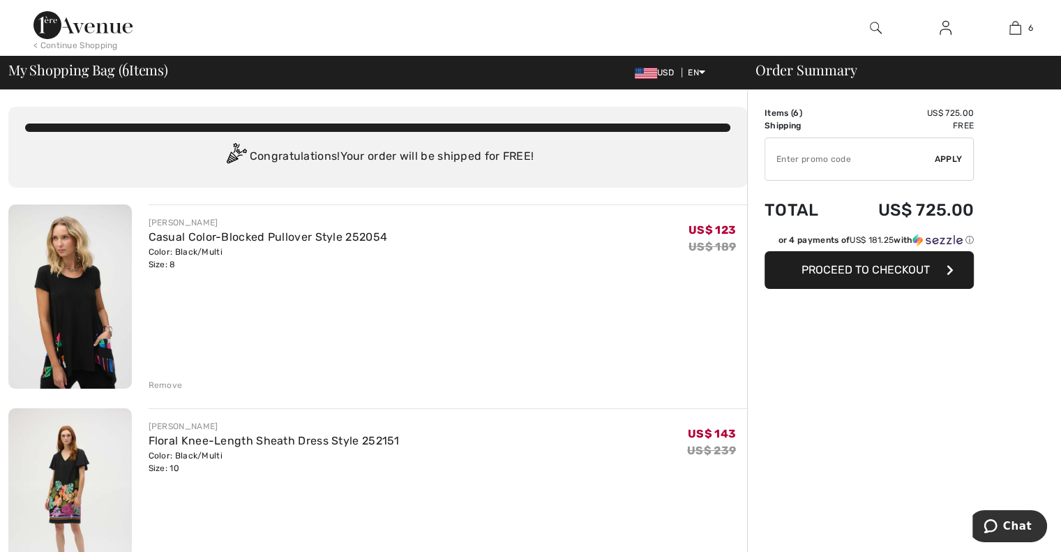
click at [779, 163] on input "TEXT" at bounding box center [850, 159] width 170 height 42
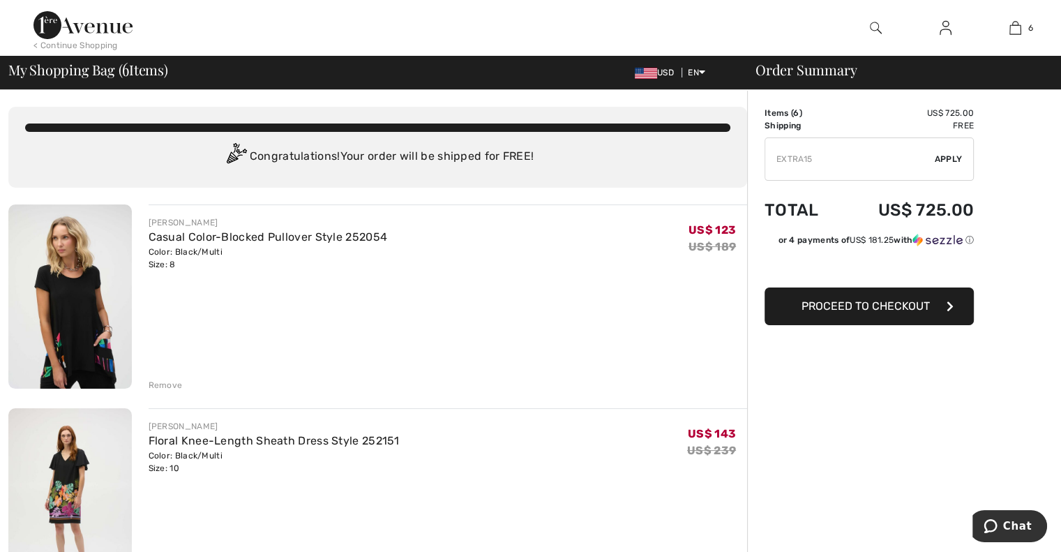
type input "EXTRA15"
click at [951, 158] on span "Apply" at bounding box center [949, 159] width 28 height 13
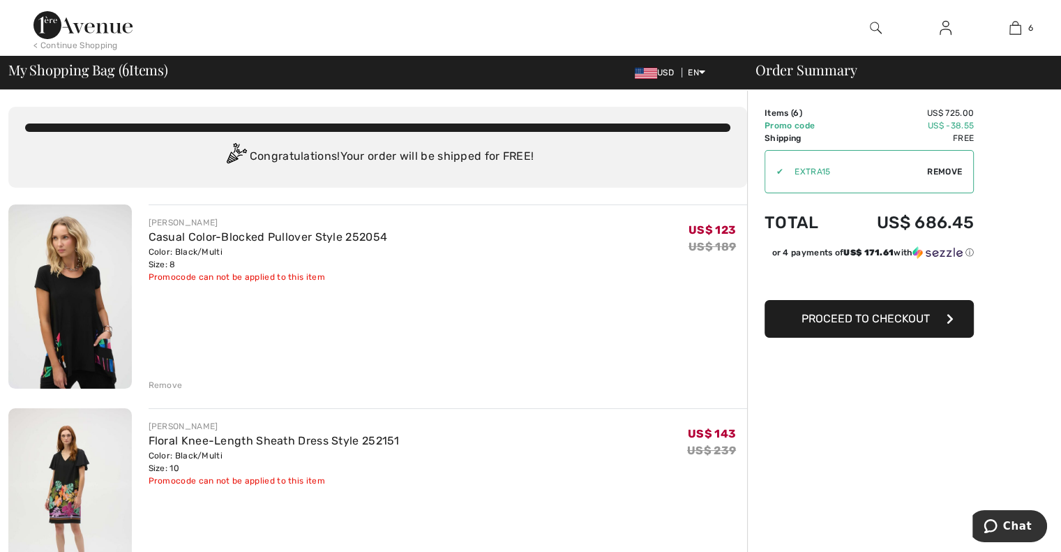
click at [106, 25] on img at bounding box center [82, 25] width 99 height 28
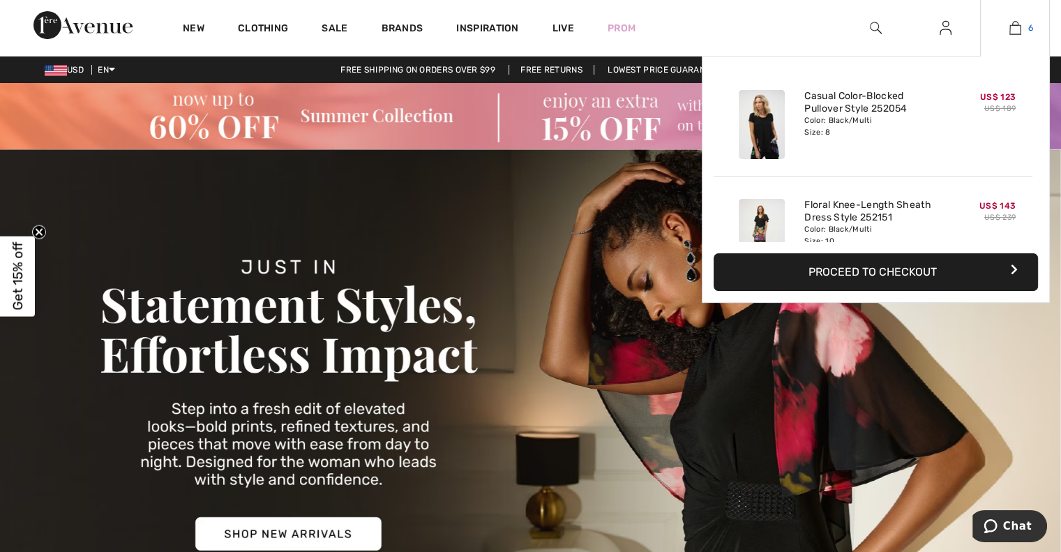
click at [1010, 25] on img at bounding box center [1016, 28] width 12 height 17
click at [1017, 30] on img at bounding box center [1016, 28] width 12 height 17
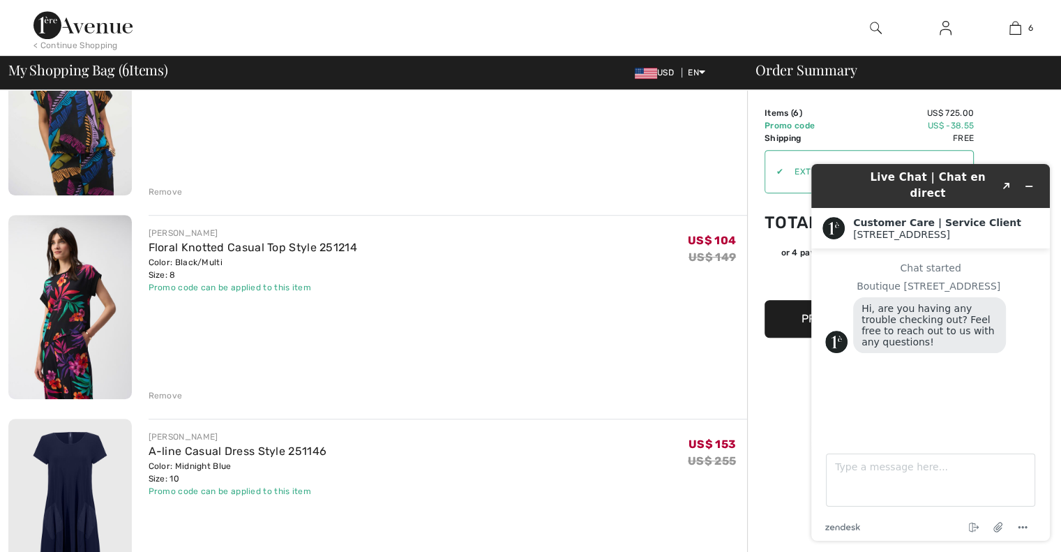
scroll to position [839, 0]
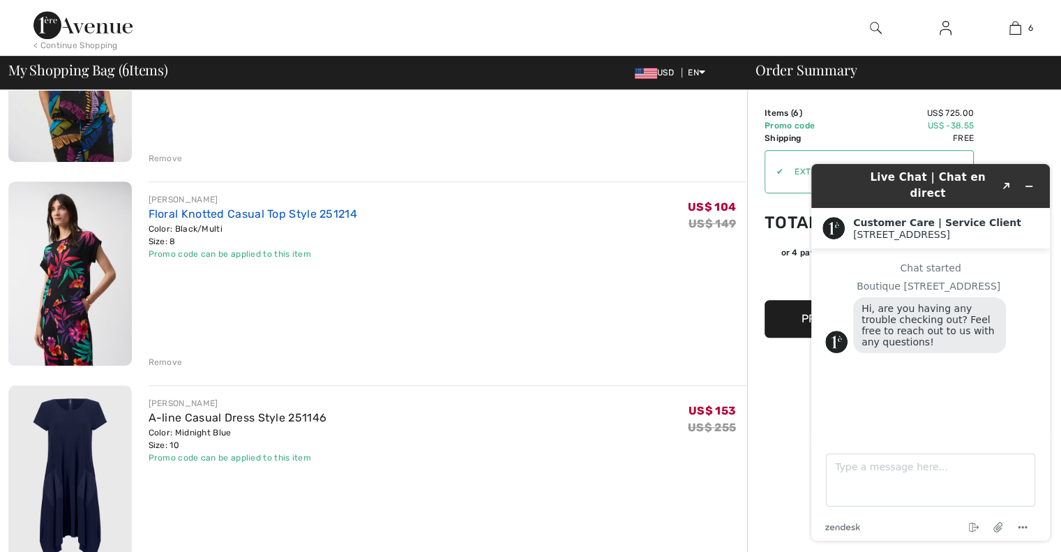
click at [207, 214] on link "Floral Knotted Casual Top Style 251214" at bounding box center [253, 213] width 209 height 13
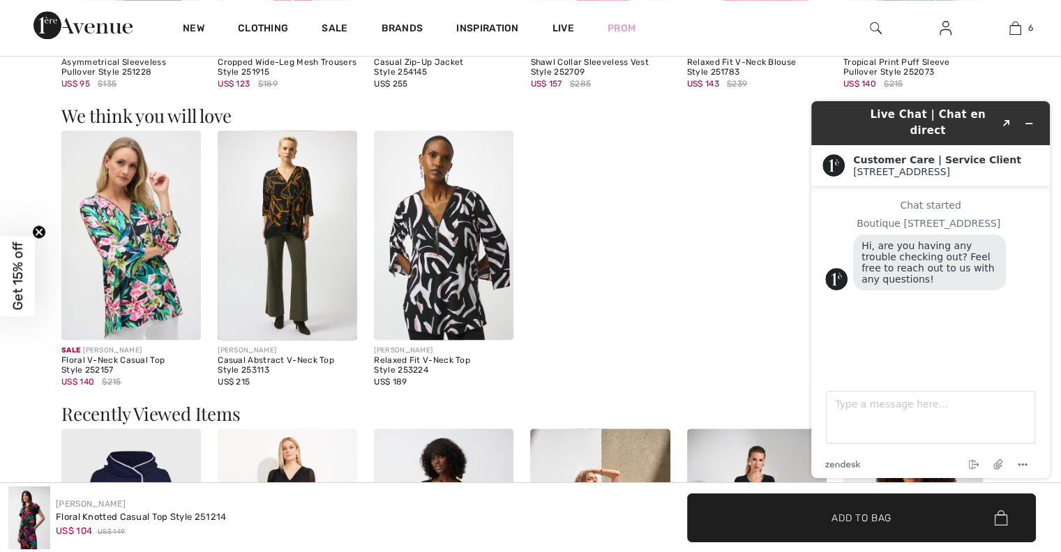
scroll to position [1737, 0]
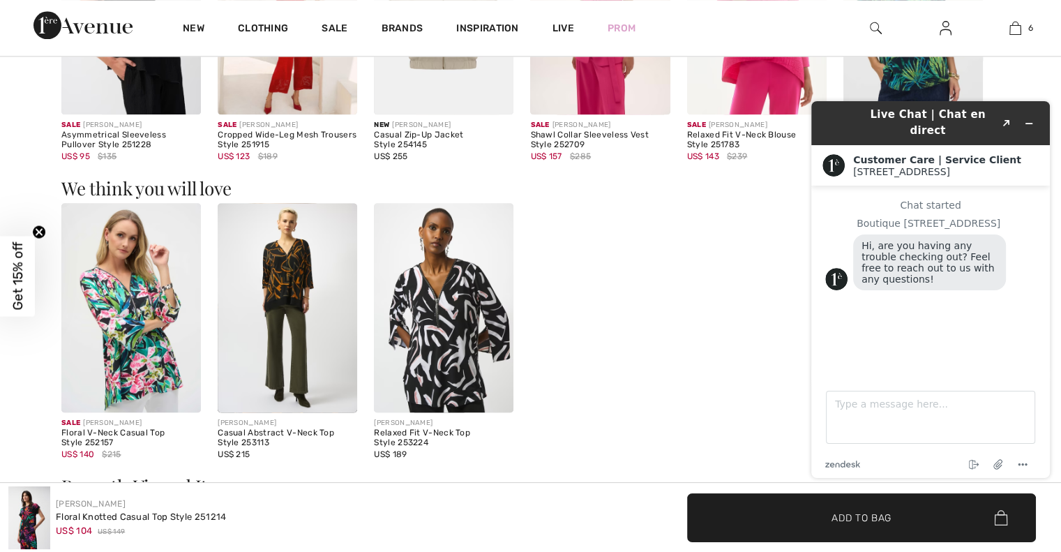
drag, startPoint x: 1068, startPoint y: 70, endPoint x: 248, endPoint y: 250, distance: 840.2
click at [133, 357] on img at bounding box center [131, 307] width 140 height 209
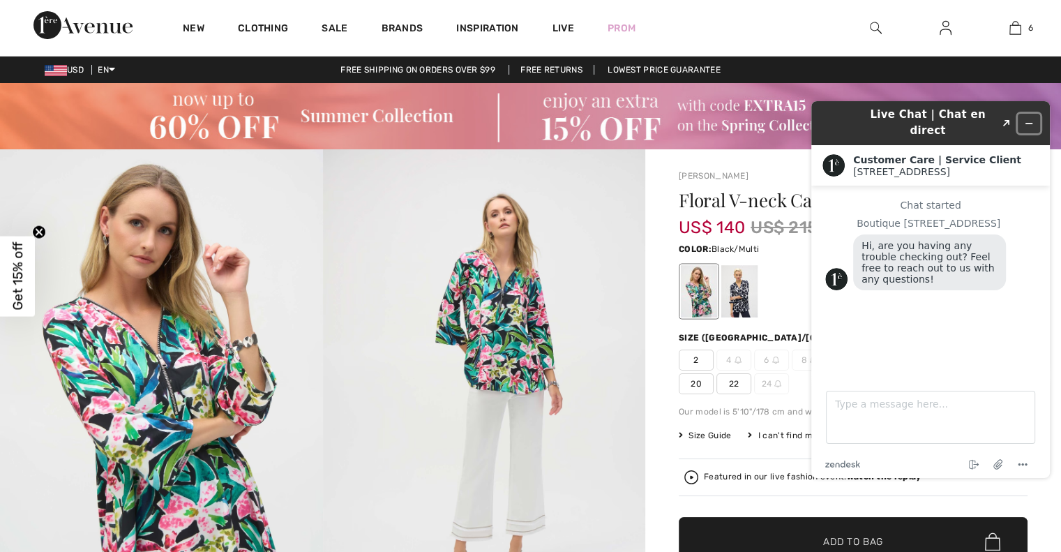
click at [1028, 123] on icon "Minimize widget" at bounding box center [1029, 123] width 6 height 0
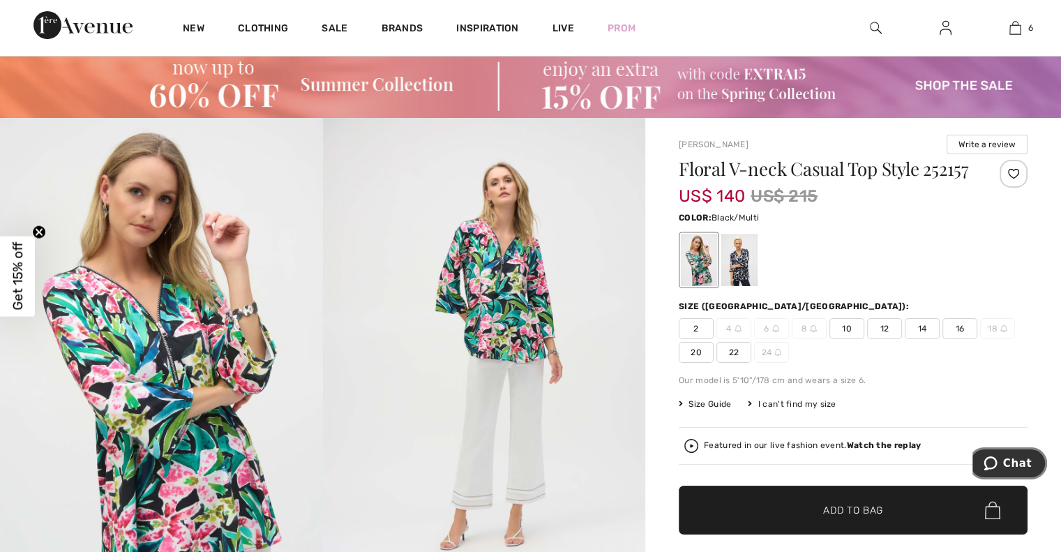
scroll to position [4, 0]
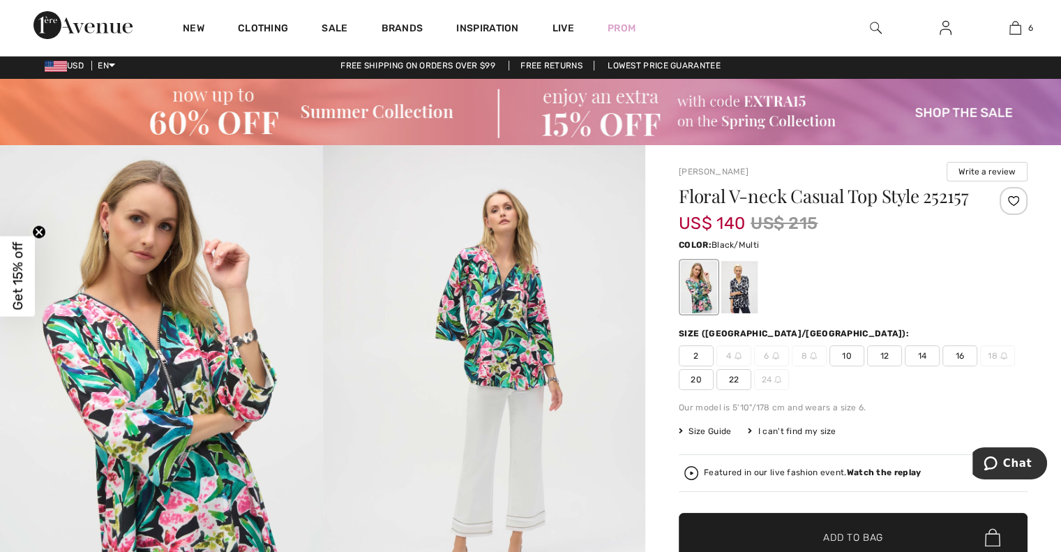
click at [852, 366] on span "10" at bounding box center [847, 355] width 35 height 21
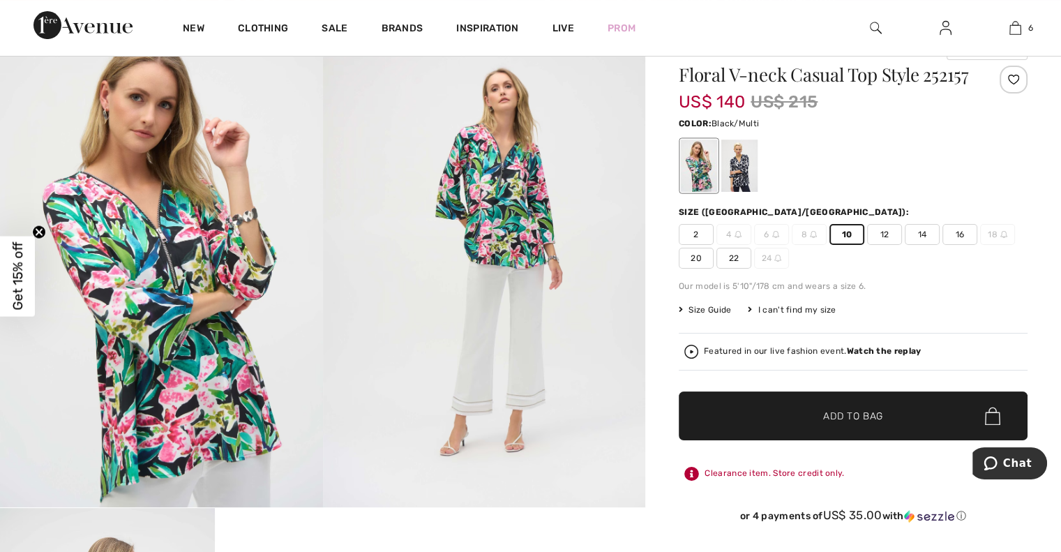
scroll to position [129, 0]
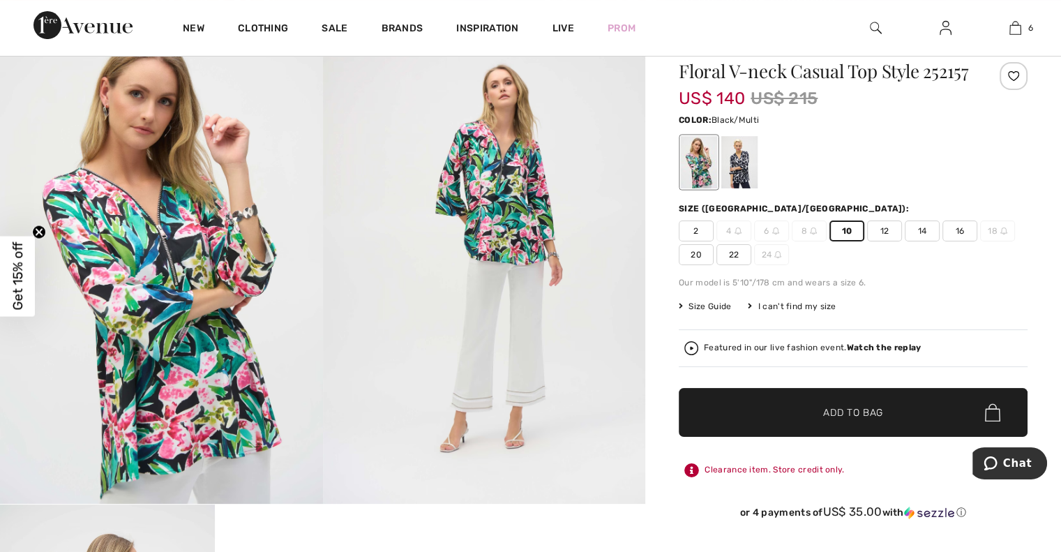
click at [855, 420] on span "Add to Bag" at bounding box center [853, 412] width 60 height 15
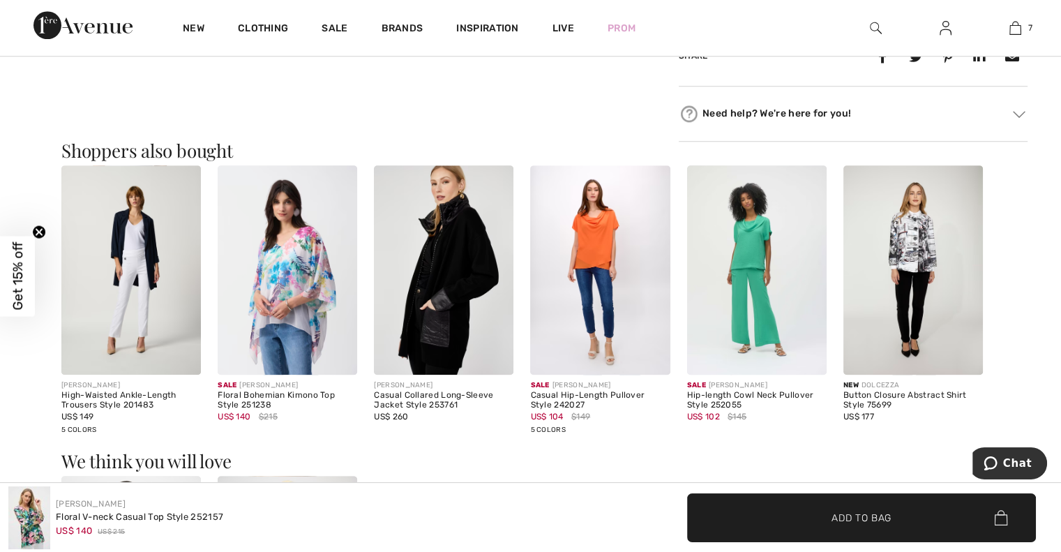
scroll to position [1259, 0]
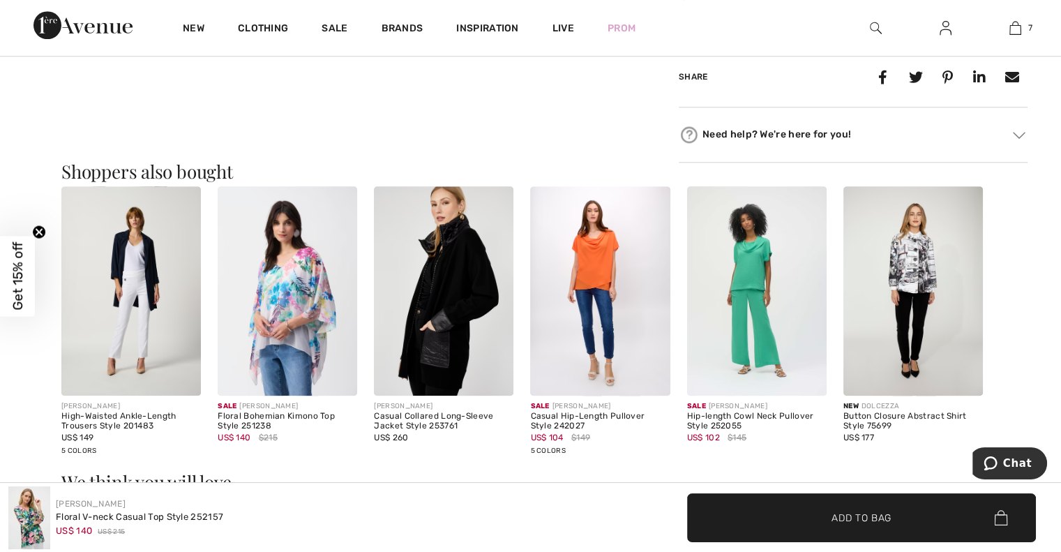
click at [910, 301] on img at bounding box center [914, 290] width 140 height 209
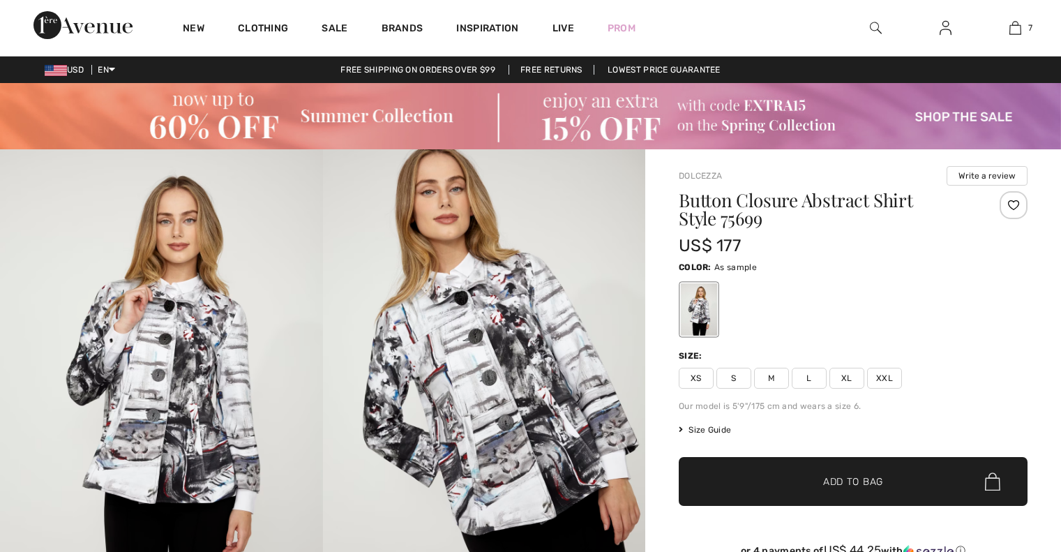
checkbox input "true"
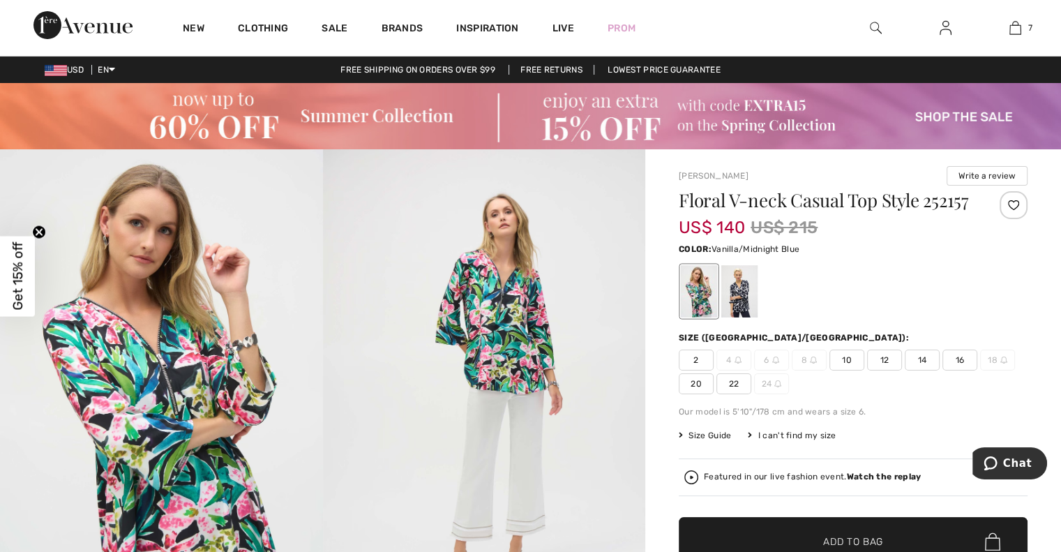
click at [735, 303] on div at bounding box center [739, 291] width 36 height 52
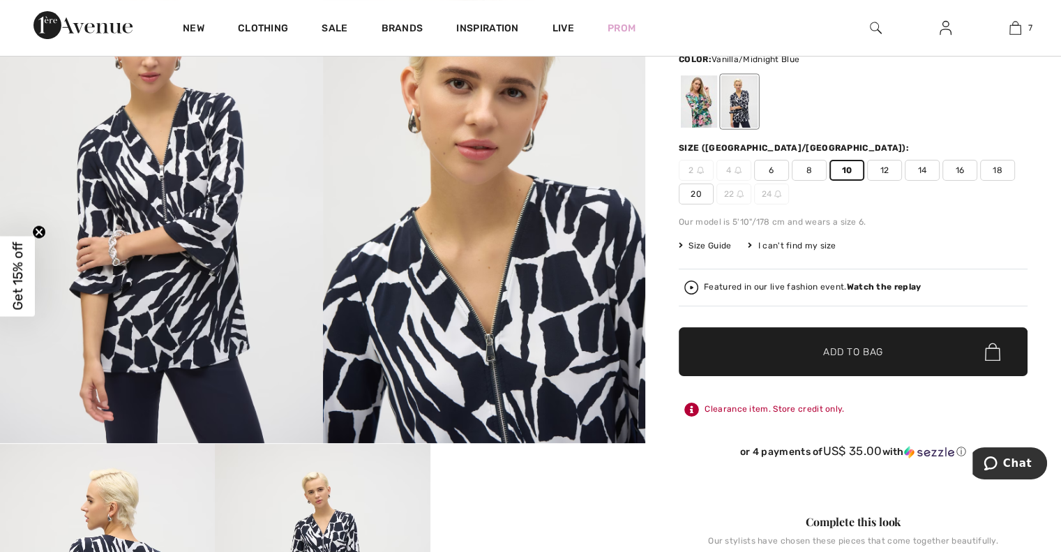
scroll to position [176, 0]
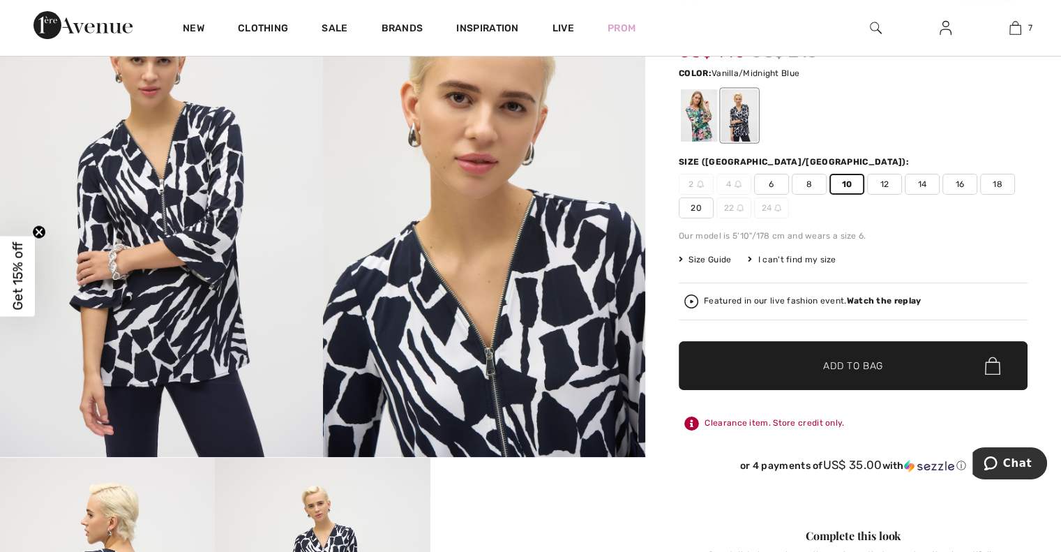
click at [216, 336] on img at bounding box center [161, 215] width 323 height 484
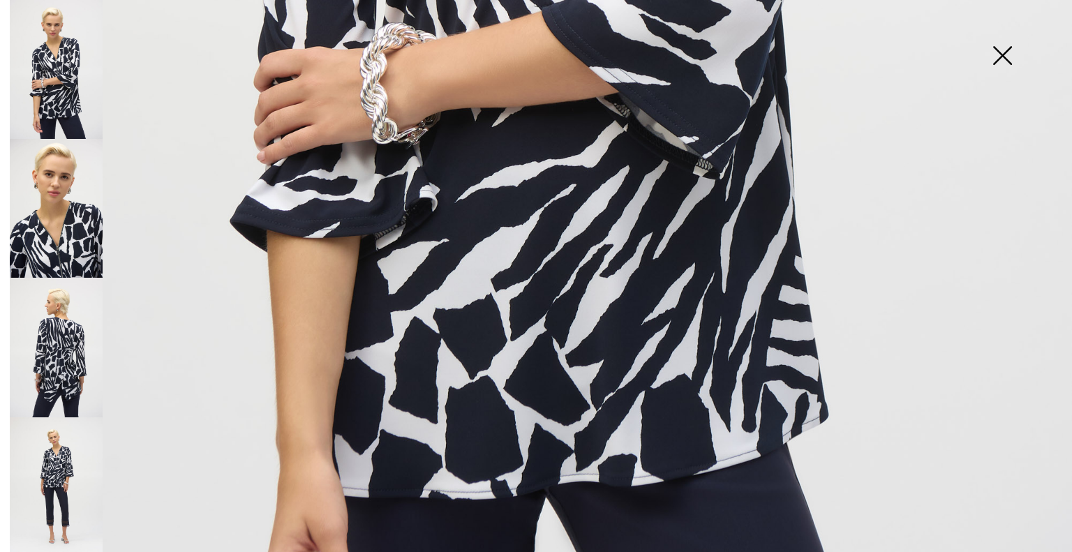
scroll to position [890, 0]
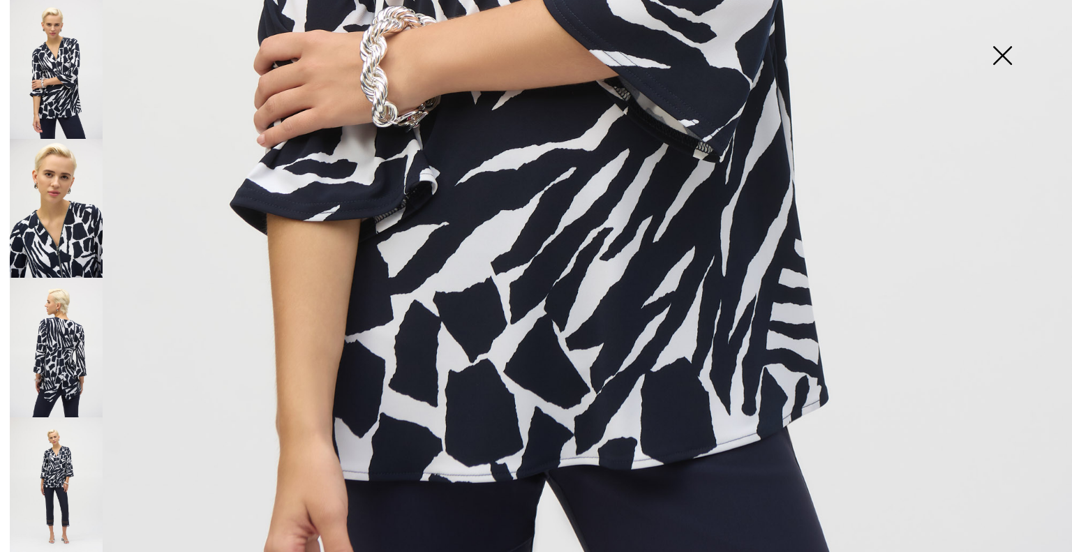
drag, startPoint x: 69, startPoint y: 243, endPoint x: 50, endPoint y: 324, distance: 83.1
click at [68, 243] on img at bounding box center [56, 208] width 93 height 139
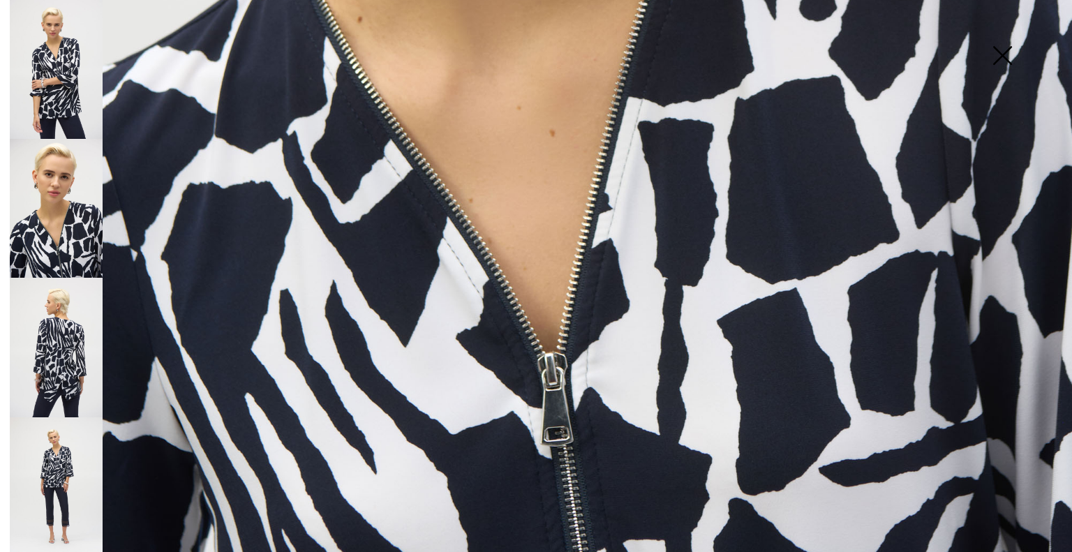
click at [47, 337] on img at bounding box center [56, 347] width 93 height 139
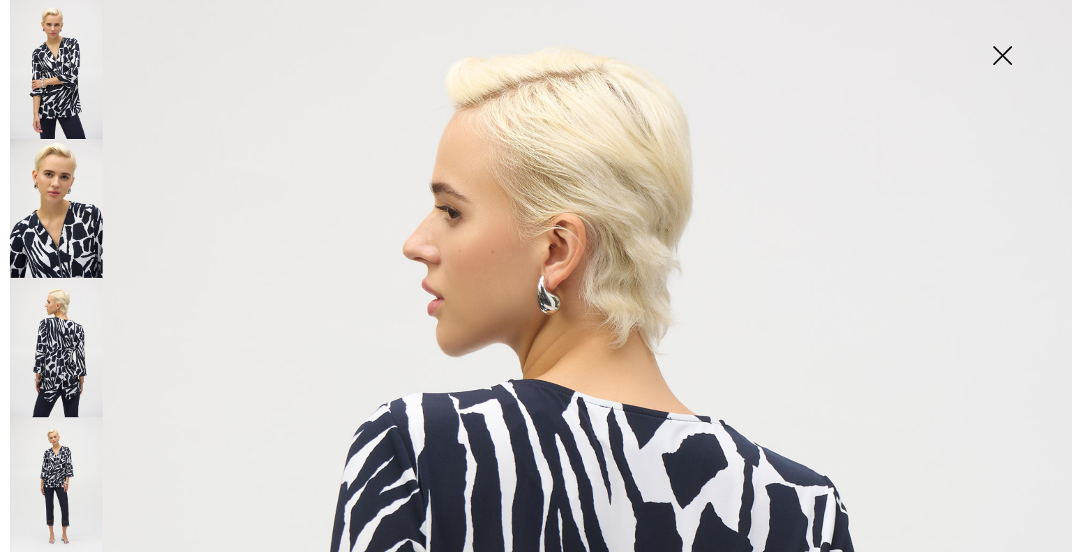
scroll to position [0, 0]
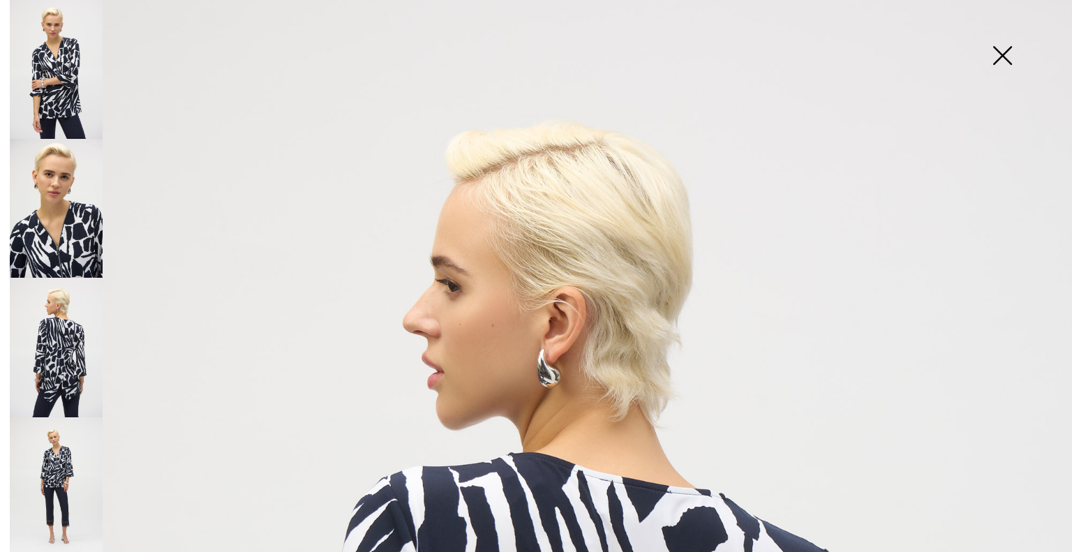
click at [1003, 58] on img at bounding box center [1002, 57] width 70 height 72
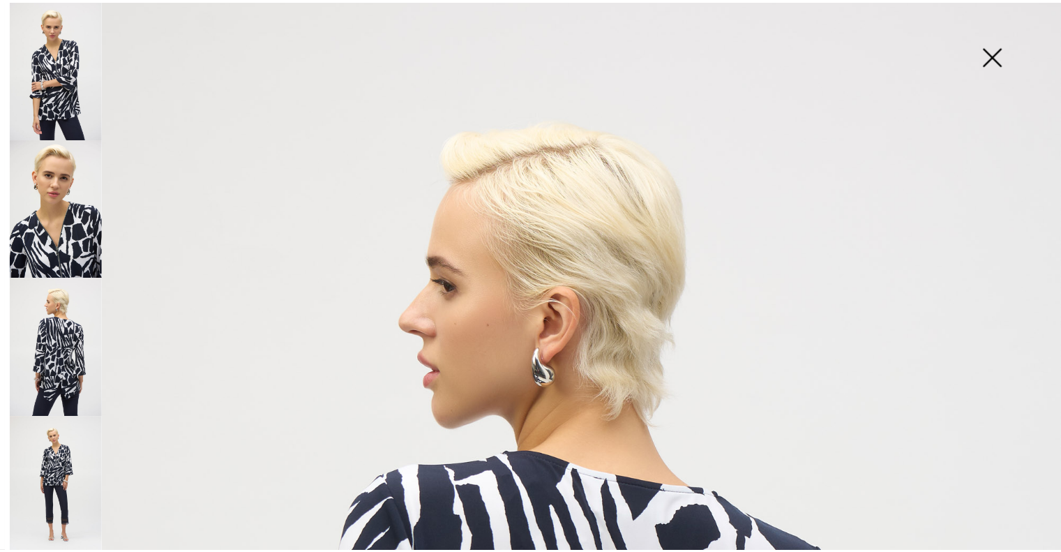
scroll to position [176, 0]
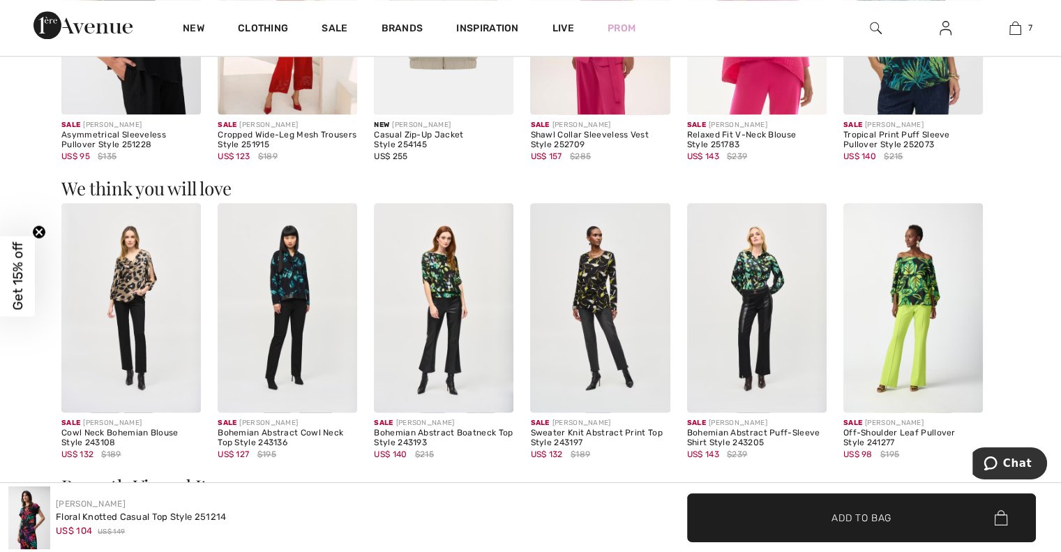
click at [594, 295] on img at bounding box center [600, 307] width 140 height 209
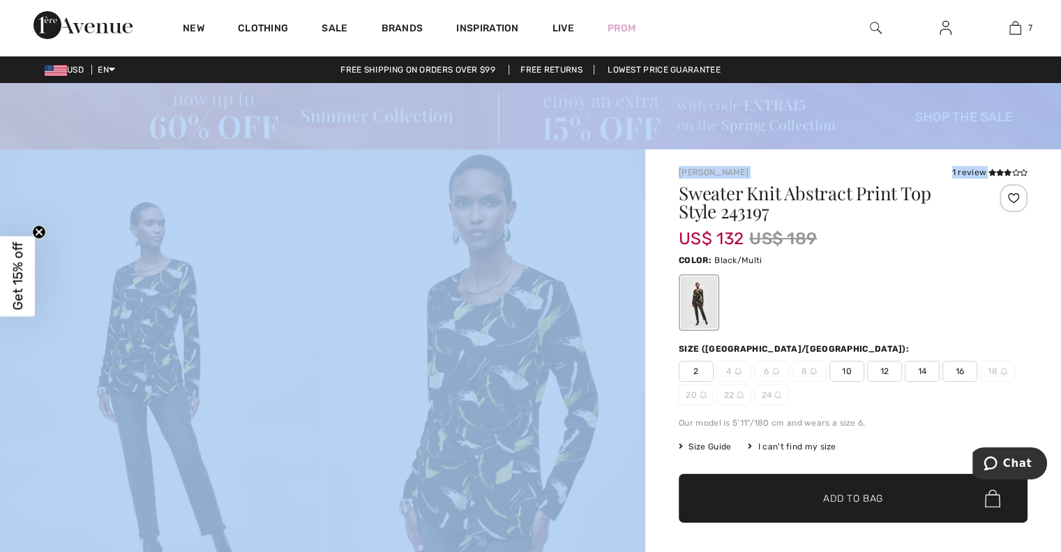
drag, startPoint x: 1060, startPoint y: 80, endPoint x: 1071, endPoint y: 114, distance: 35.1
click at [1060, 148] on html "We value your privacy We use cookies to enhance your browsing experience, serve…" at bounding box center [530, 276] width 1061 height 552
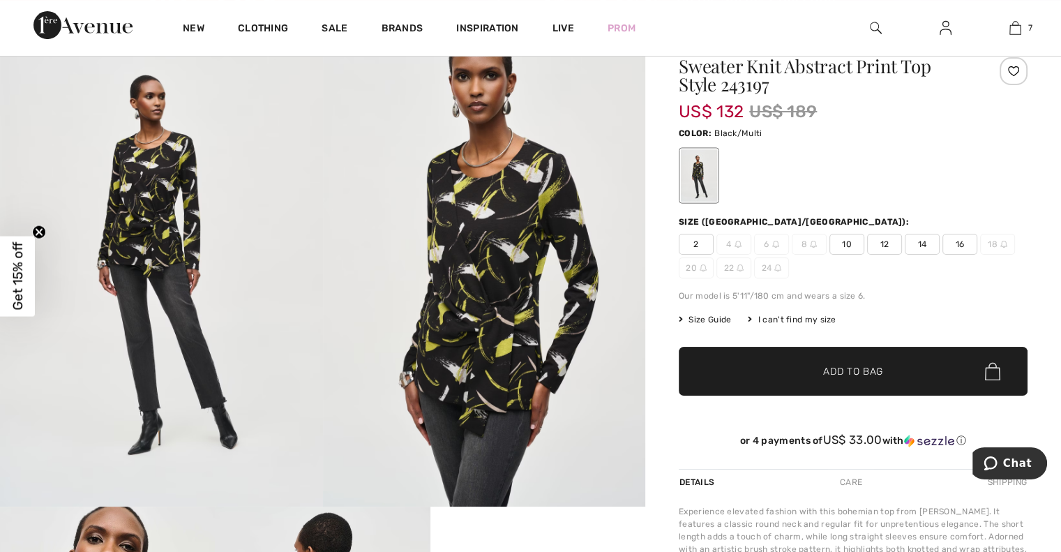
scroll to position [112, 0]
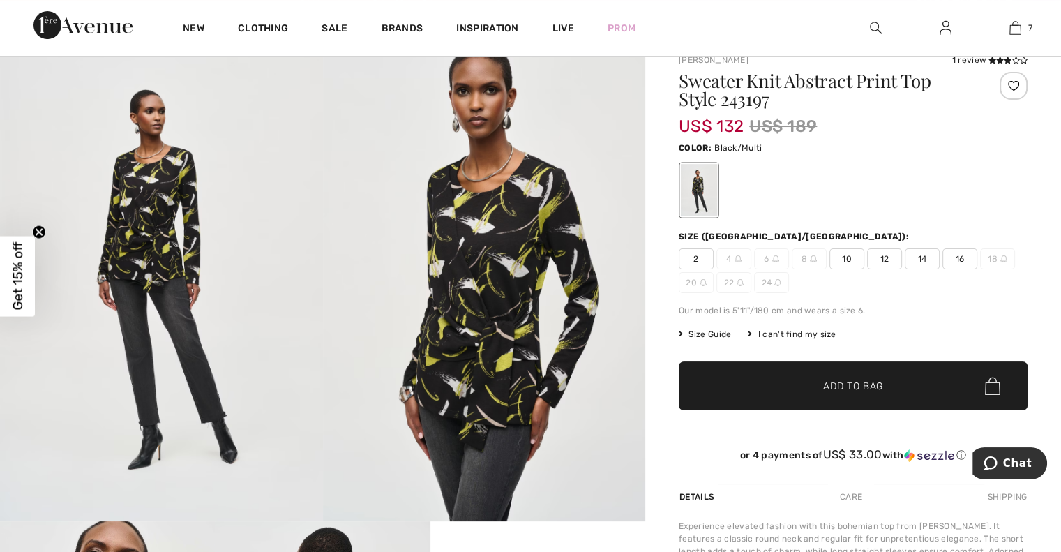
click at [155, 251] on img at bounding box center [161, 279] width 323 height 484
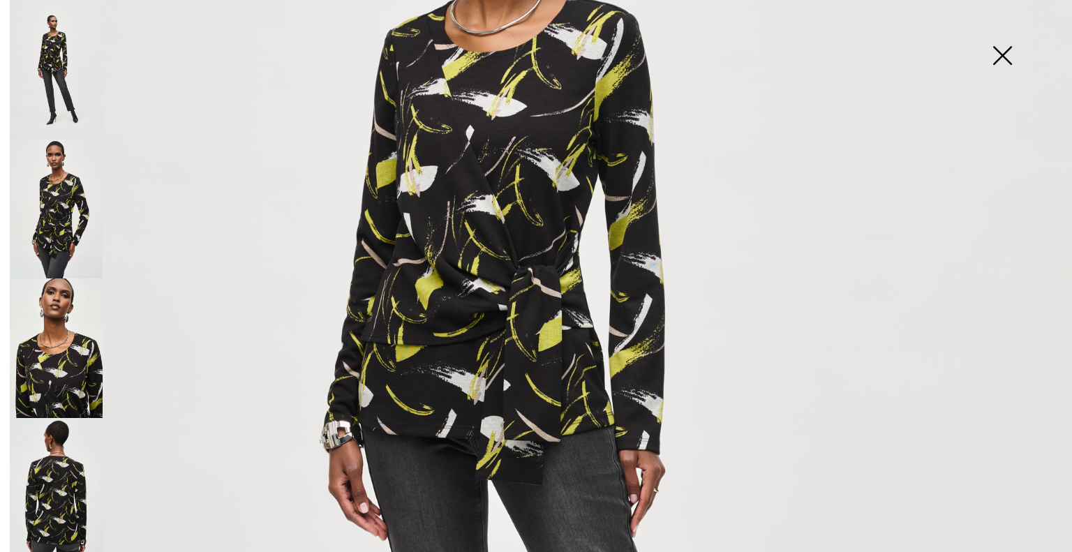
scroll to position [370, 0]
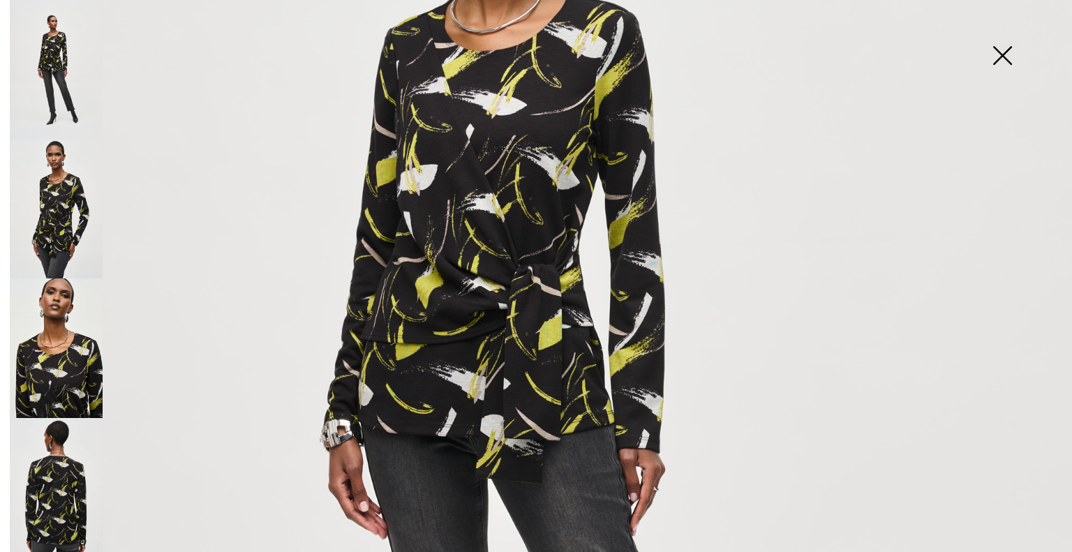
click at [56, 202] on img at bounding box center [56, 210] width 93 height 140
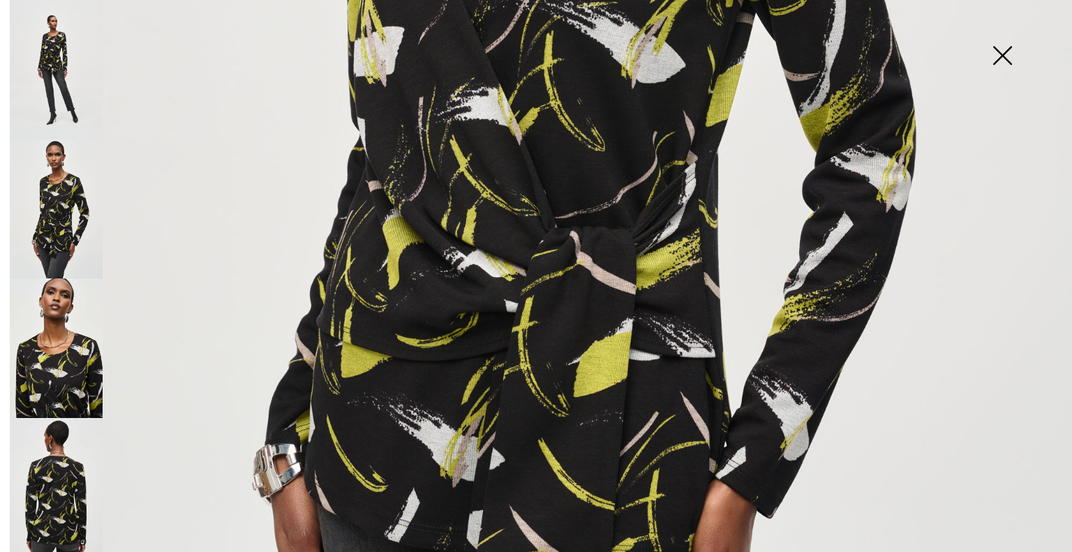
scroll to position [755, 0]
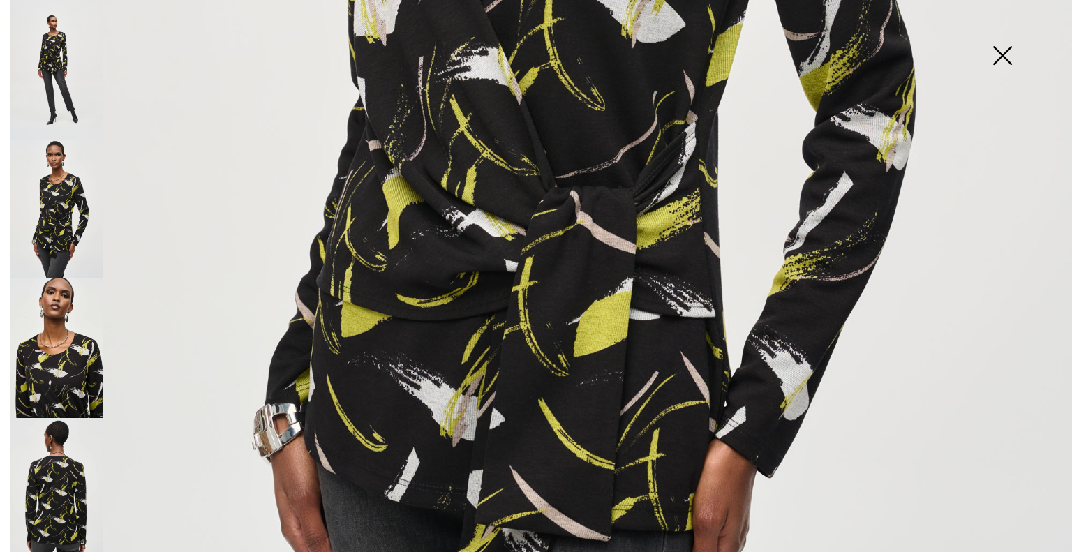
click at [70, 366] on img at bounding box center [56, 348] width 93 height 140
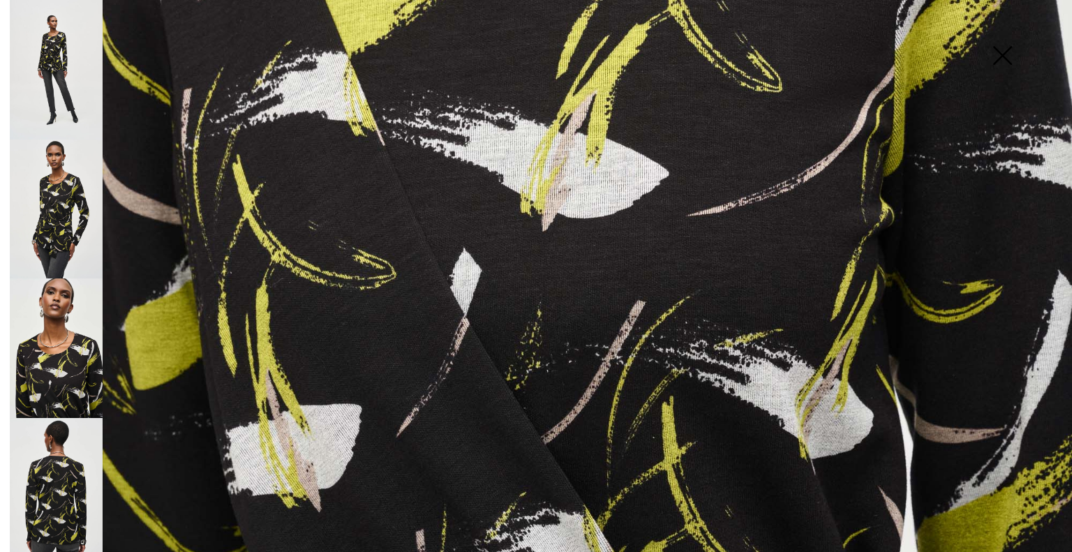
scroll to position [1040, 0]
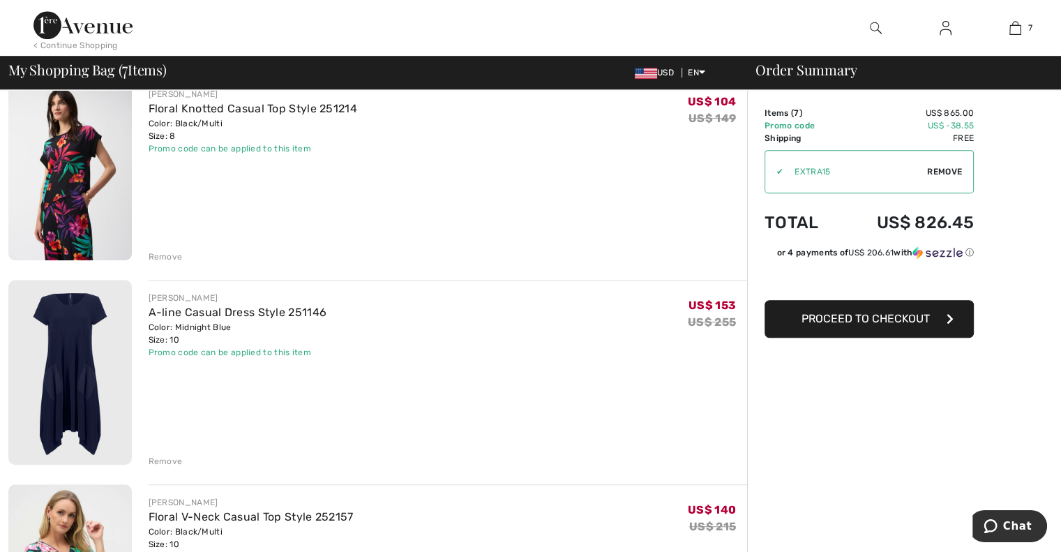
scroll to position [996, 0]
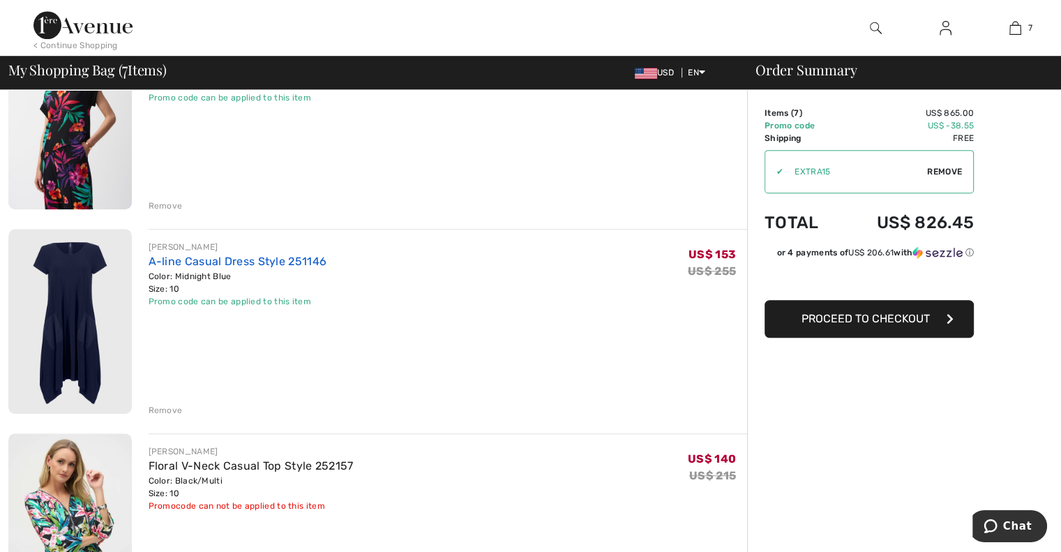
click at [246, 262] on link "A-line Casual Dress Style 251146" at bounding box center [238, 261] width 179 height 13
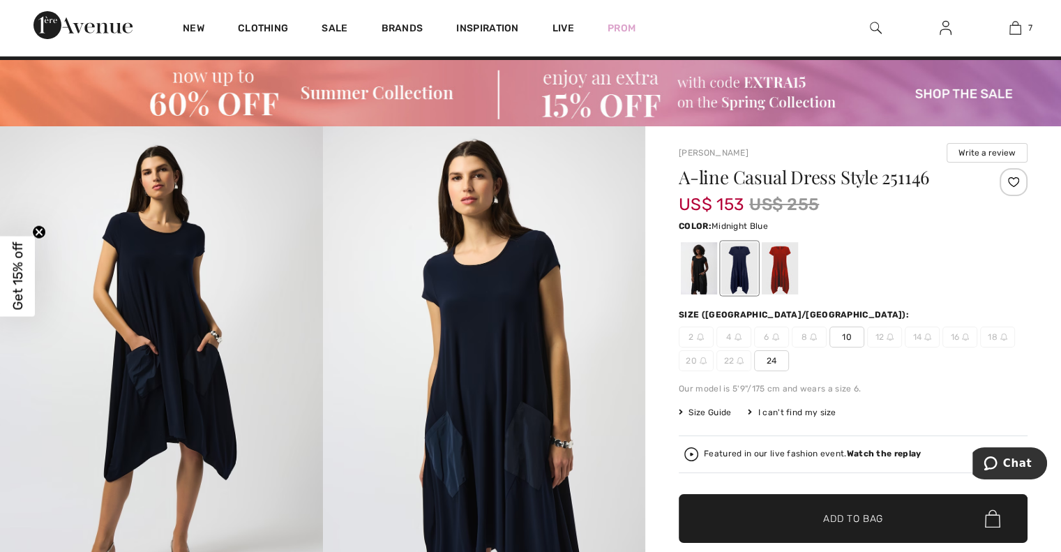
scroll to position [20, 0]
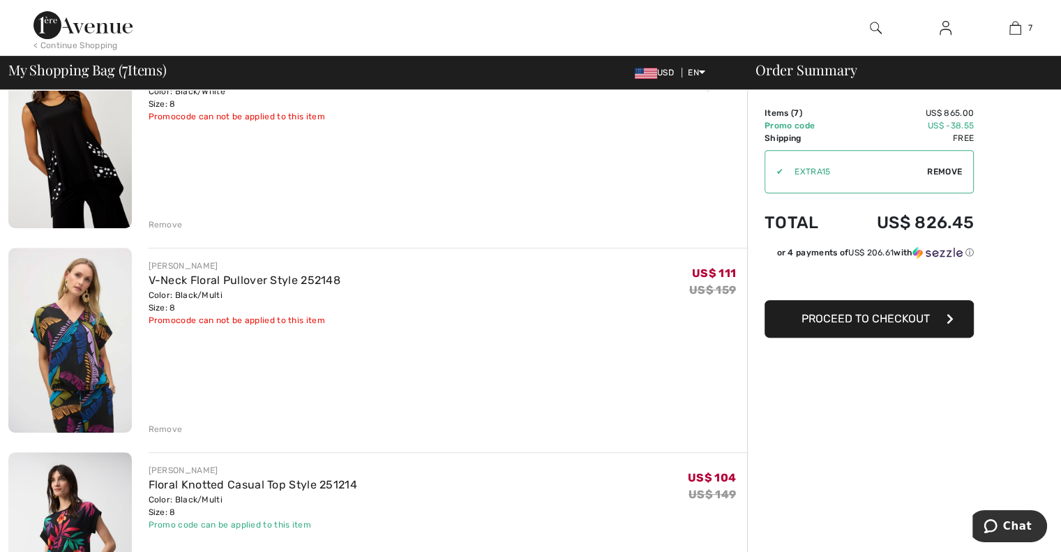
scroll to position [578, 0]
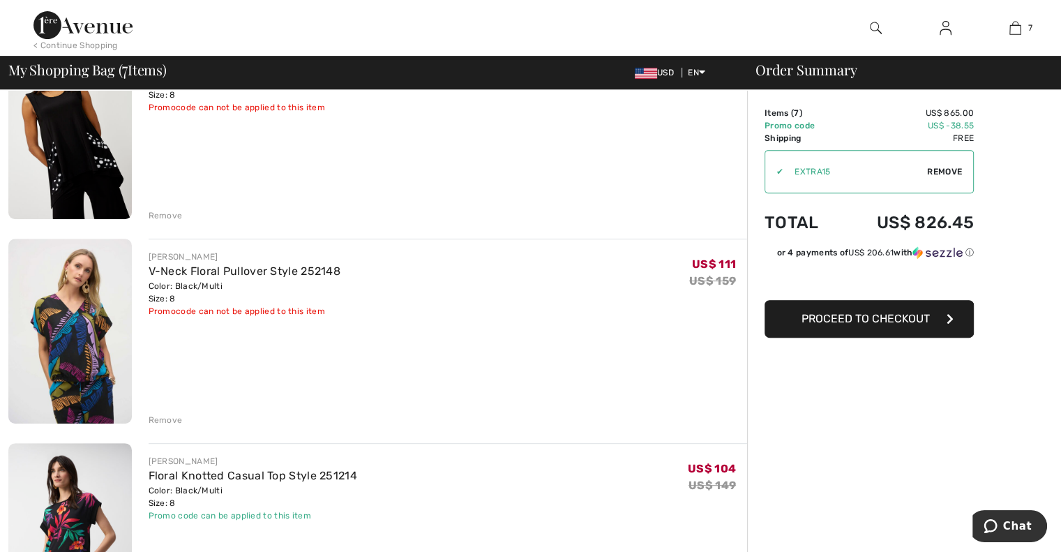
click at [151, 420] on div "Remove" at bounding box center [166, 420] width 34 height 13
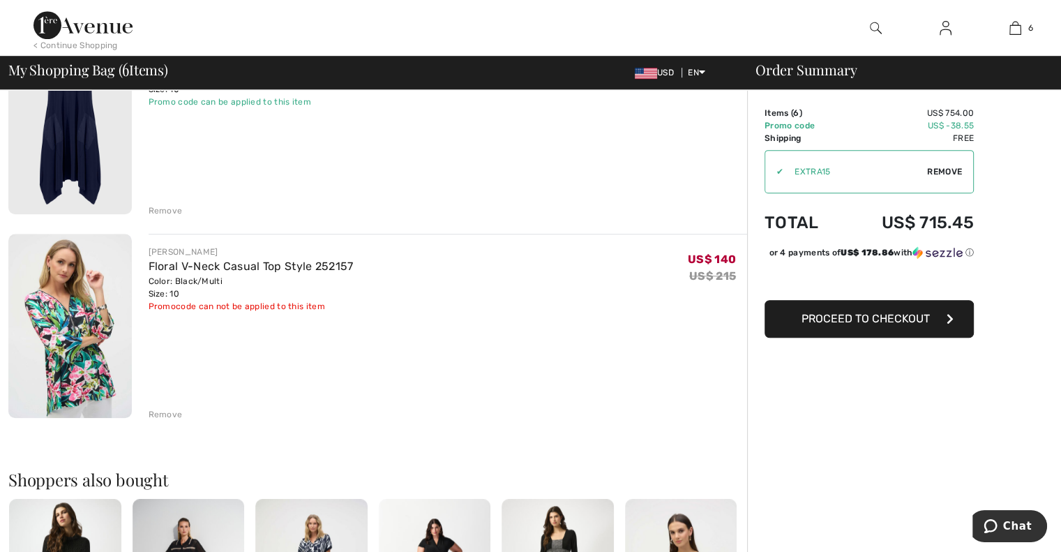
scroll to position [998, 0]
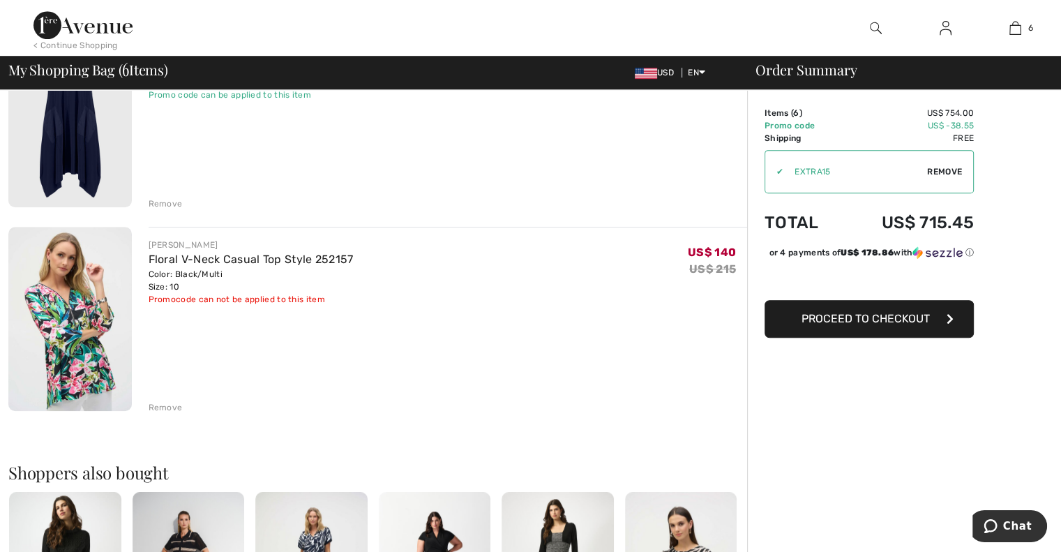
click at [177, 406] on div "Remove" at bounding box center [166, 407] width 34 height 13
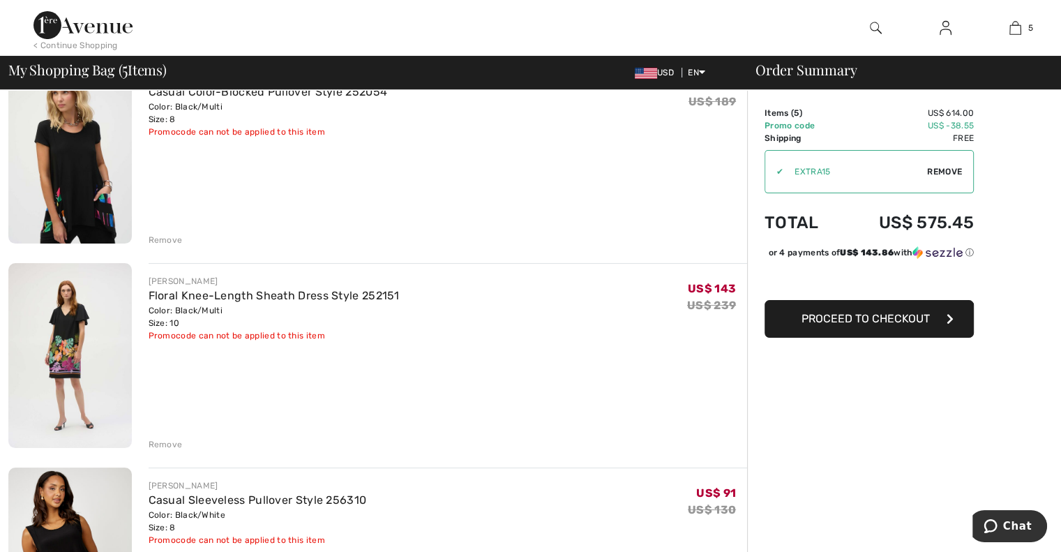
scroll to position [144, 0]
click at [178, 445] on div "Remove" at bounding box center [166, 446] width 34 height 13
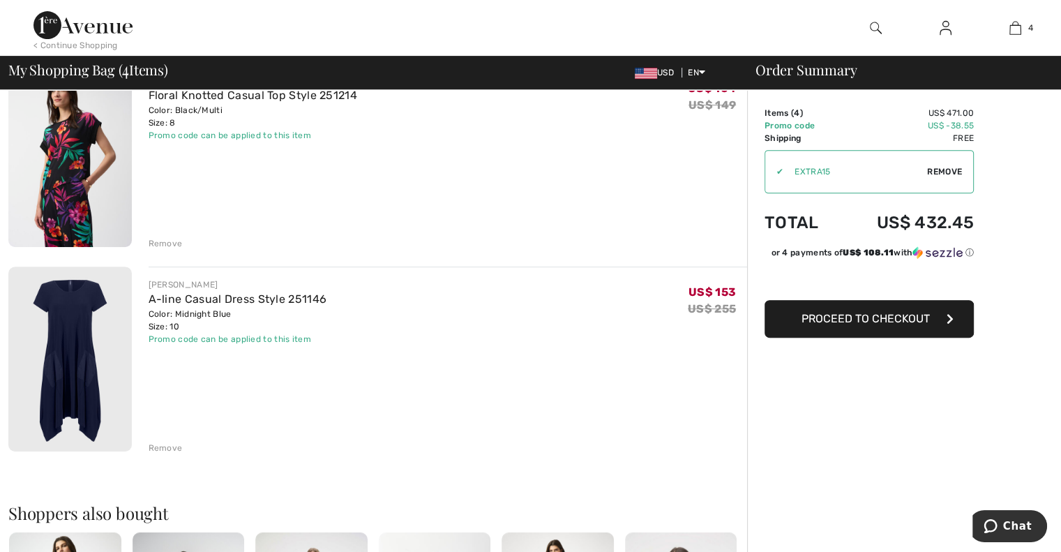
scroll to position [544, 0]
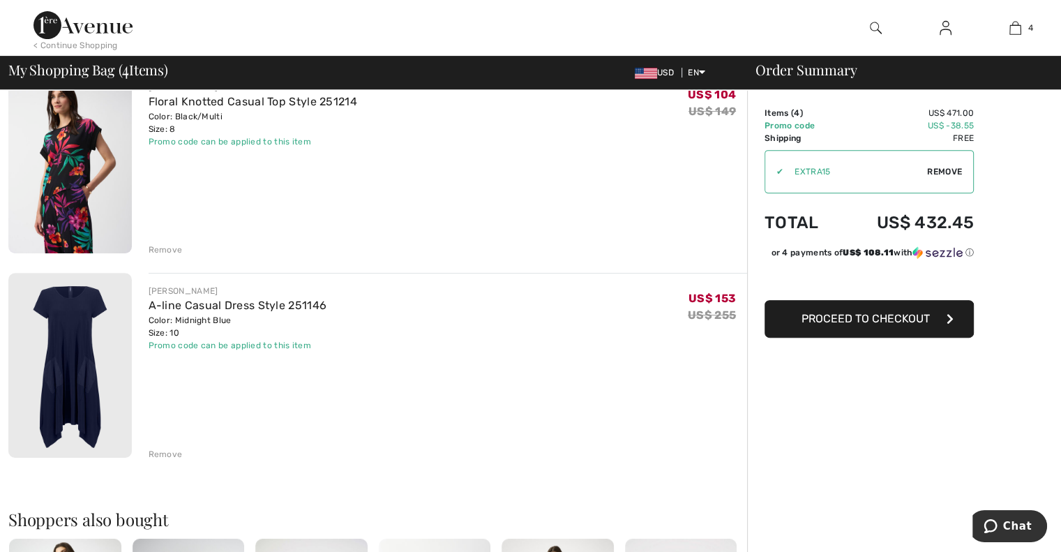
click at [173, 250] on div "Remove" at bounding box center [166, 249] width 34 height 13
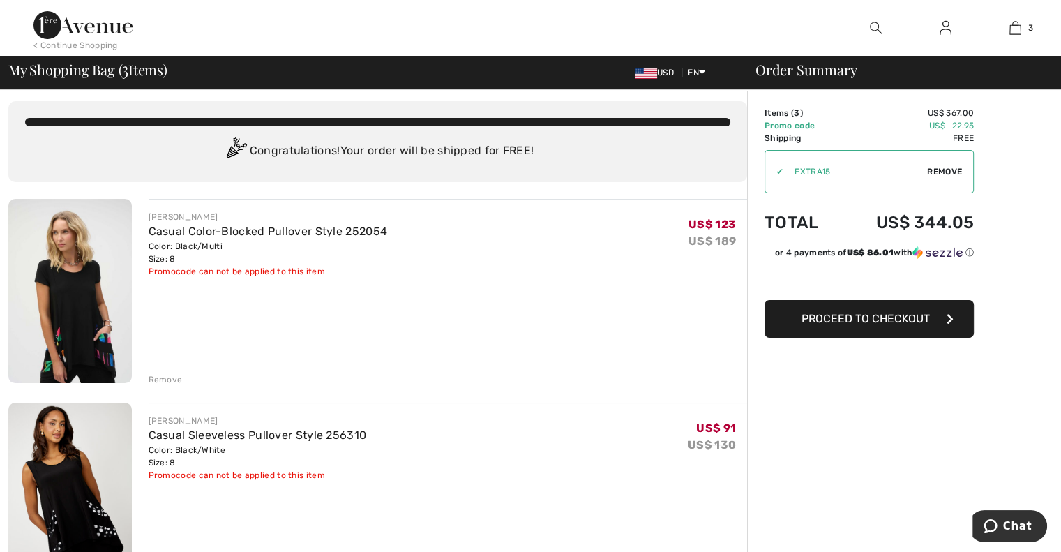
scroll to position [0, 0]
